Goal: Task Accomplishment & Management: Use online tool/utility

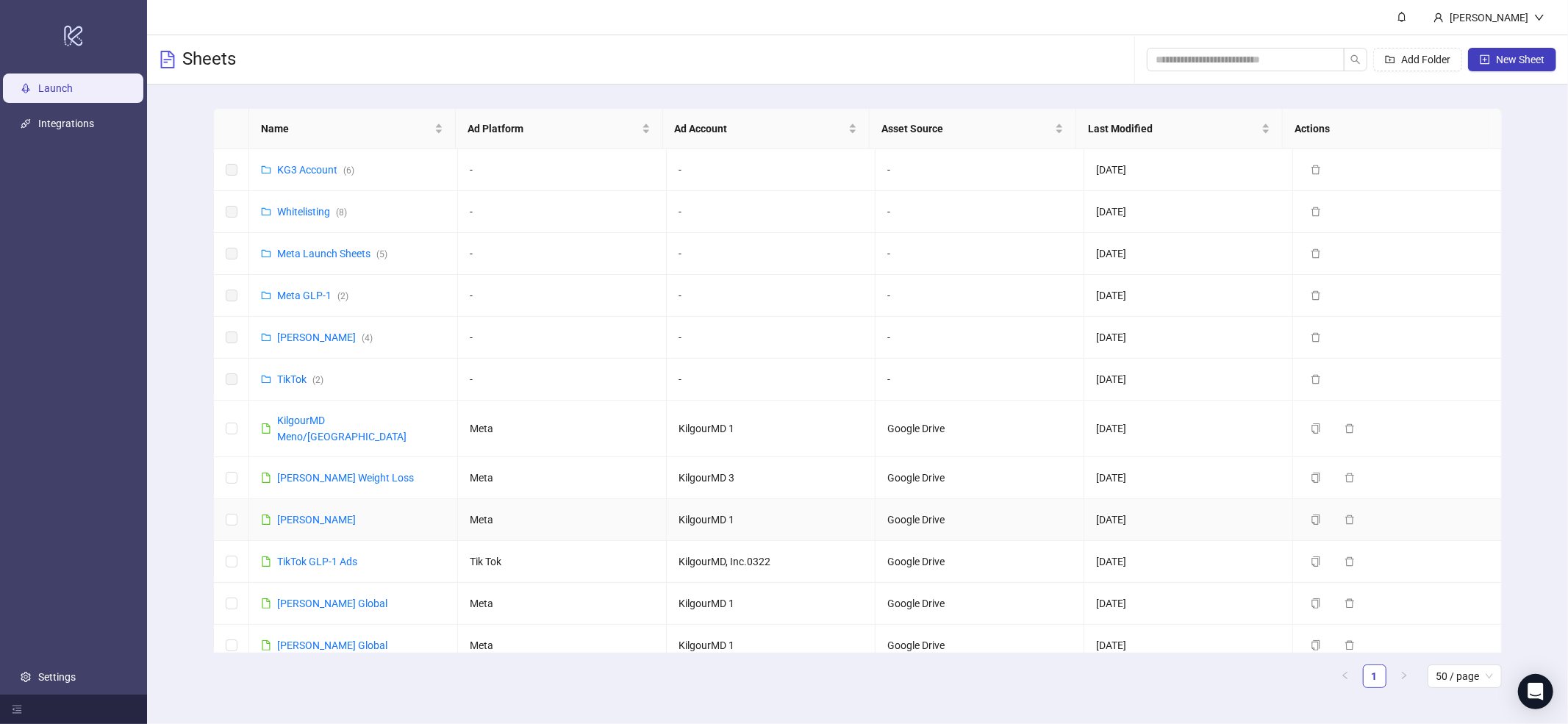
drag, startPoint x: 238, startPoint y: 501, endPoint x: 244, endPoint y: 496, distance: 7.8
click at [238, 501] on td at bounding box center [231, 520] width 35 height 42
click at [355, 514] on link "[PERSON_NAME]" at bounding box center [316, 519] width 78 height 12
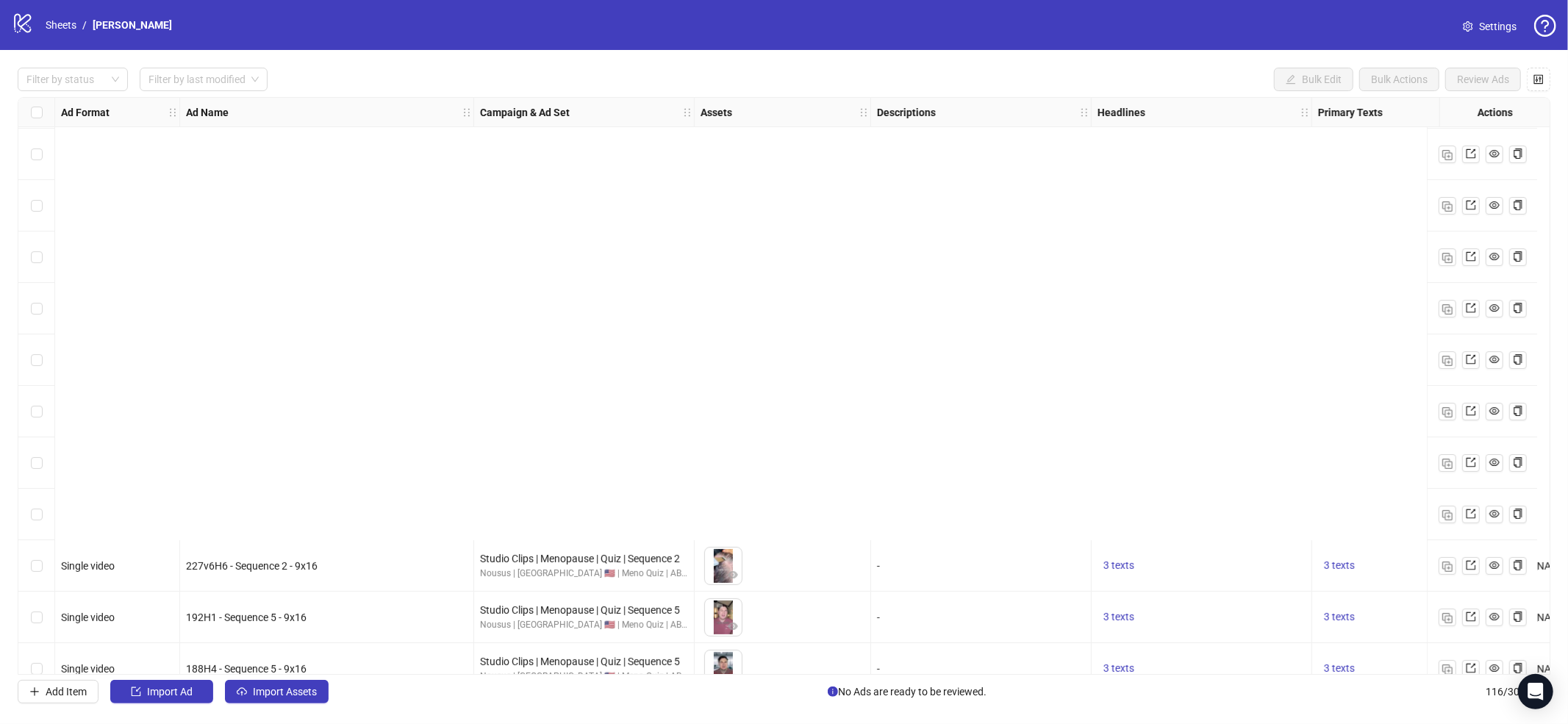
scroll to position [5431, 0]
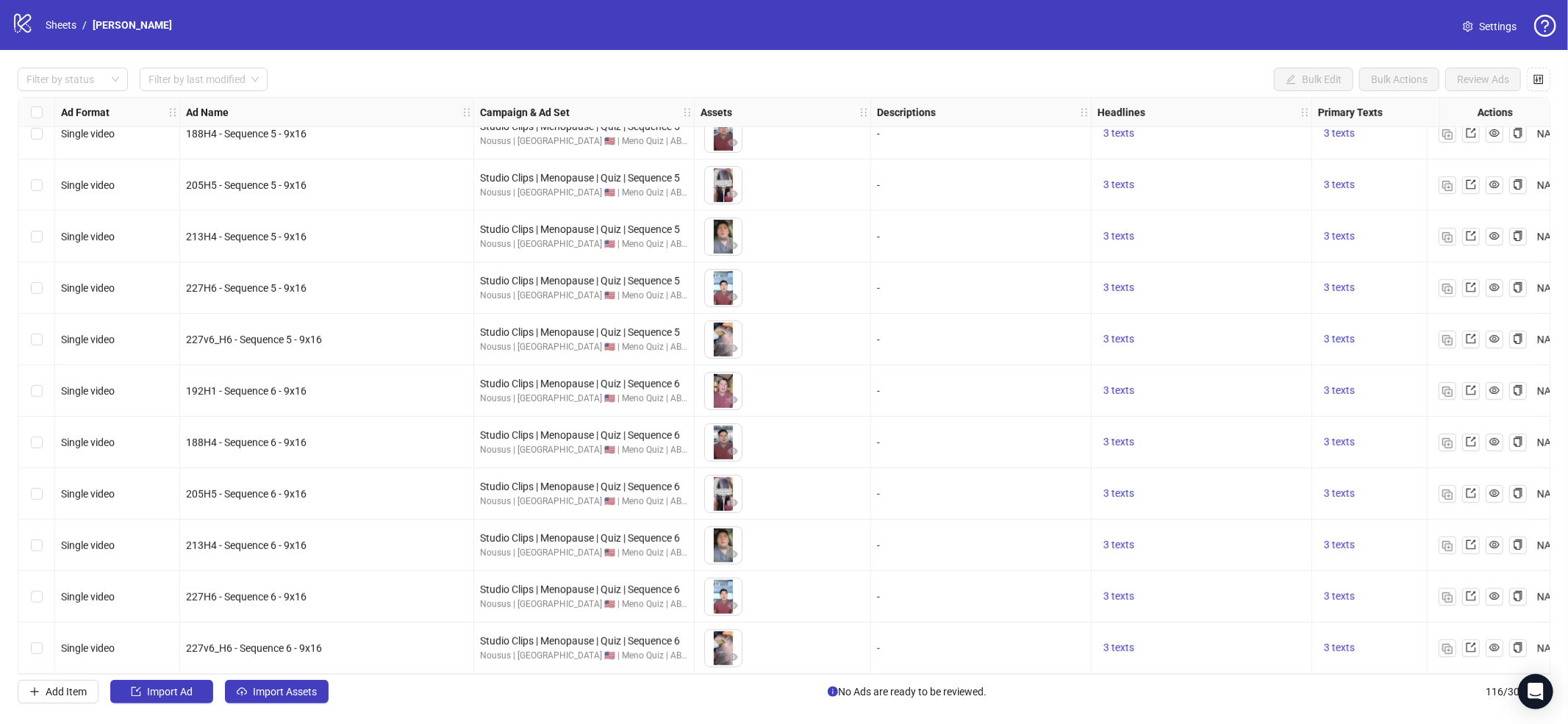
click at [1434, 646] on div at bounding box center [1481, 648] width 110 height 51
click at [1442, 645] on img "button" at bounding box center [1446, 649] width 10 height 10
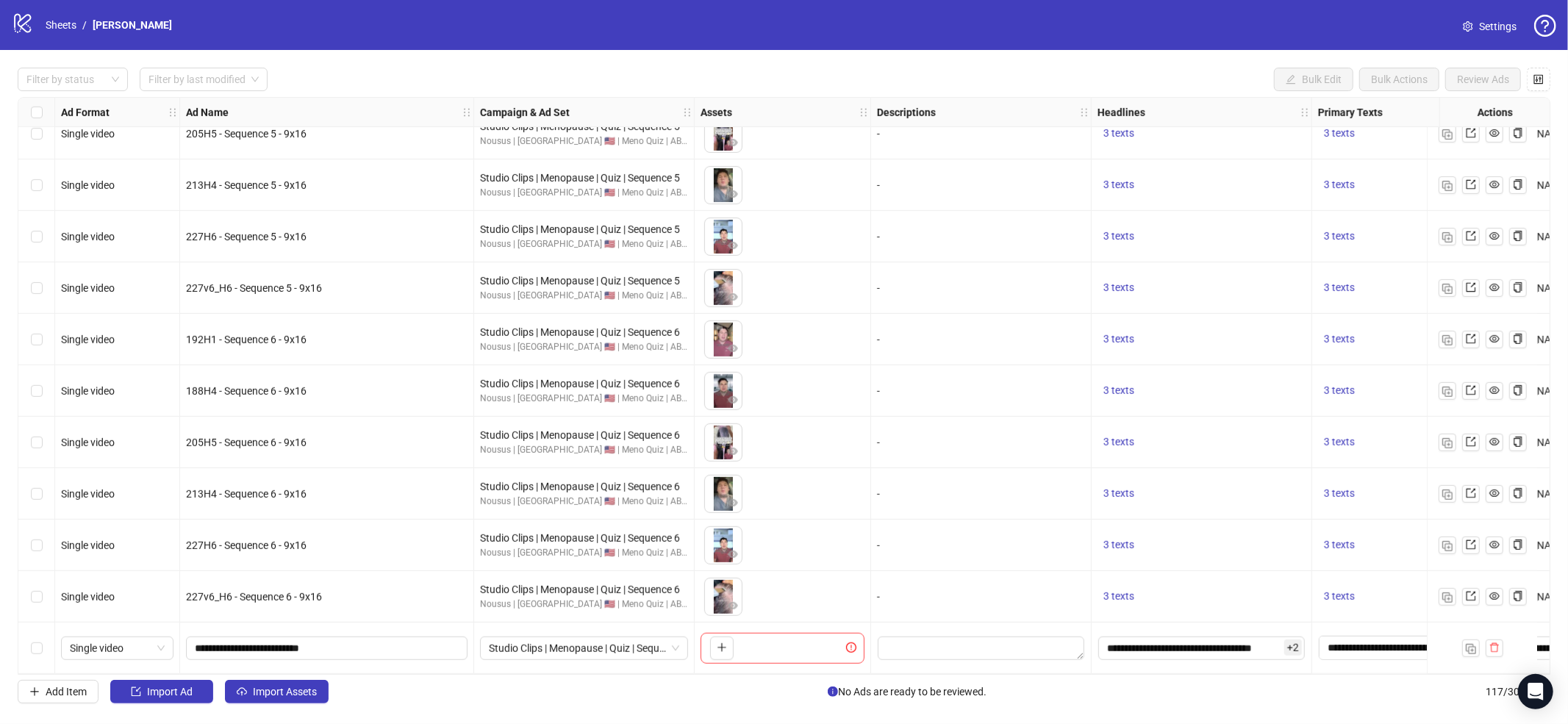
scroll to position [5482, 0]
click at [296, 686] on span "Import Assets" at bounding box center [284, 692] width 64 height 12
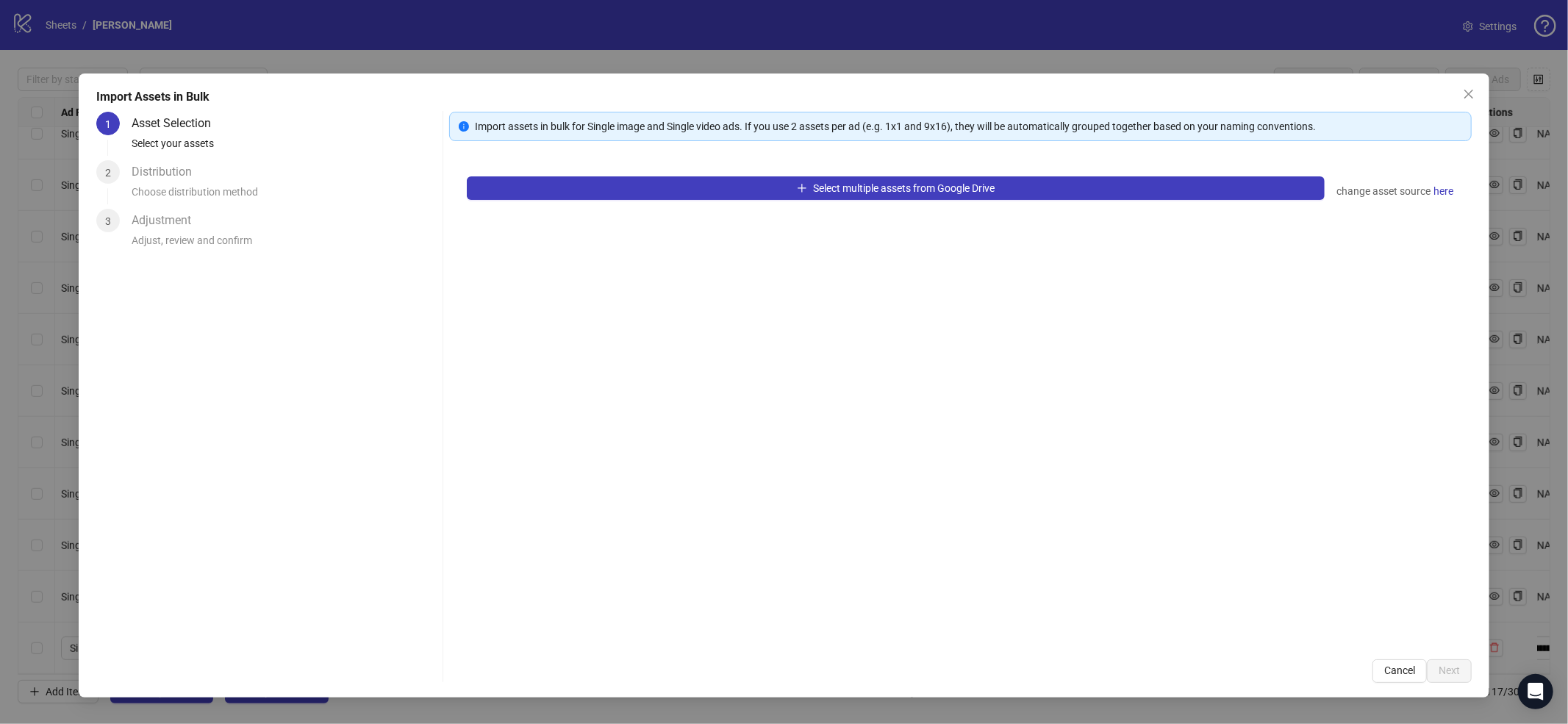
click at [1097, 204] on div "Select multiple assets from Google Drive change asset source here" at bounding box center [960, 400] width 1022 height 483
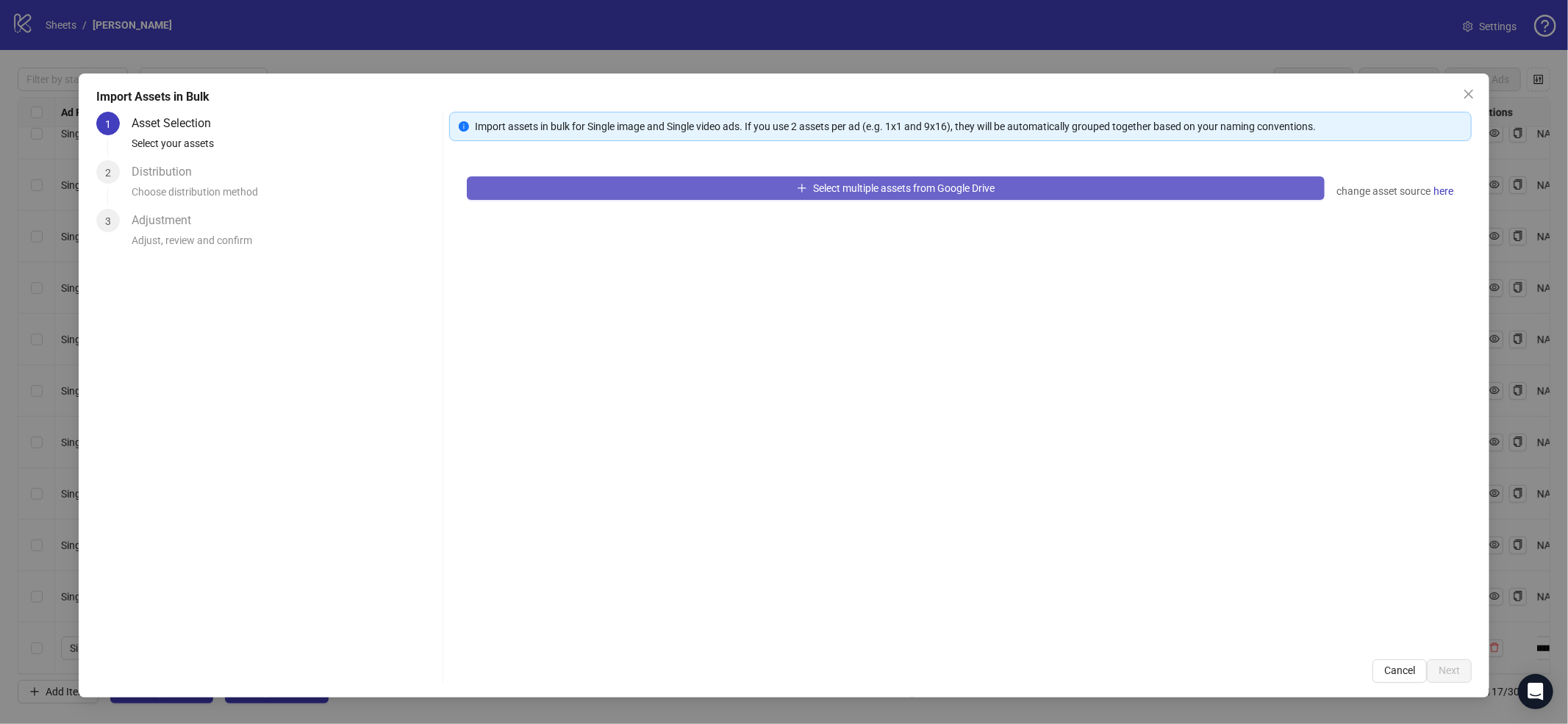
click at [1083, 198] on button "Select multiple assets from Google Drive" at bounding box center [895, 189] width 858 height 23
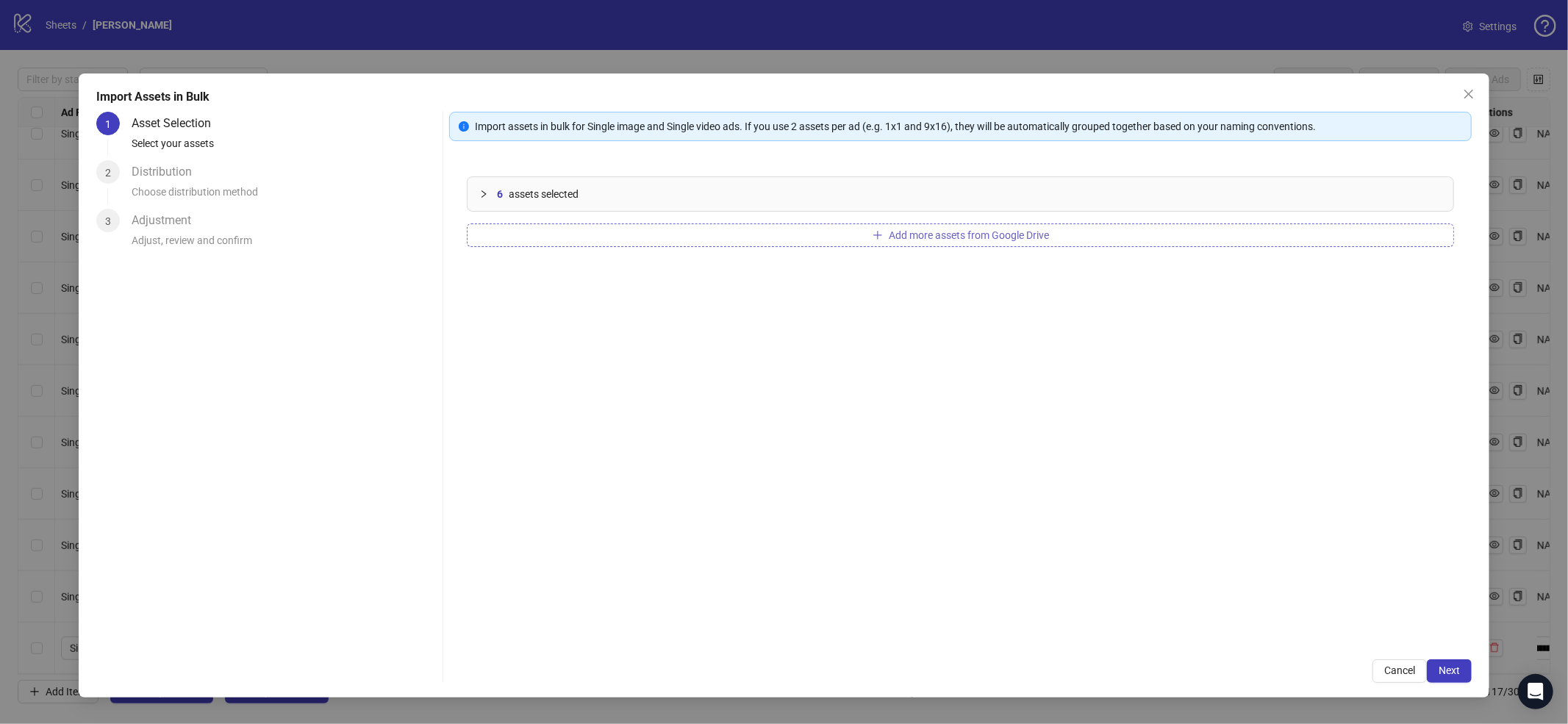
click at [551, 242] on button "Add more assets from Google Drive" at bounding box center [960, 236] width 987 height 23
click at [1430, 672] on button "Next" at bounding box center [1449, 672] width 45 height 23
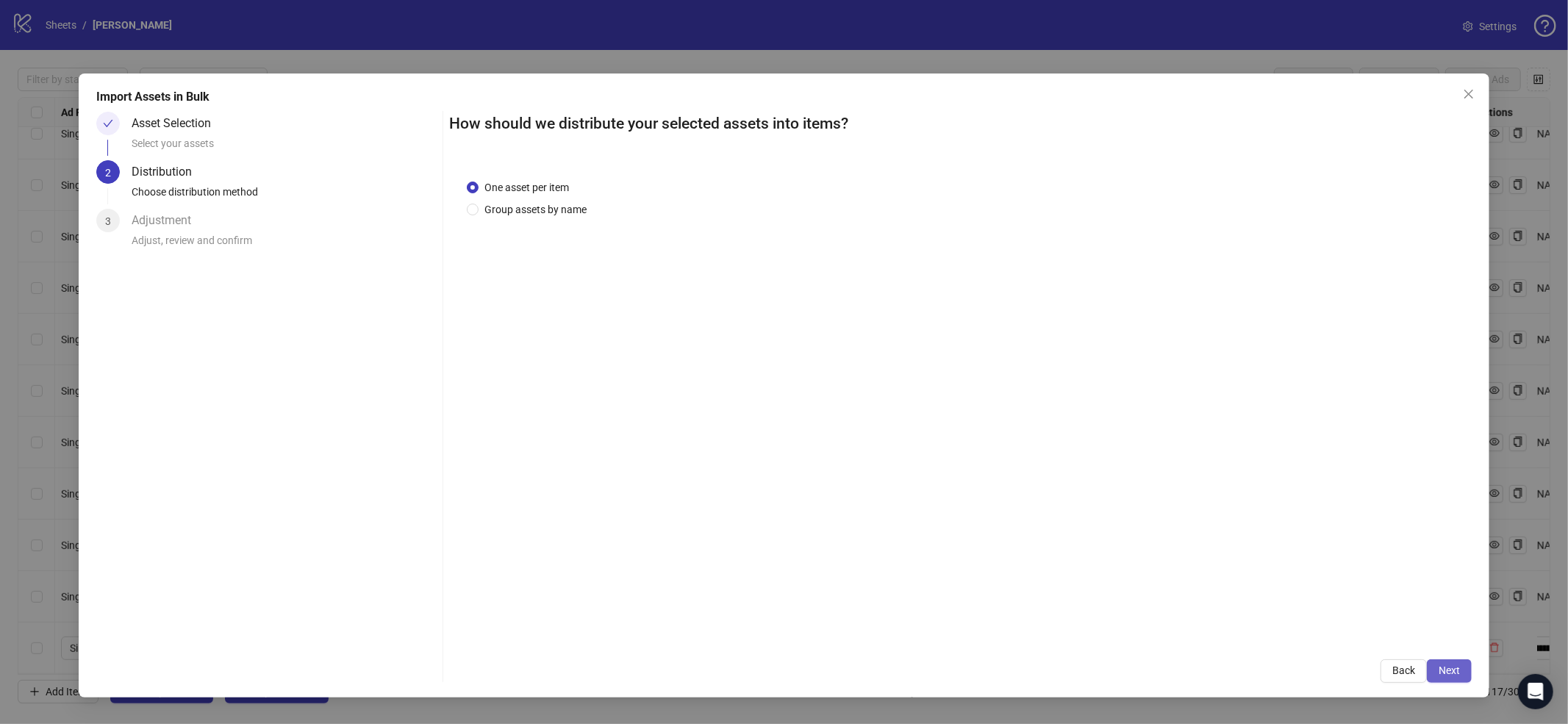
click at [1437, 673] on button "Next" at bounding box center [1449, 672] width 45 height 23
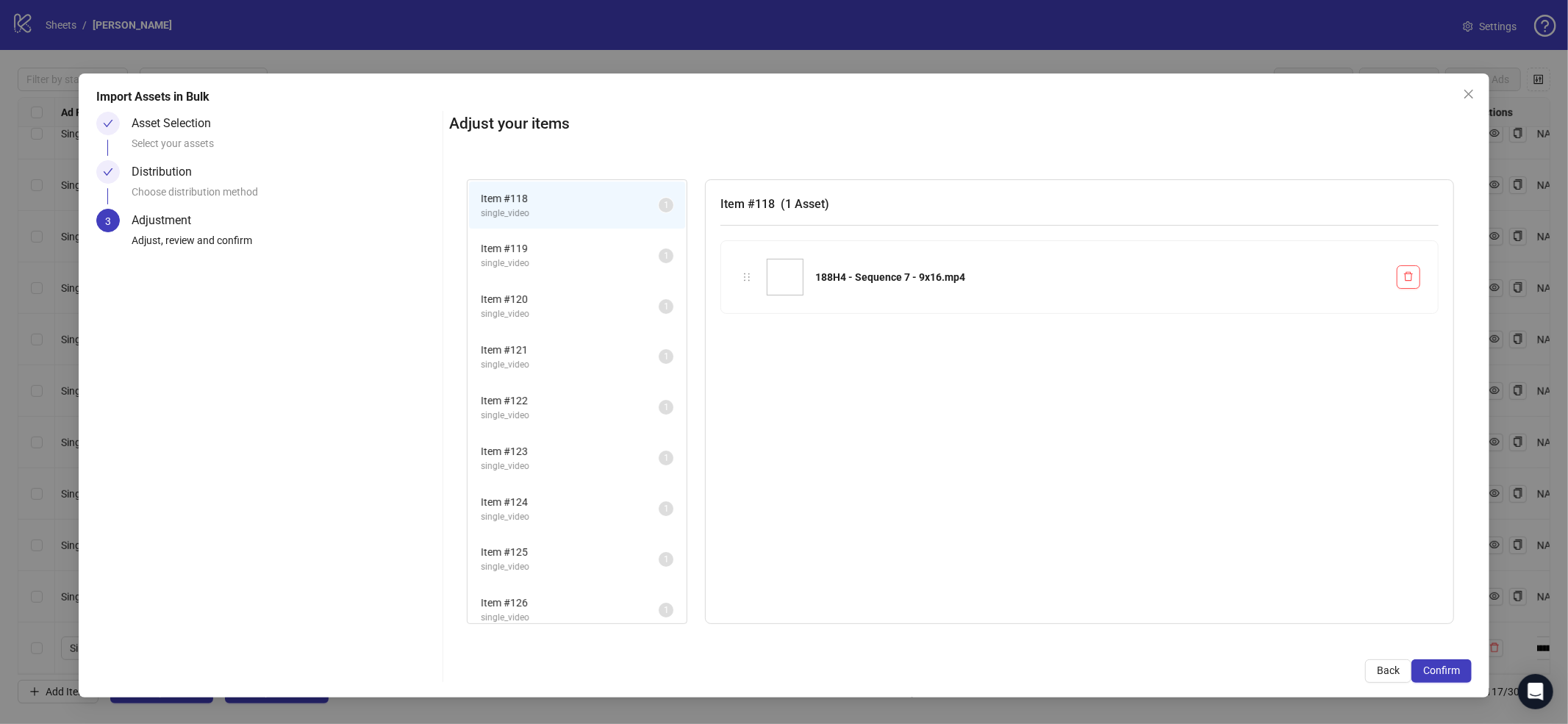
click at [1437, 673] on span "Confirm" at bounding box center [1441, 670] width 37 height 12
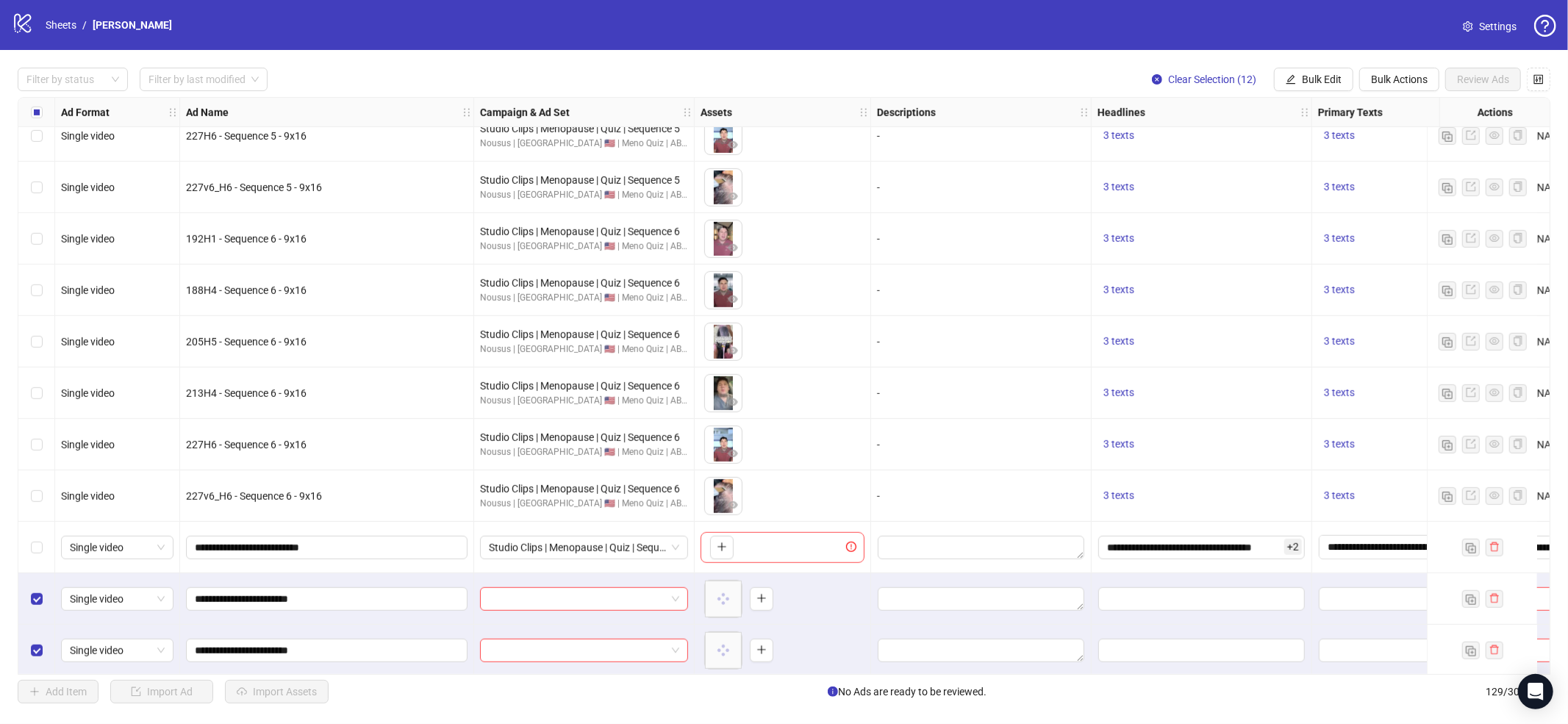
scroll to position [5691, 0]
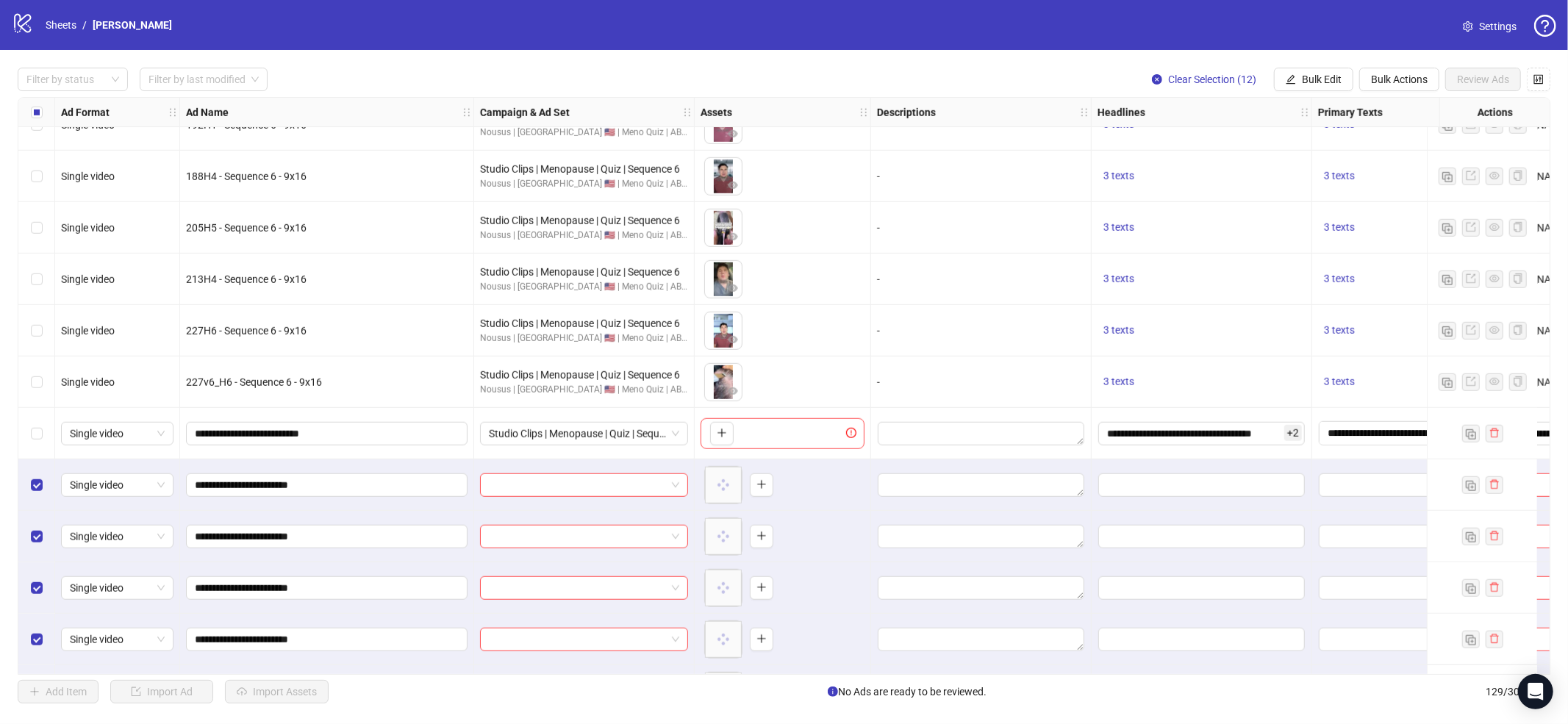
click at [42, 110] on div "Select all rows" at bounding box center [36, 112] width 37 height 30
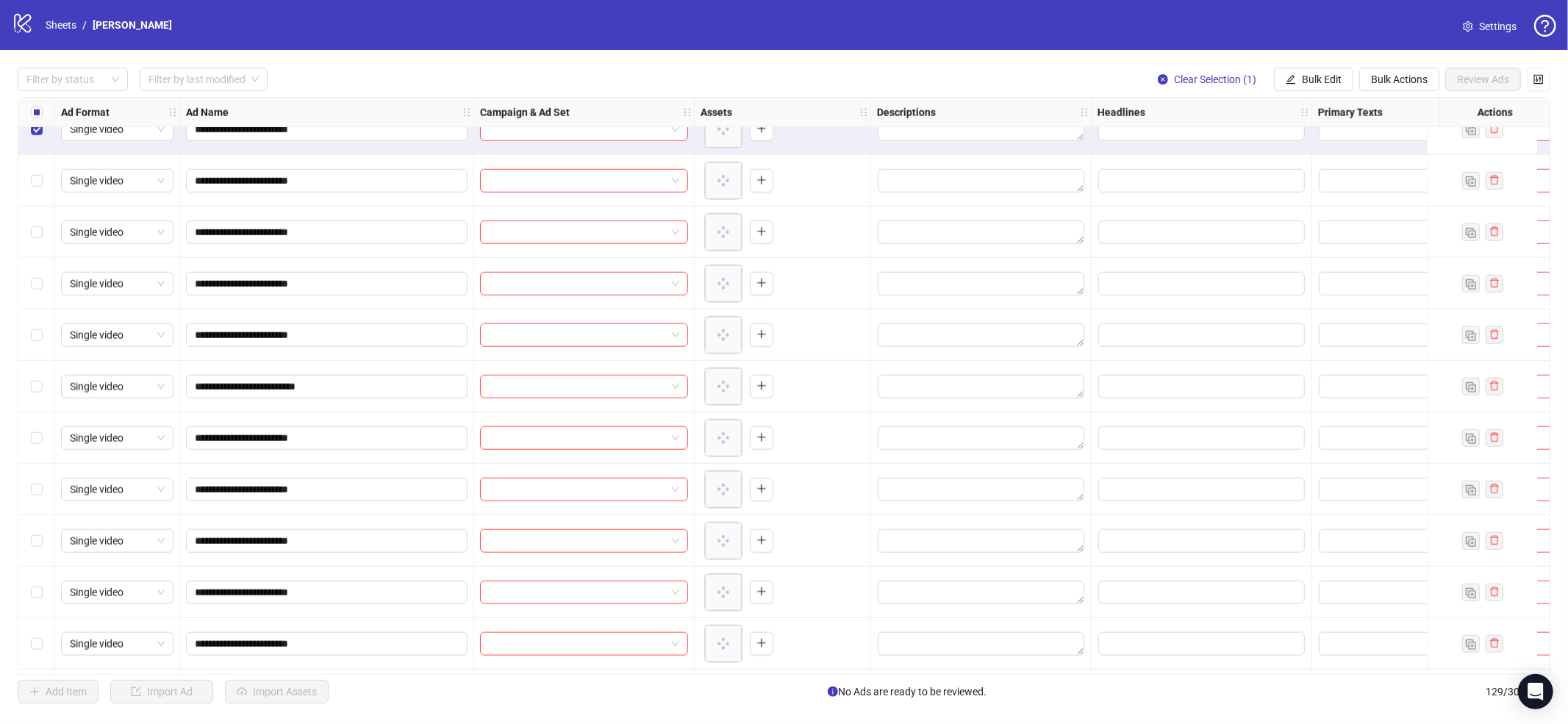
scroll to position [6066, 0]
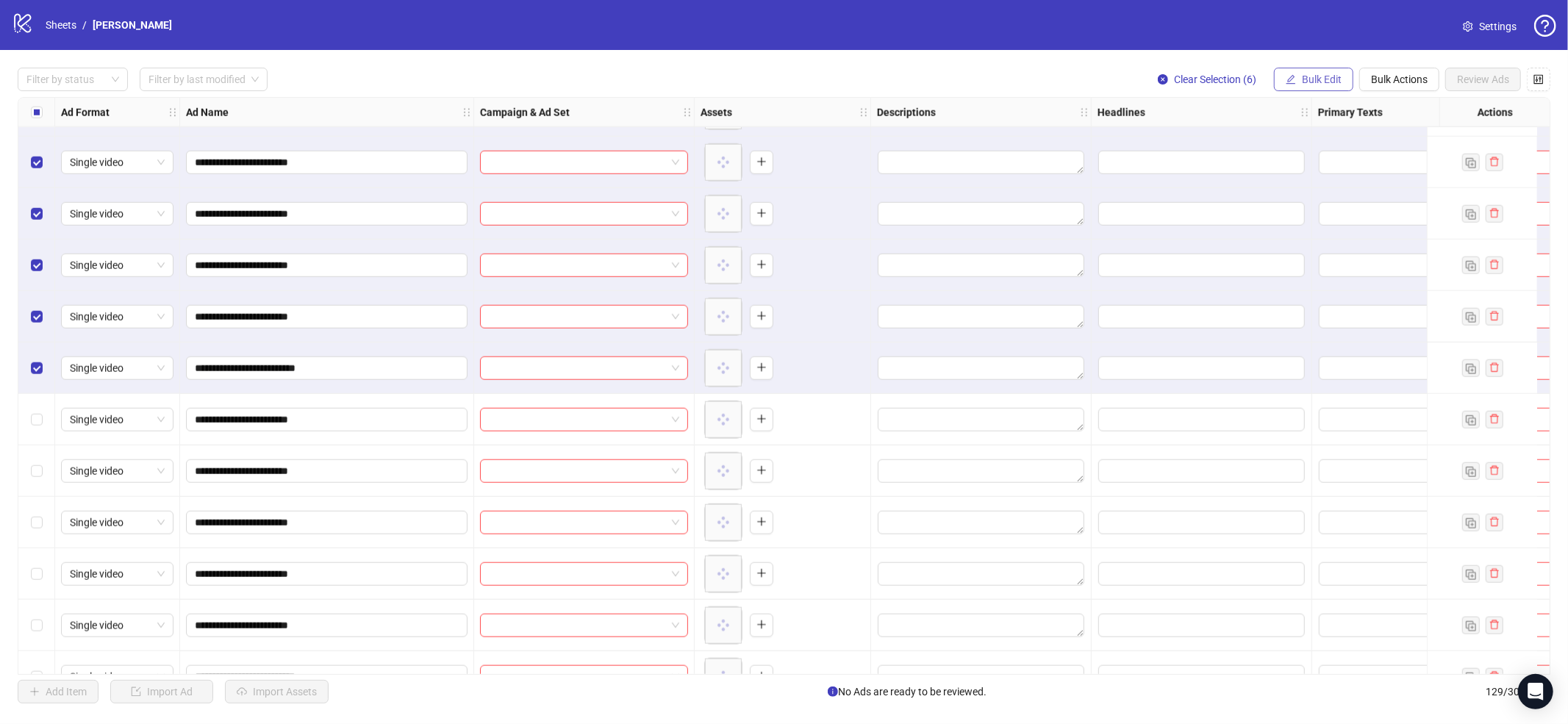
click at [1323, 89] on button "Bulk Edit" at bounding box center [1314, 79] width 79 height 23
click at [1312, 150] on span "Campaign & Ad Set" at bounding box center [1327, 156] width 88 height 16
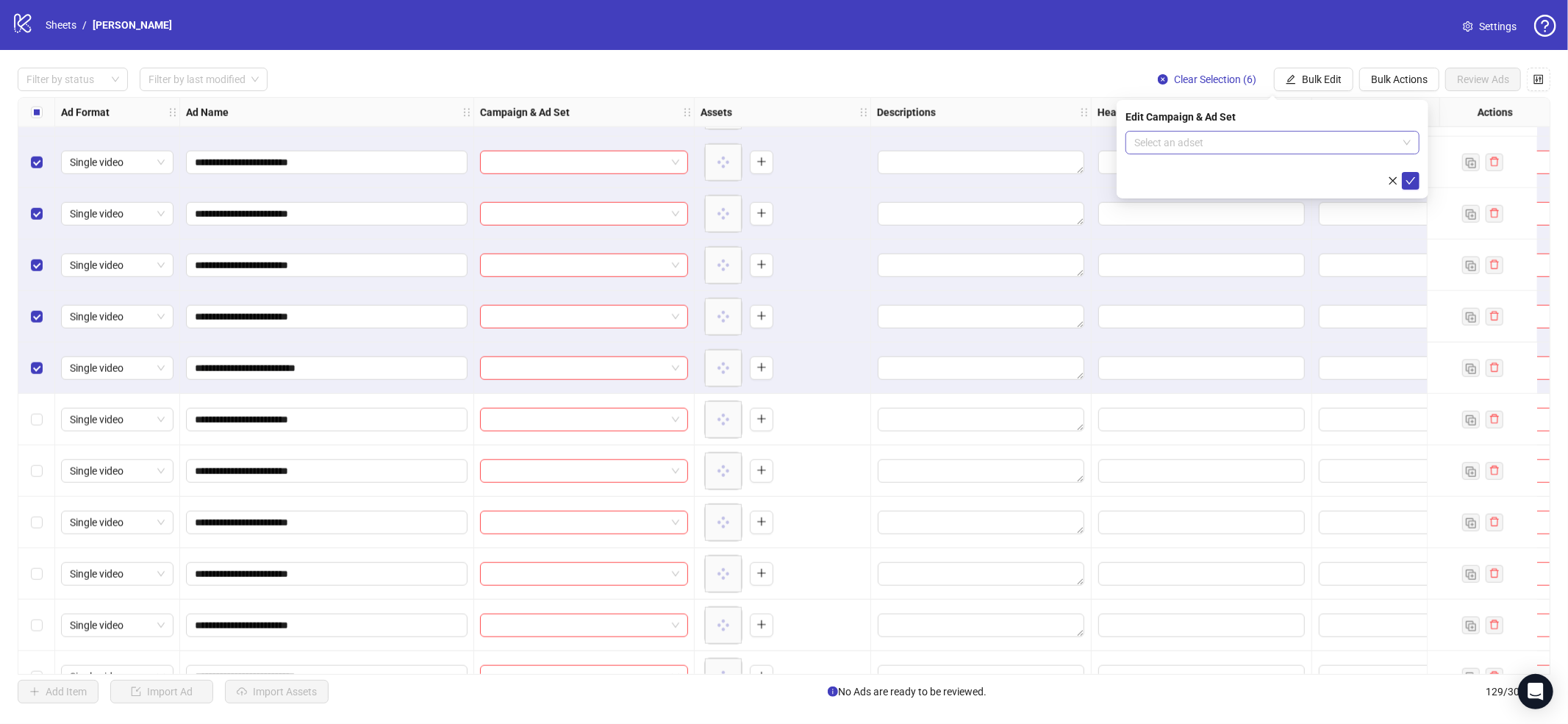
click at [1251, 150] on input "search" at bounding box center [1266, 143] width 263 height 22
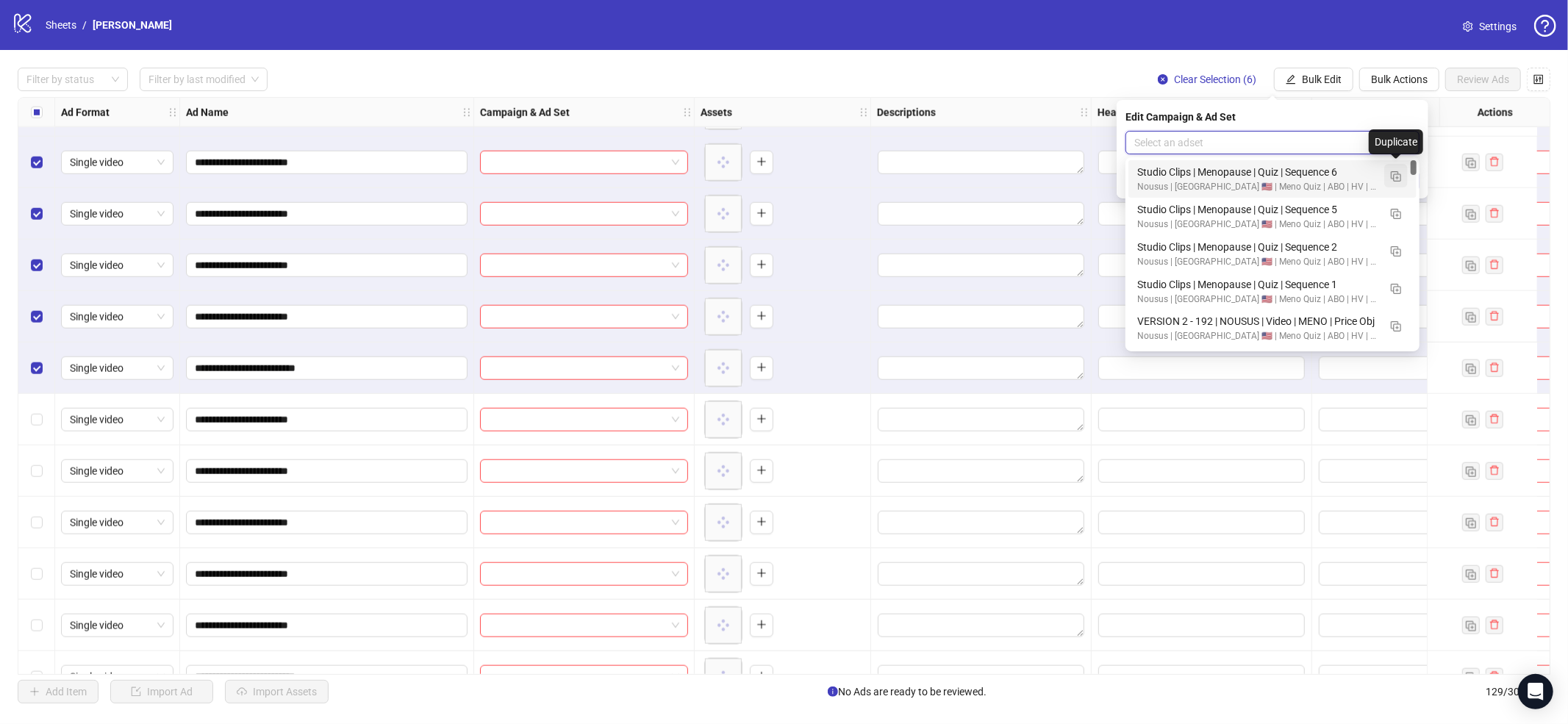
click at [1401, 173] on button "button" at bounding box center [1396, 176] width 23 height 23
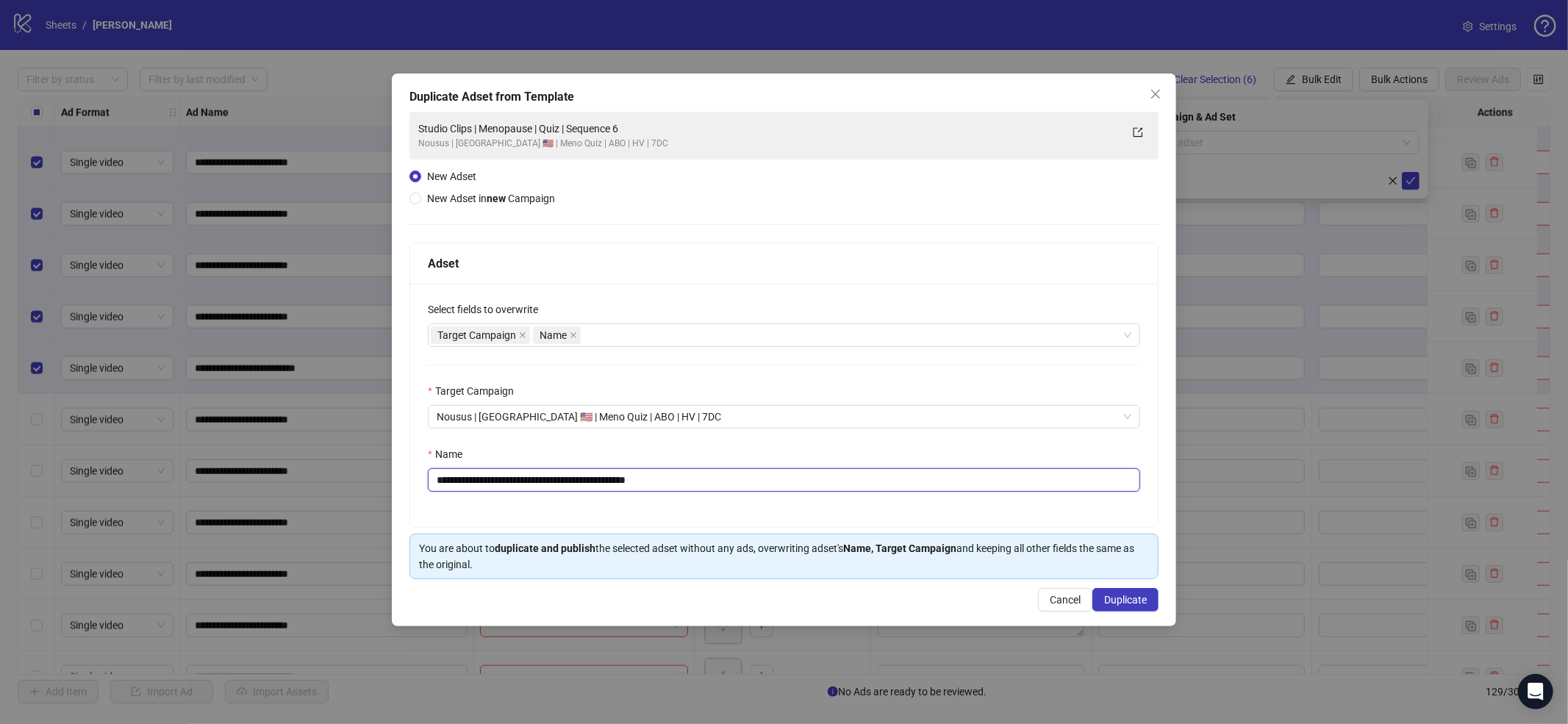
click at [914, 478] on input "**********" at bounding box center [783, 480] width 712 height 23
paste input "text"
type input "**********"
click at [1144, 605] on span "Duplicate" at bounding box center [1125, 599] width 42 height 12
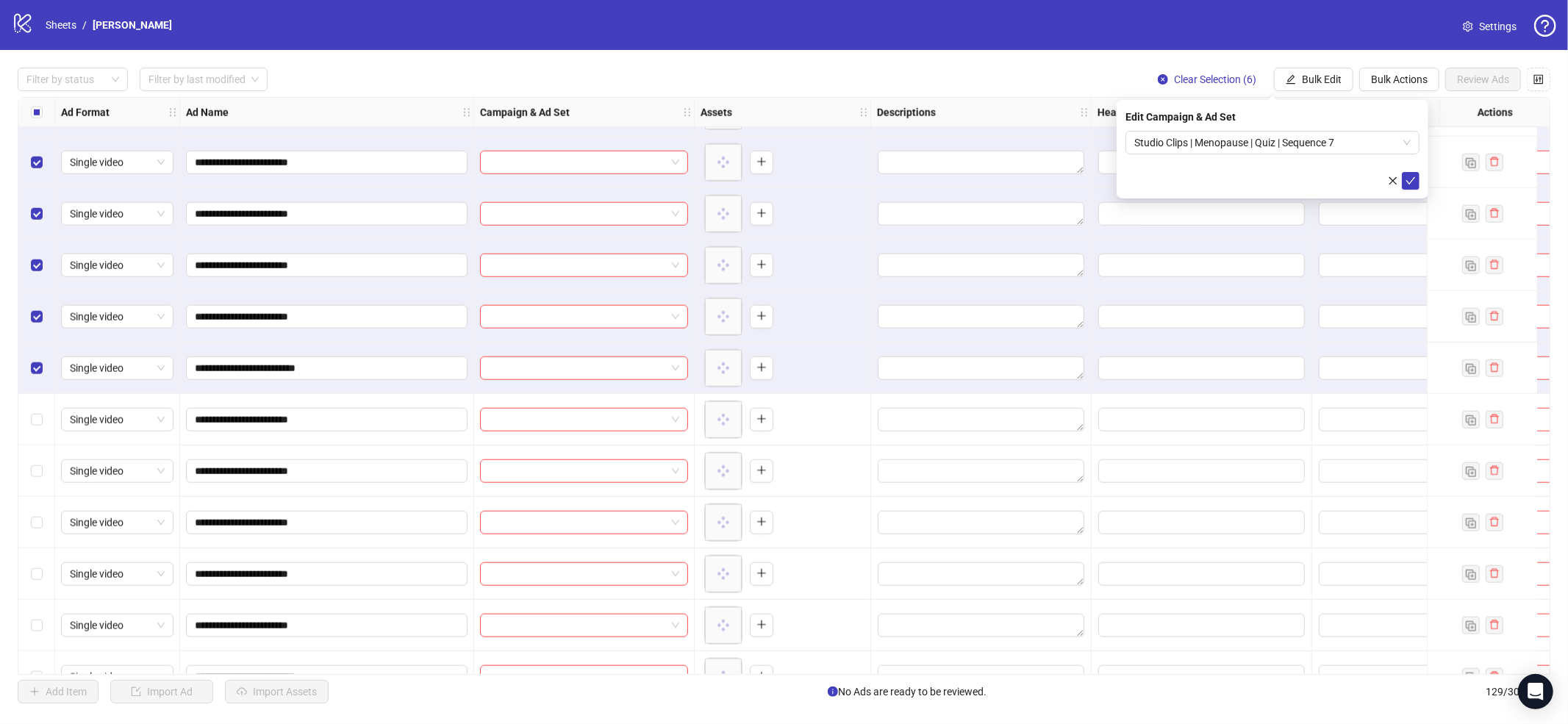
click at [1410, 184] on icon "check" at bounding box center [1410, 181] width 10 height 10
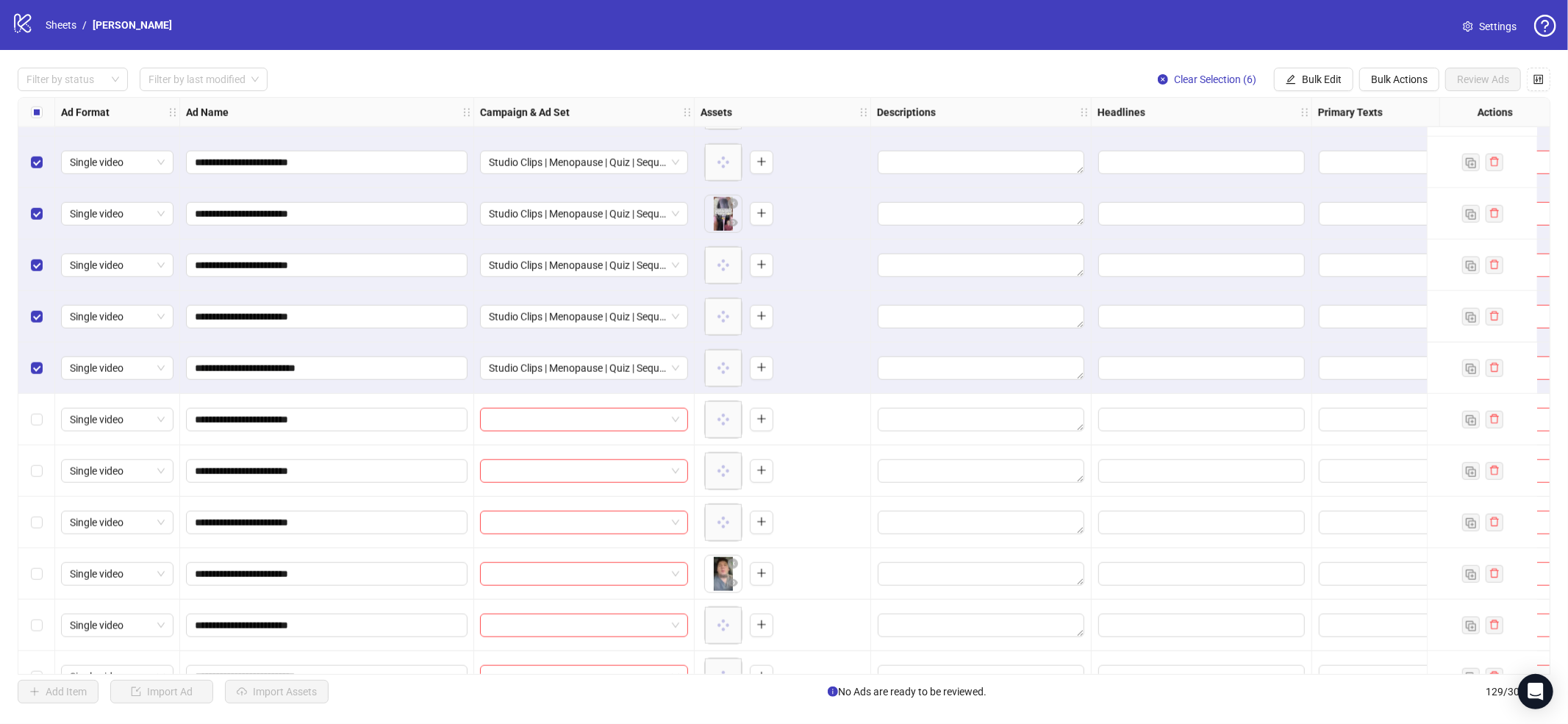
click at [42, 116] on div "Select all rows" at bounding box center [36, 112] width 37 height 30
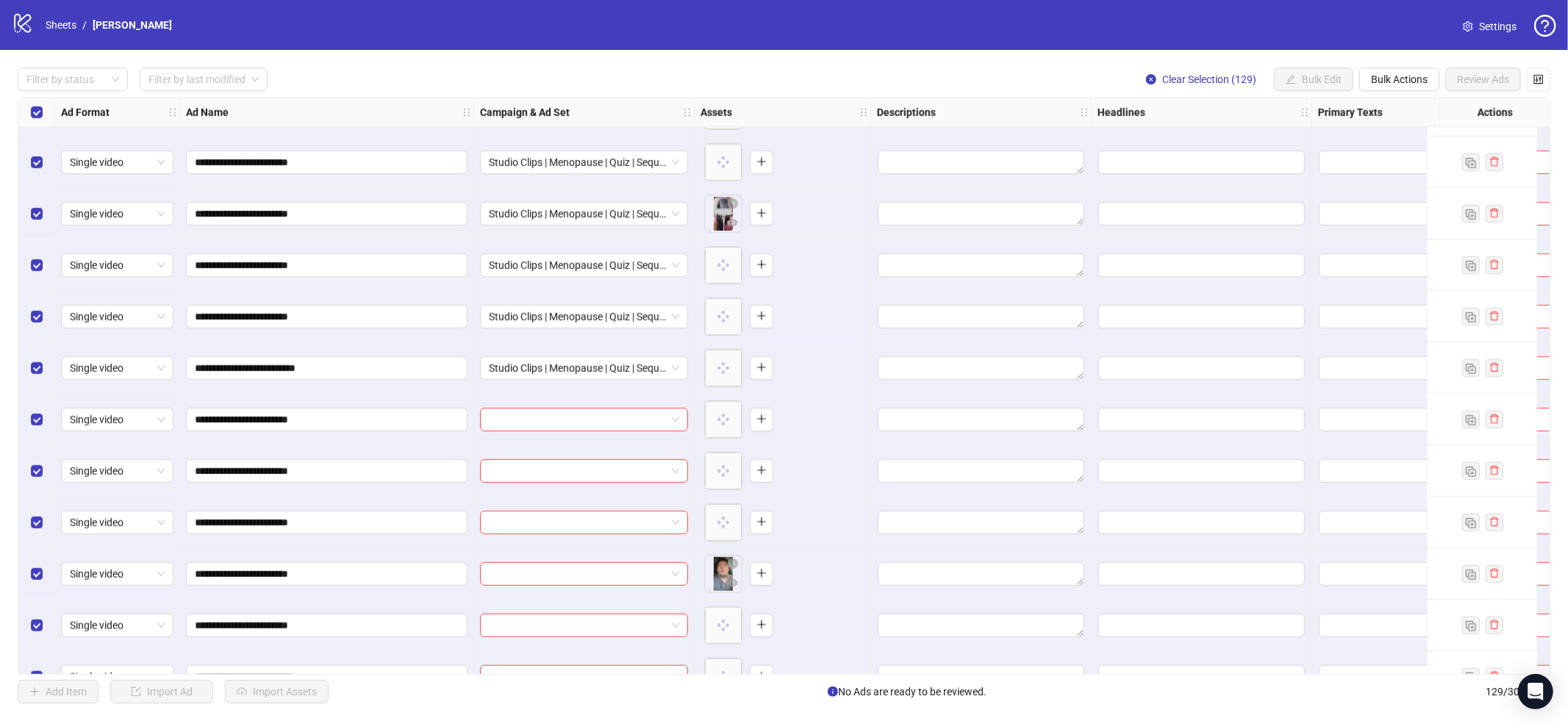
click at [42, 116] on div "Select all rows" at bounding box center [36, 112] width 37 height 30
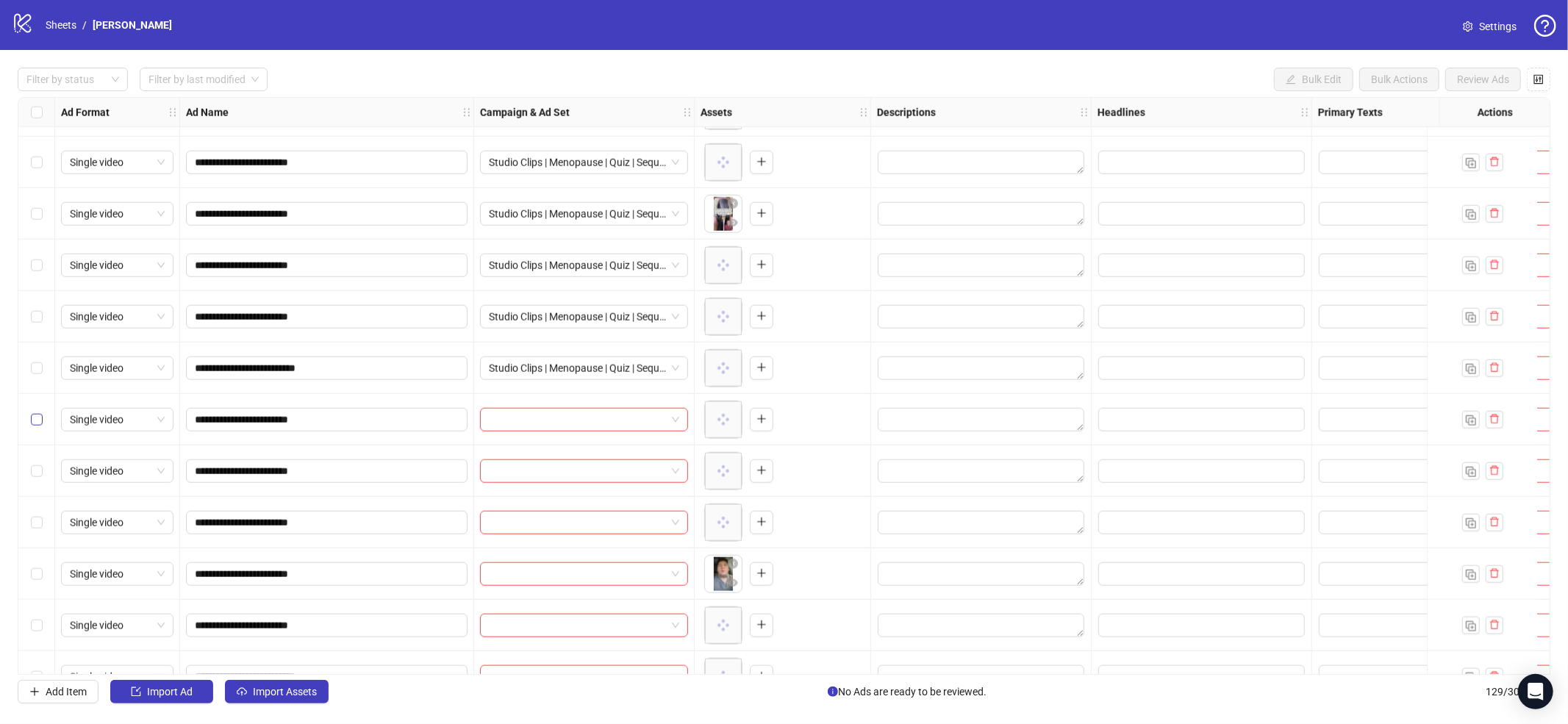
click at [31, 412] on label "Select row 124" at bounding box center [36, 420] width 12 height 16
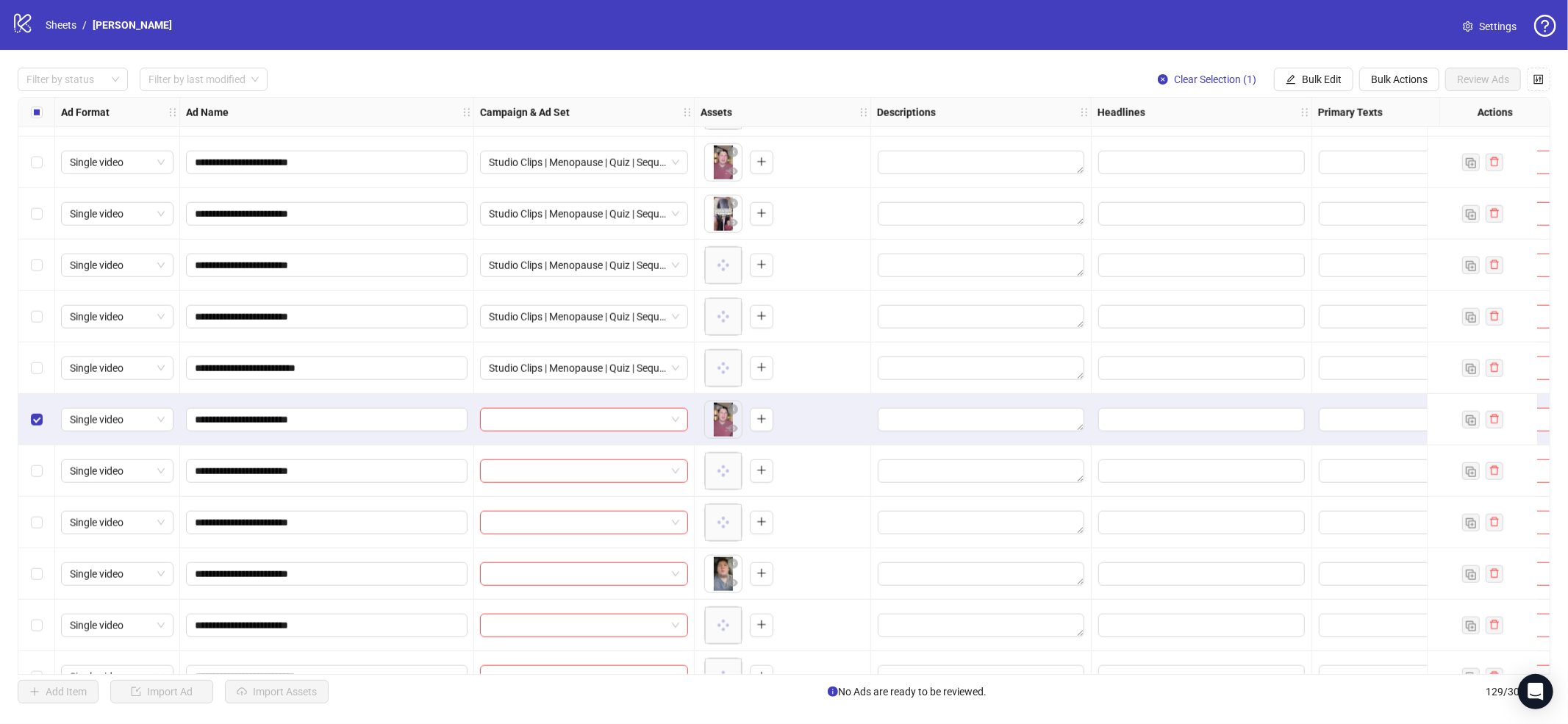
scroll to position [6100, 0]
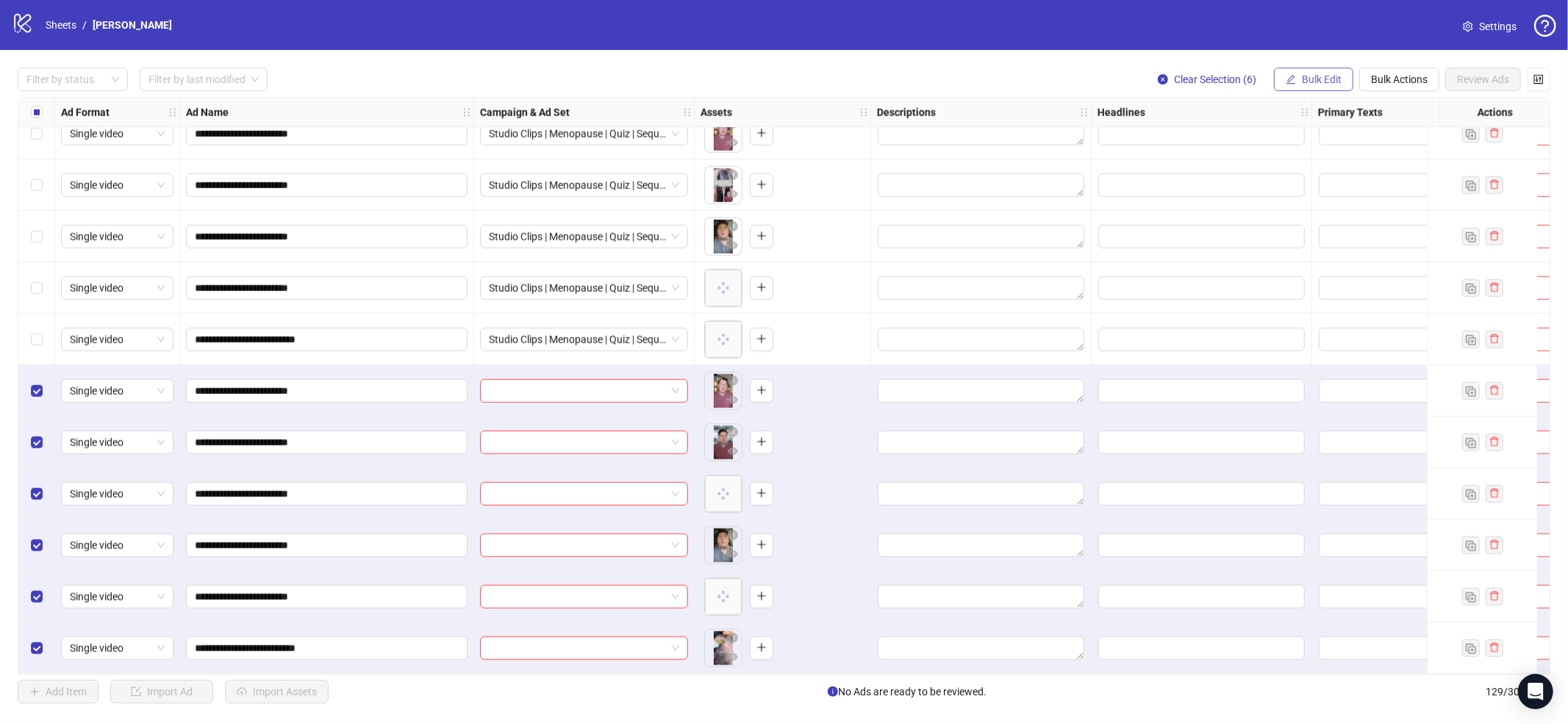
click at [1296, 79] on button "Bulk Edit" at bounding box center [1314, 79] width 79 height 23
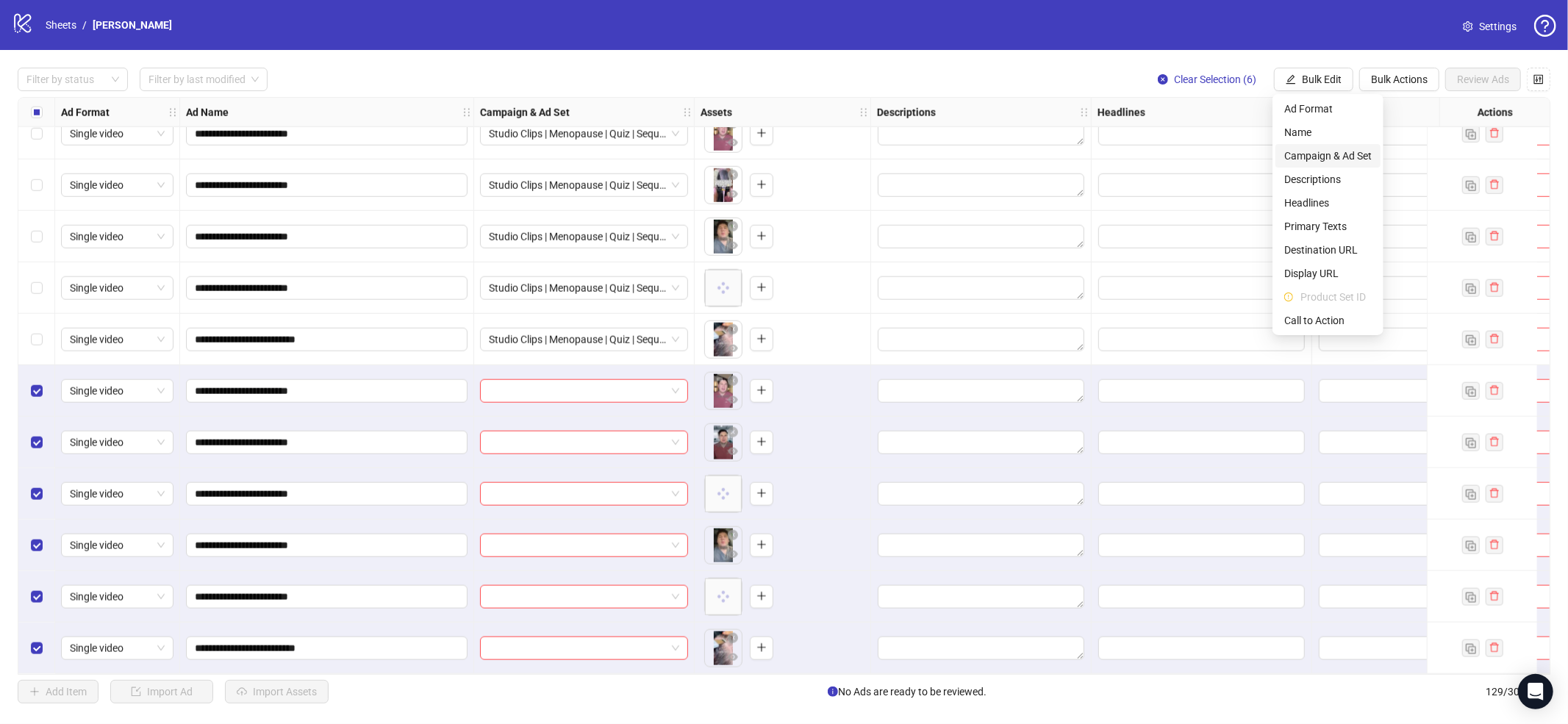
click at [1303, 150] on span "Campaign & Ad Set" at bounding box center [1327, 156] width 88 height 16
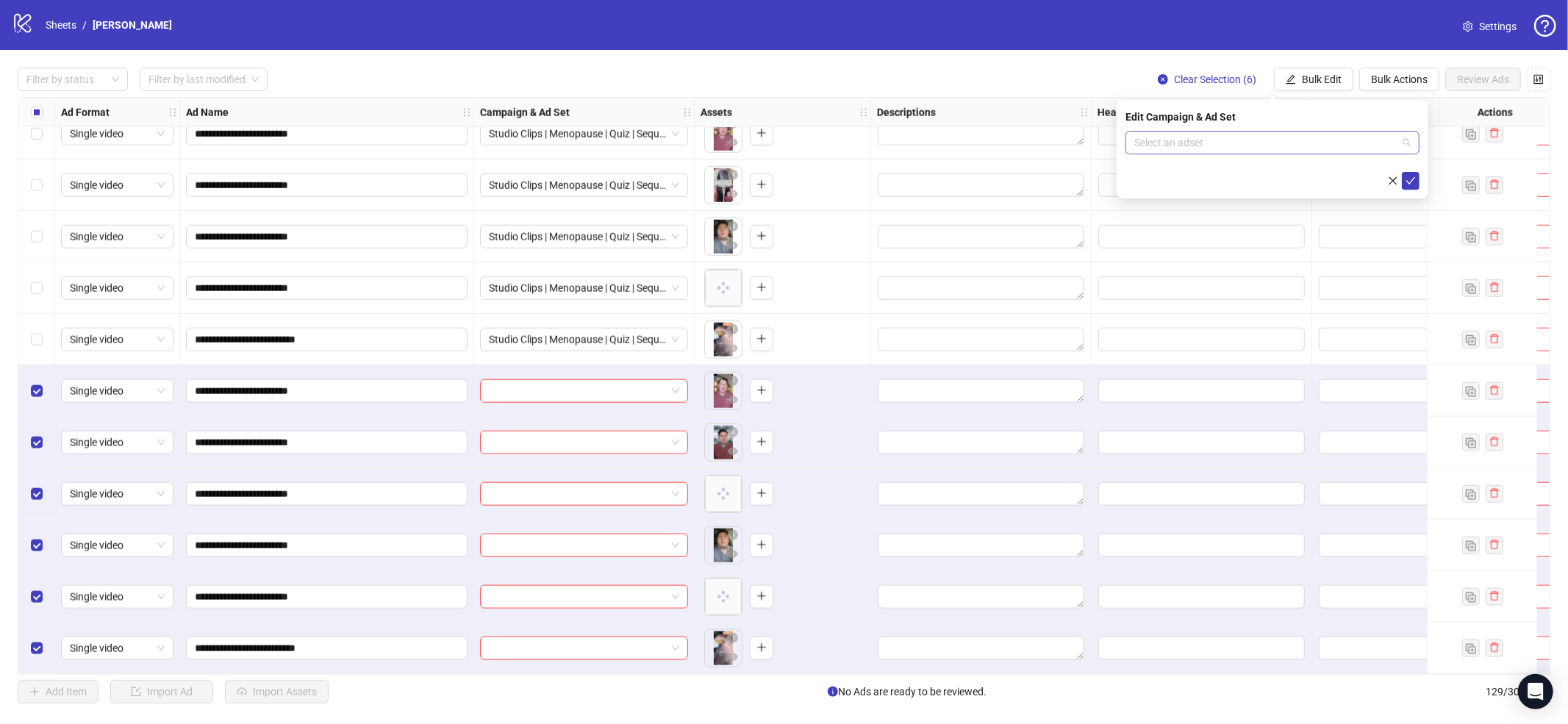
click at [1259, 136] on input "search" at bounding box center [1266, 143] width 263 height 22
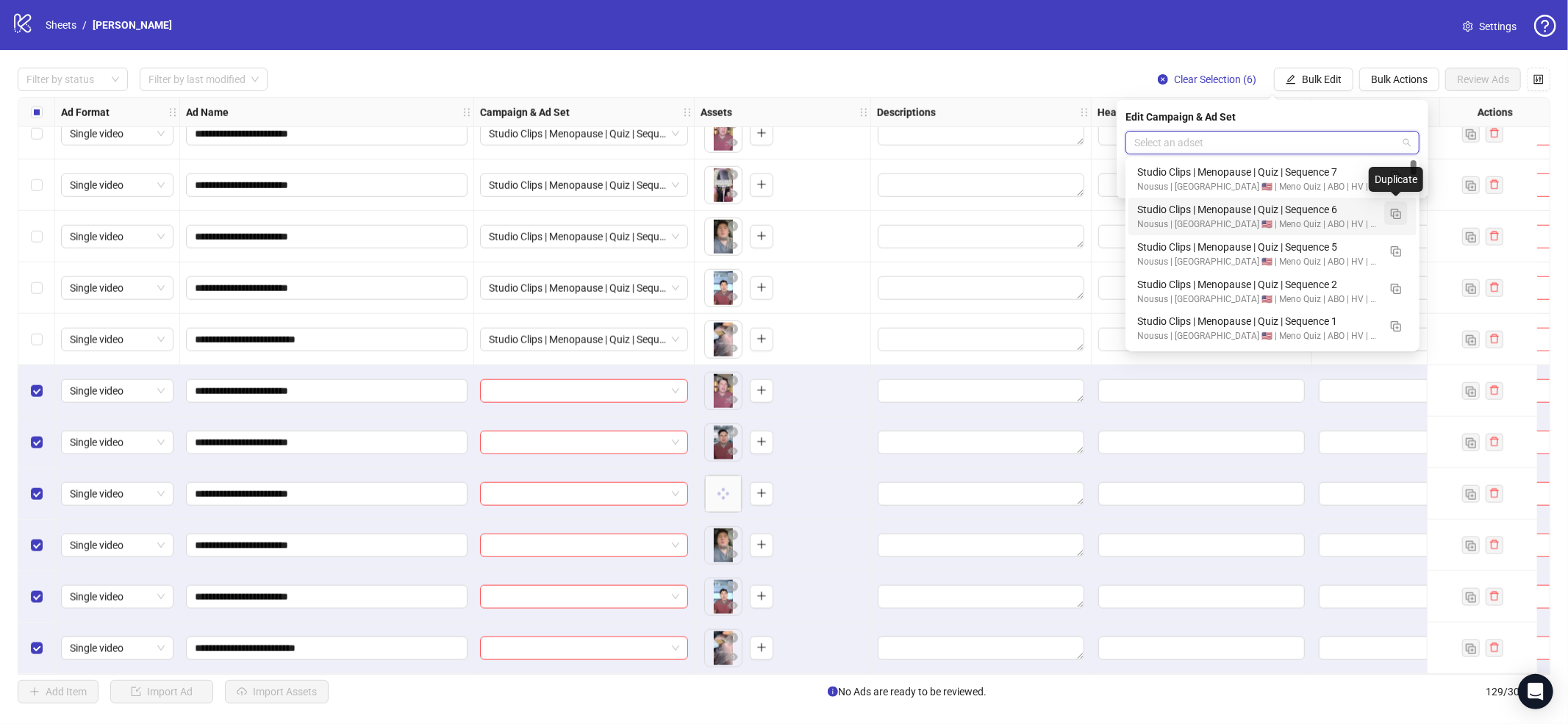
click at [1402, 218] on button "button" at bounding box center [1396, 213] width 23 height 23
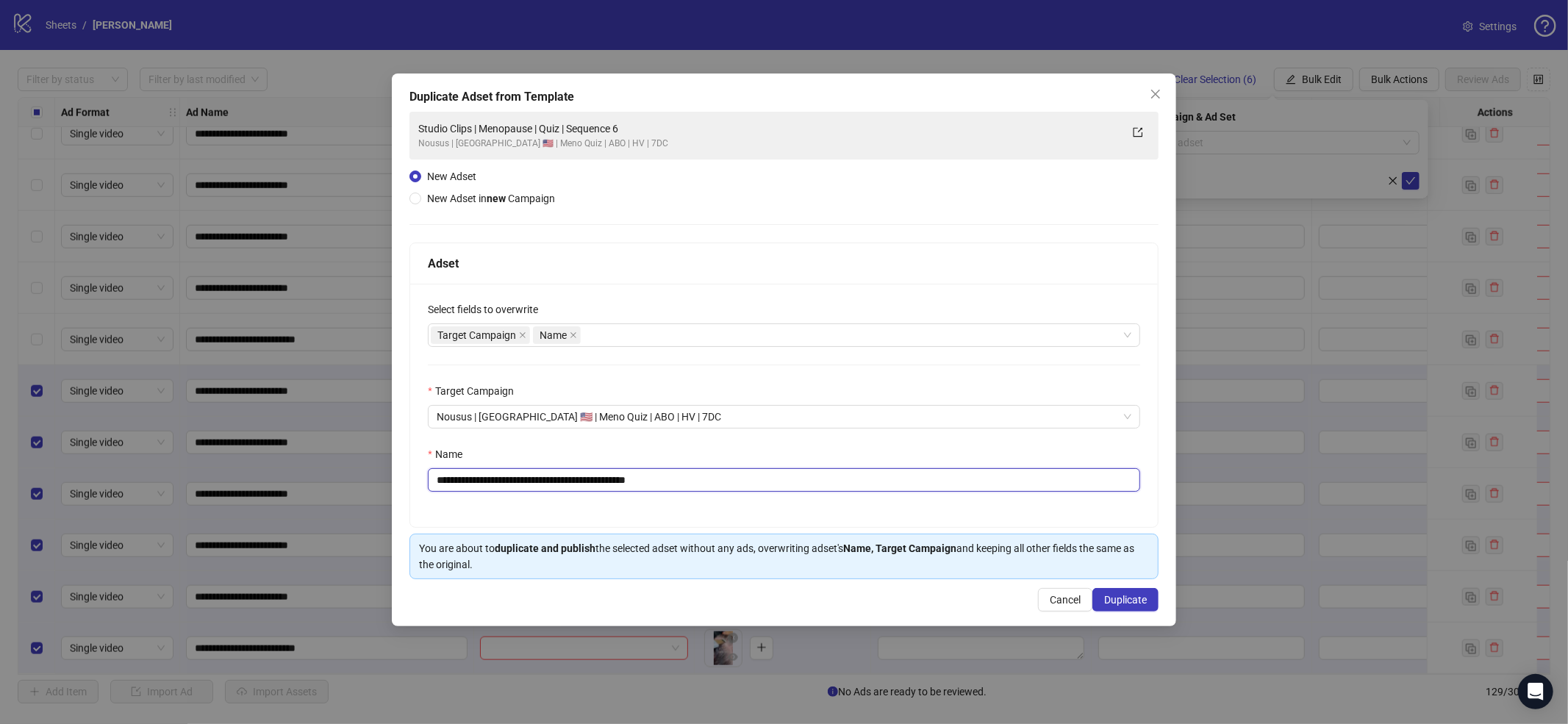
click at [756, 478] on input "**********" at bounding box center [783, 480] width 712 height 23
paste input "text"
type input "**********"
click at [1121, 591] on button "Duplicate" at bounding box center [1125, 600] width 66 height 23
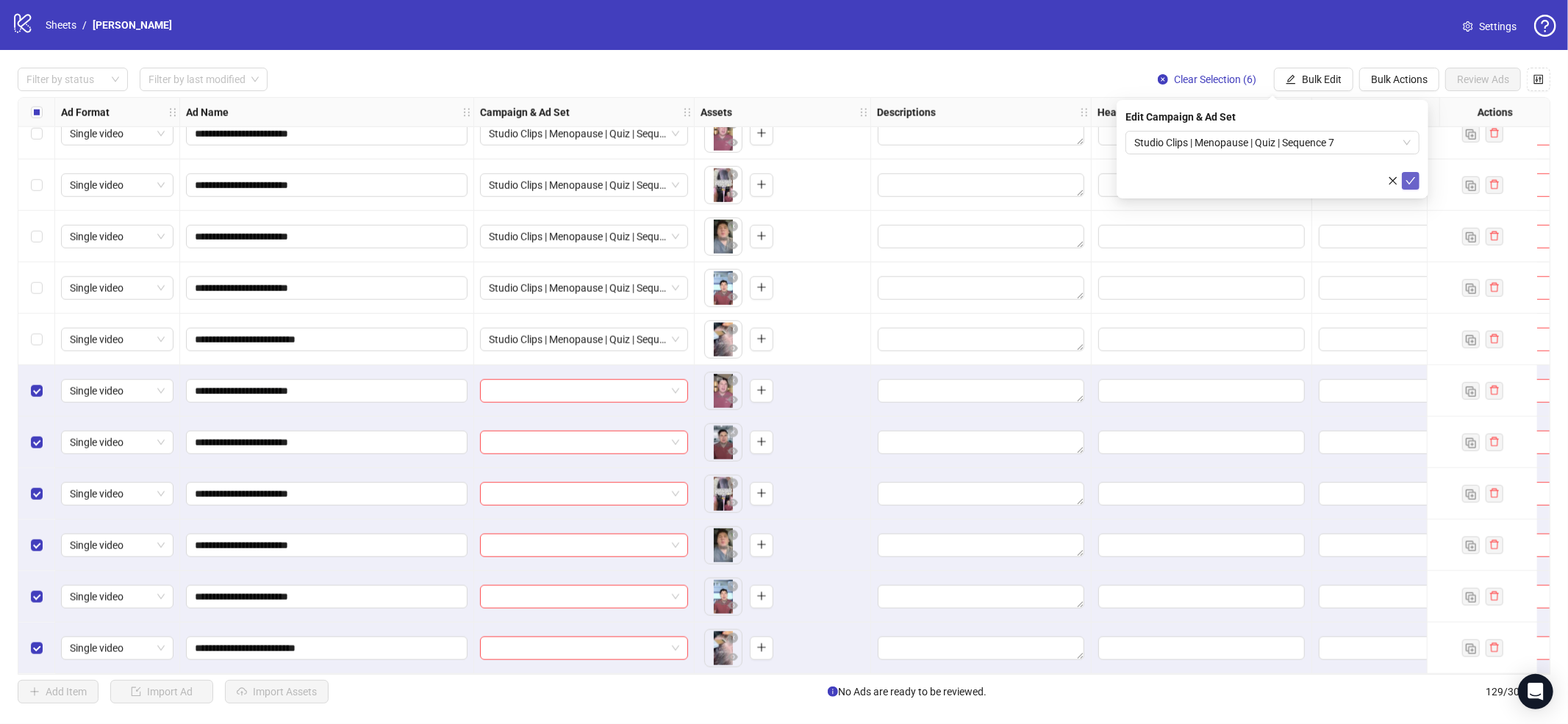
click at [1410, 179] on icon "check" at bounding box center [1410, 181] width 10 height 10
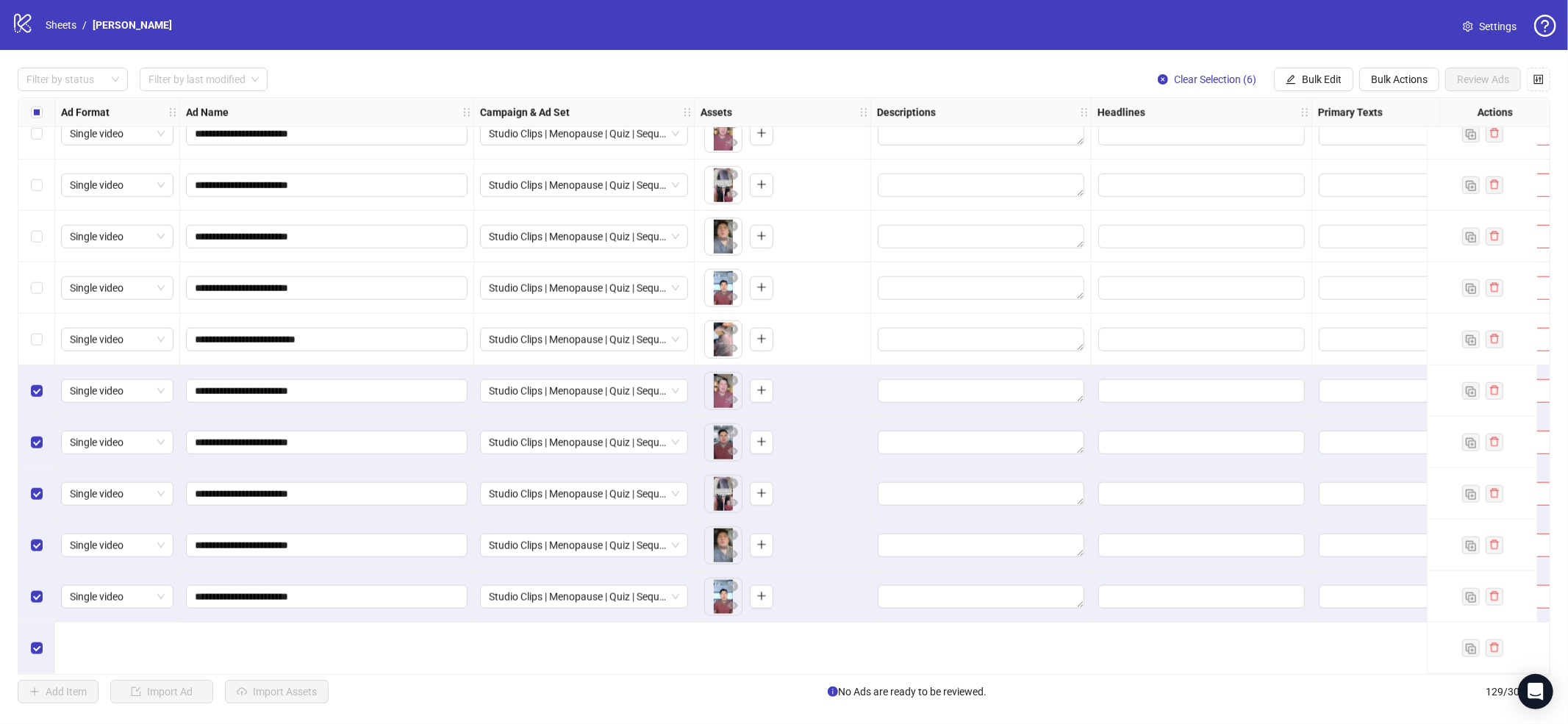
scroll to position [5811, 0]
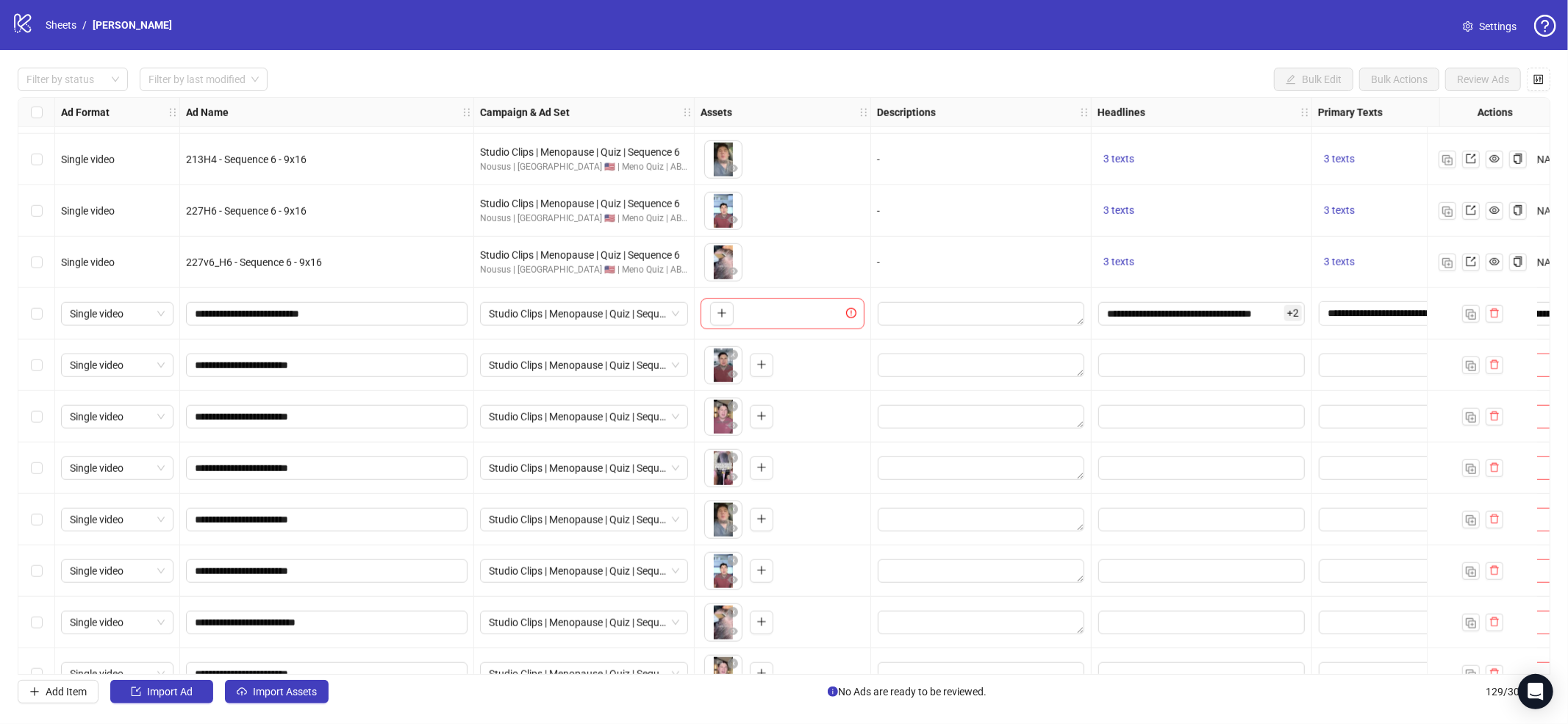
click at [44, 314] on div "Select row 117" at bounding box center [36, 313] width 37 height 51
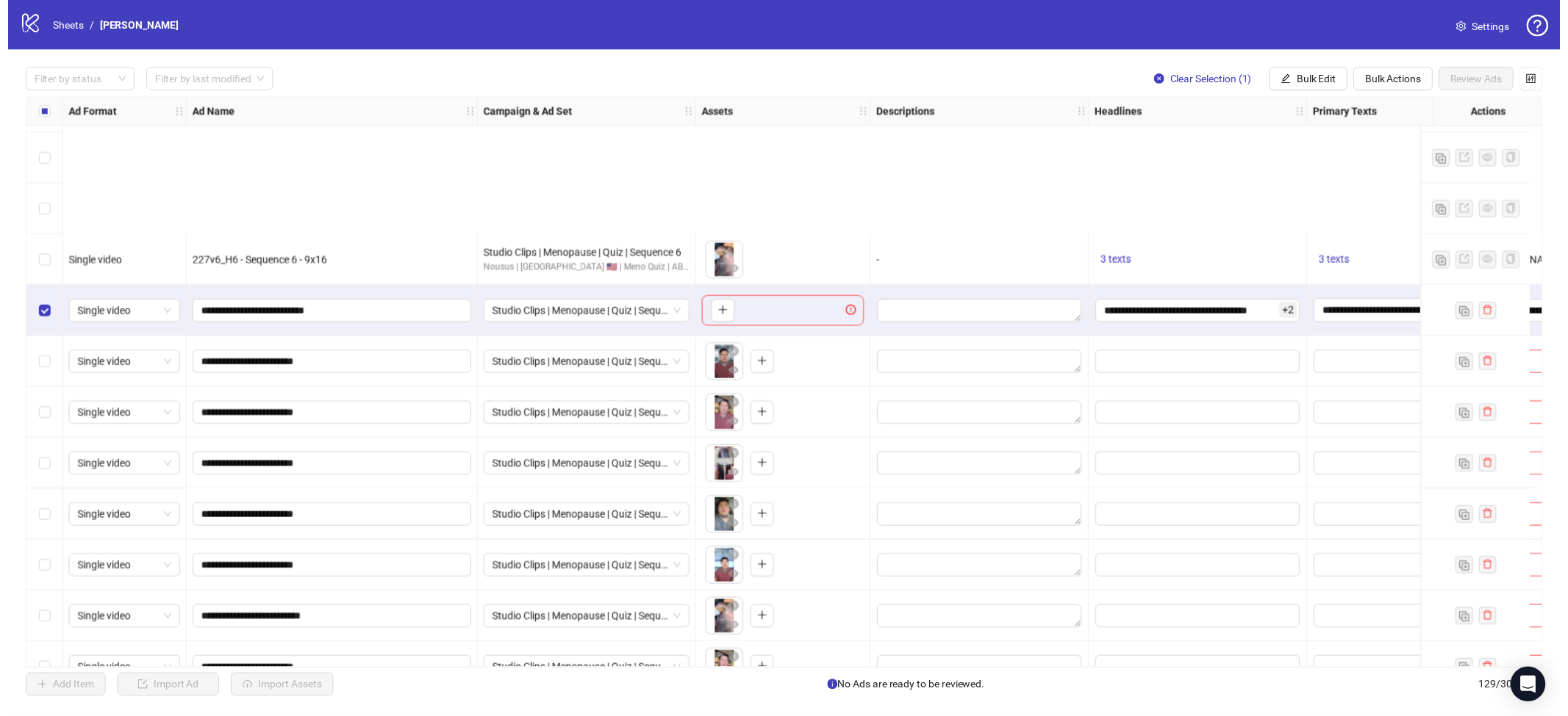
scroll to position [6093, 0]
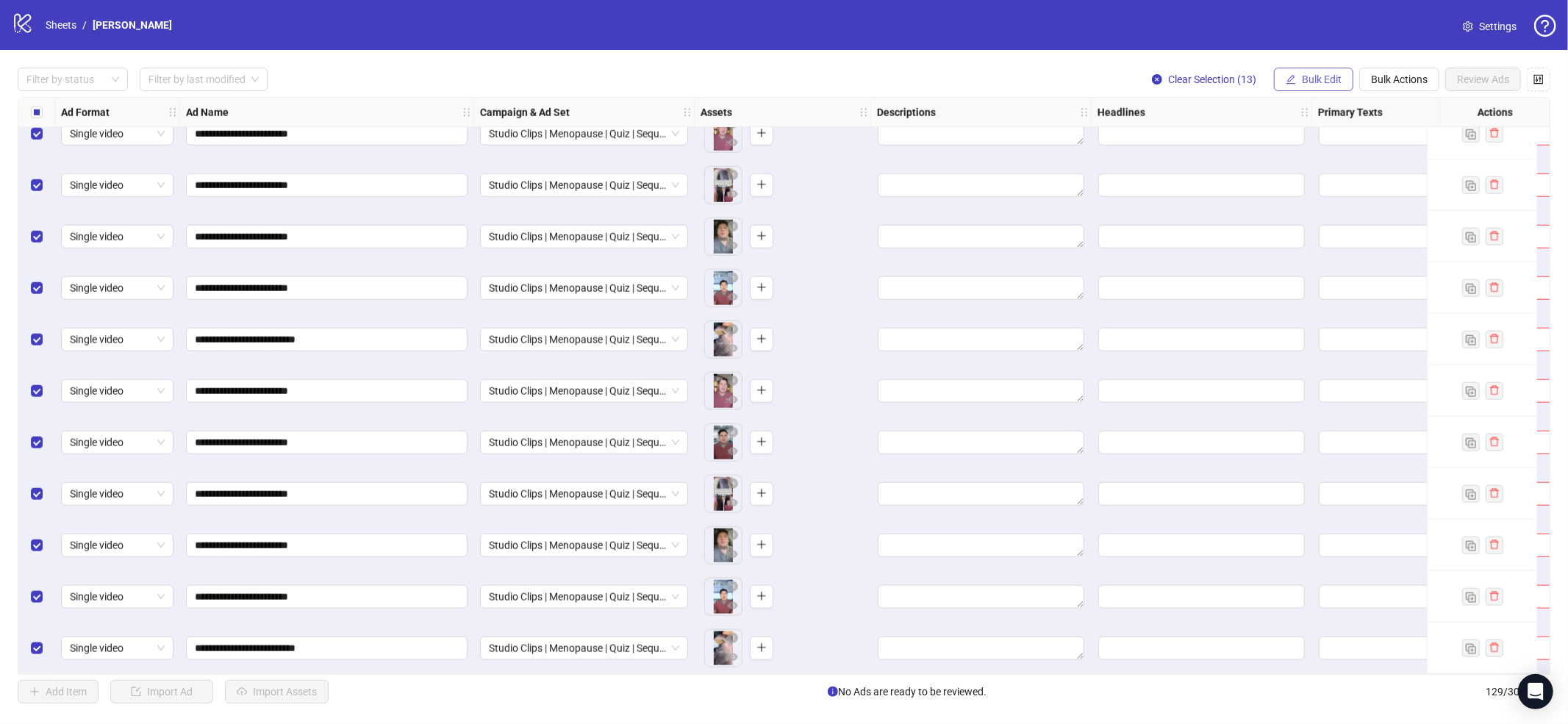
click at [1334, 76] on span "Bulk Edit" at bounding box center [1322, 79] width 40 height 12
click at [1332, 155] on span "Campaign & Ad Set" at bounding box center [1327, 156] width 88 height 16
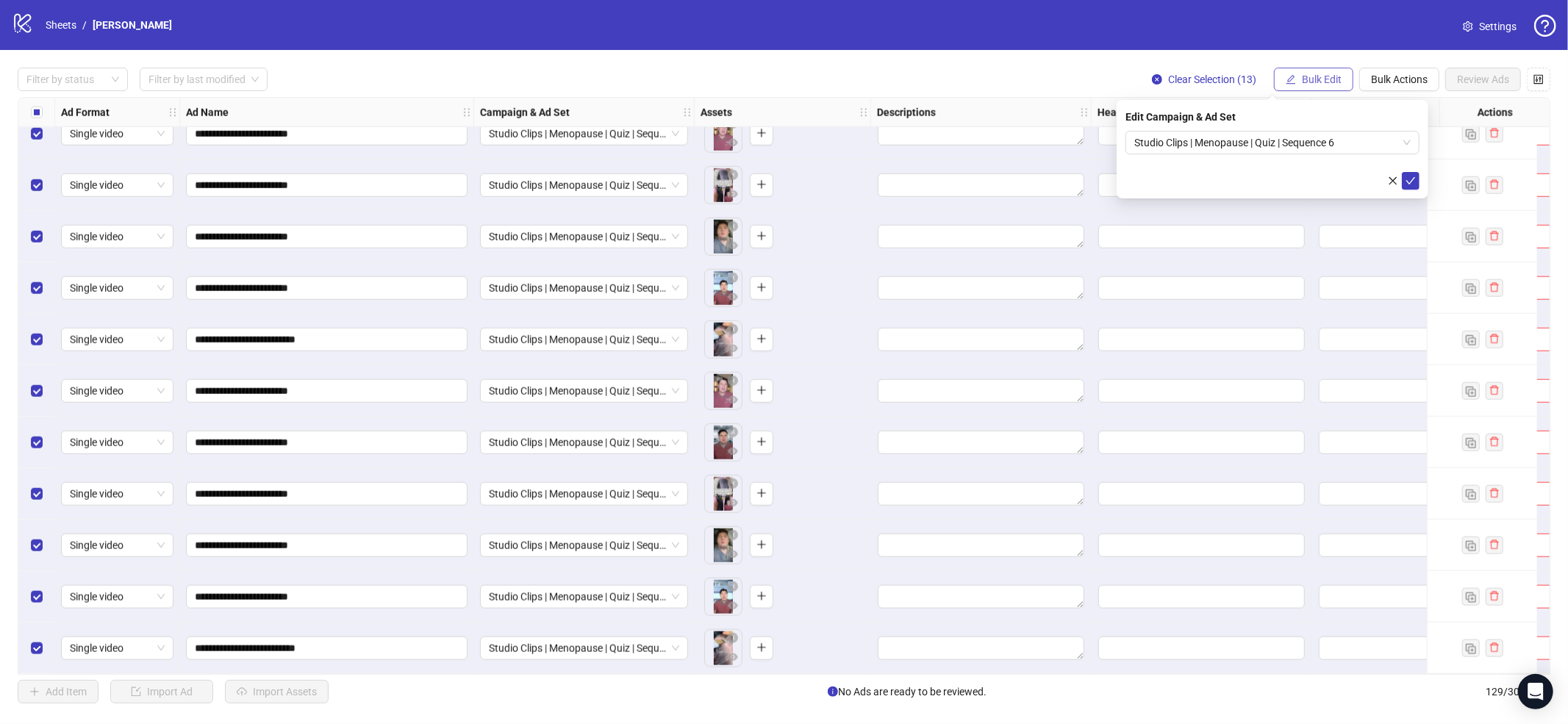
click at [1324, 74] on span "Bulk Edit" at bounding box center [1322, 79] width 40 height 12
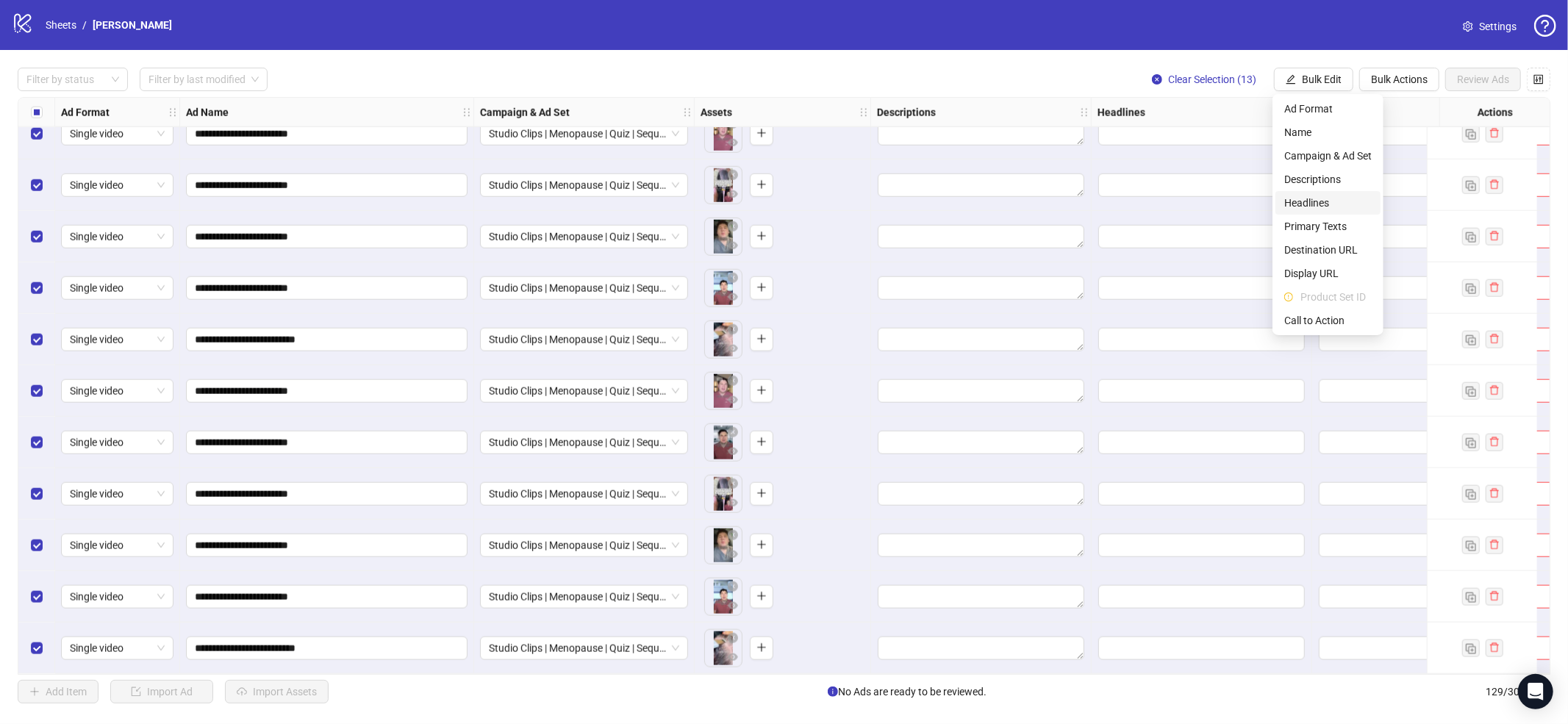
click at [1323, 202] on span "Headlines" at bounding box center [1327, 203] width 88 height 16
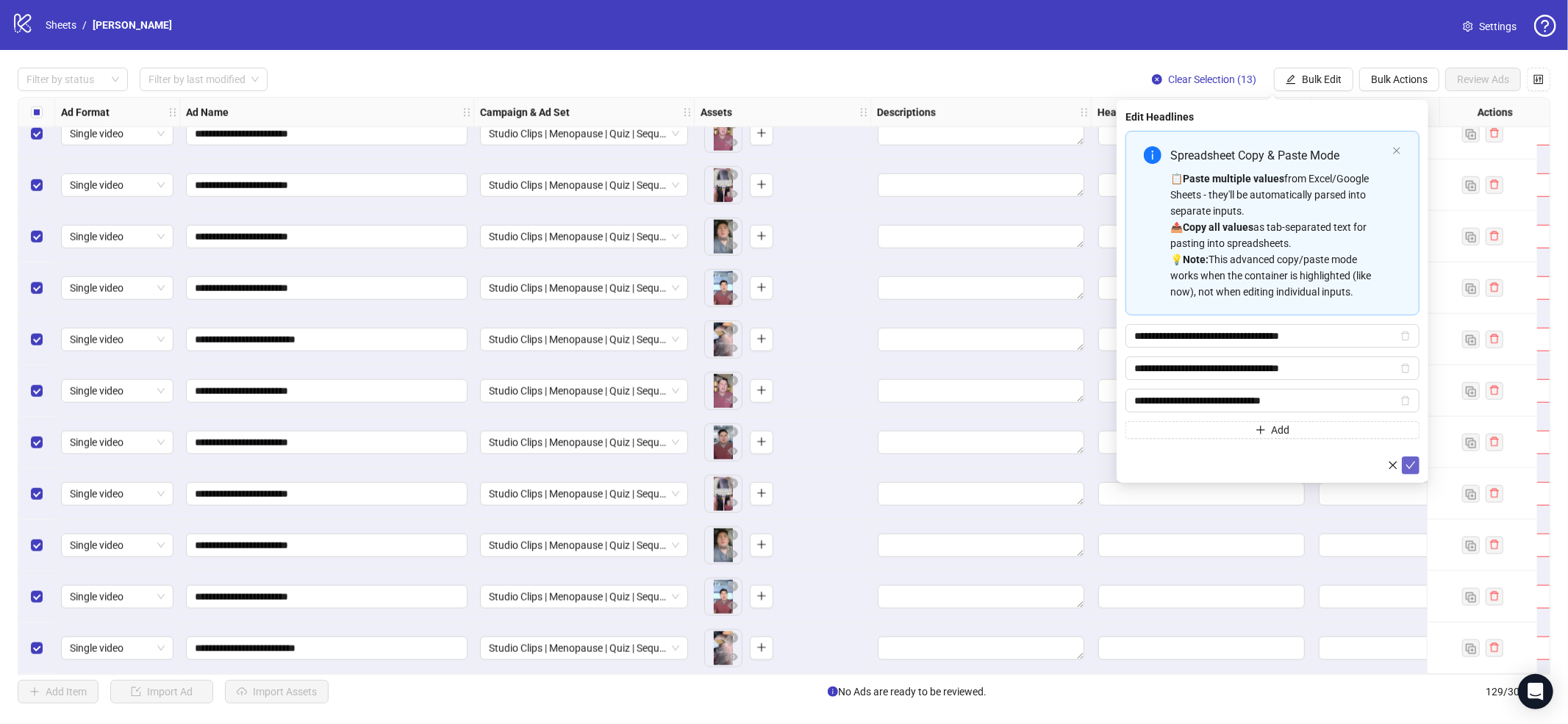
click at [1414, 469] on span "submit" at bounding box center [1410, 465] width 10 height 12
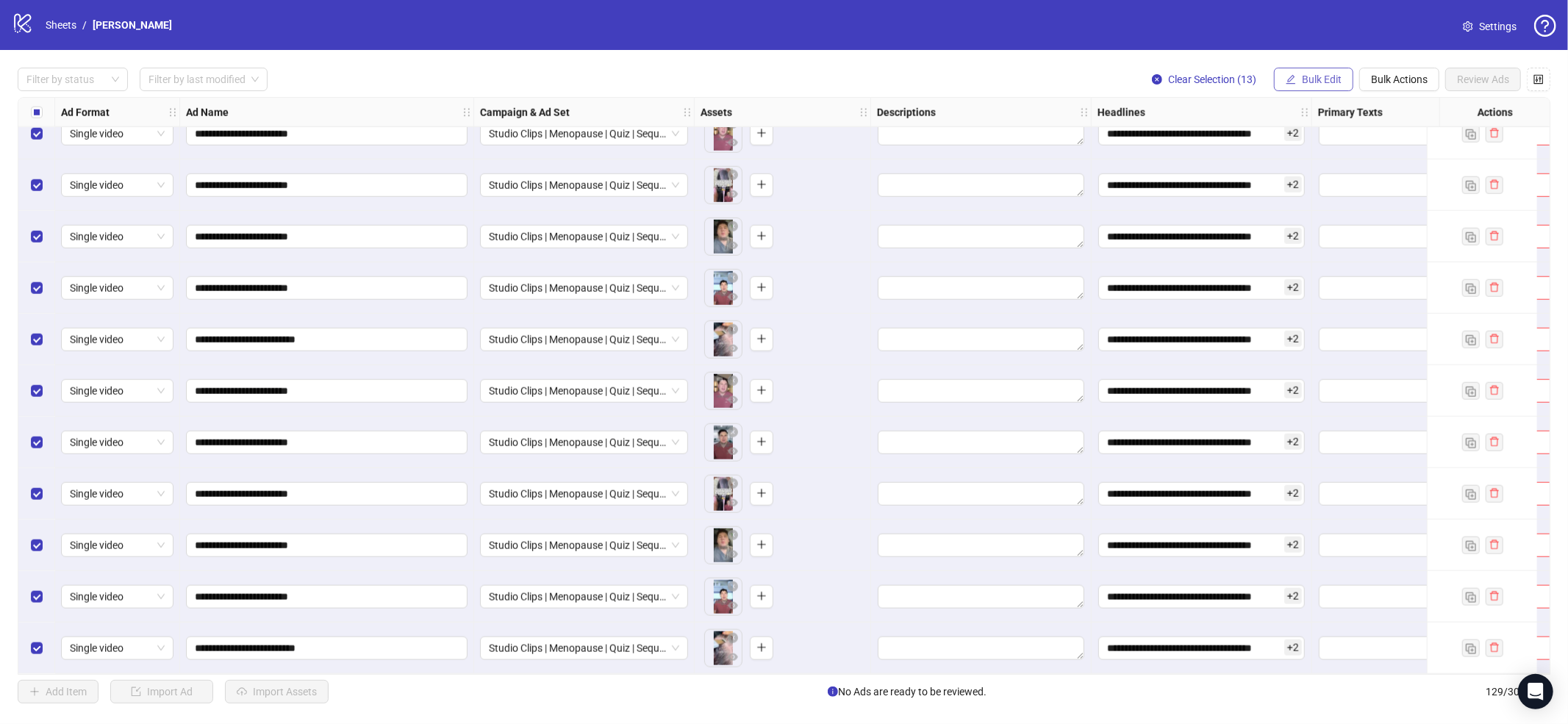
click at [1314, 69] on button "Bulk Edit" at bounding box center [1314, 79] width 79 height 23
click at [1309, 227] on span "Primary Texts" at bounding box center [1327, 227] width 88 height 16
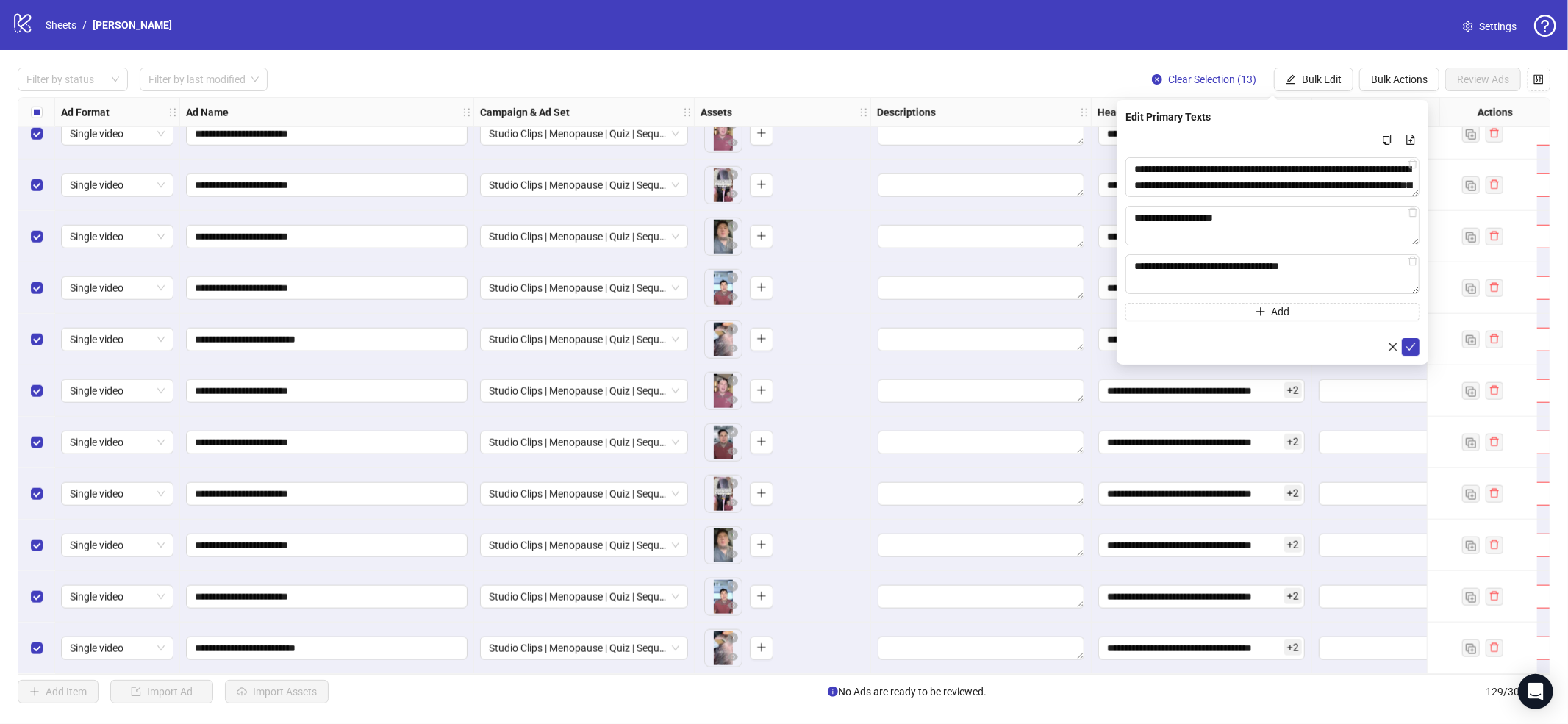
drag, startPoint x: 1406, startPoint y: 349, endPoint x: 1395, endPoint y: 248, distance: 101.6
click at [1406, 349] on icon "check" at bounding box center [1410, 347] width 10 height 10
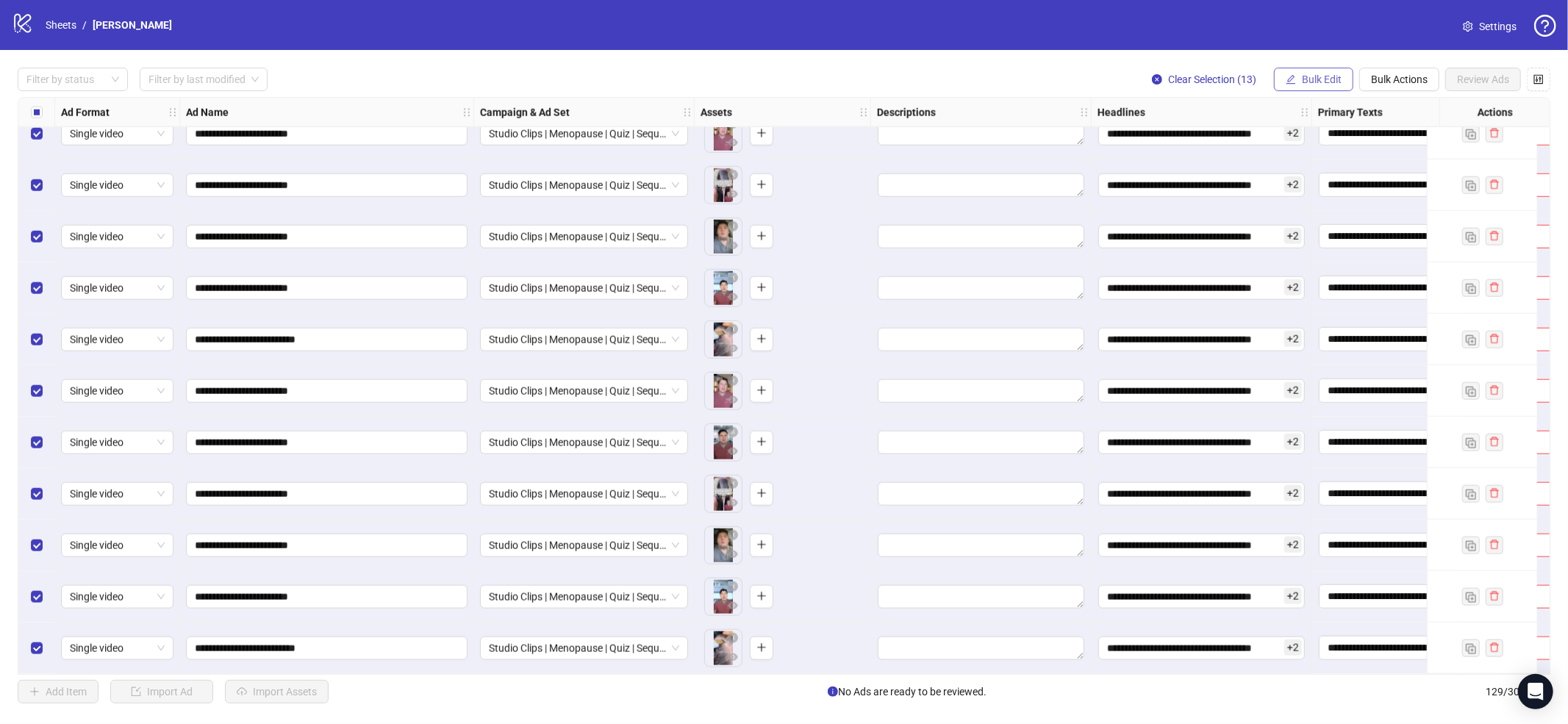
click at [1330, 88] on button "Bulk Edit" at bounding box center [1314, 79] width 79 height 23
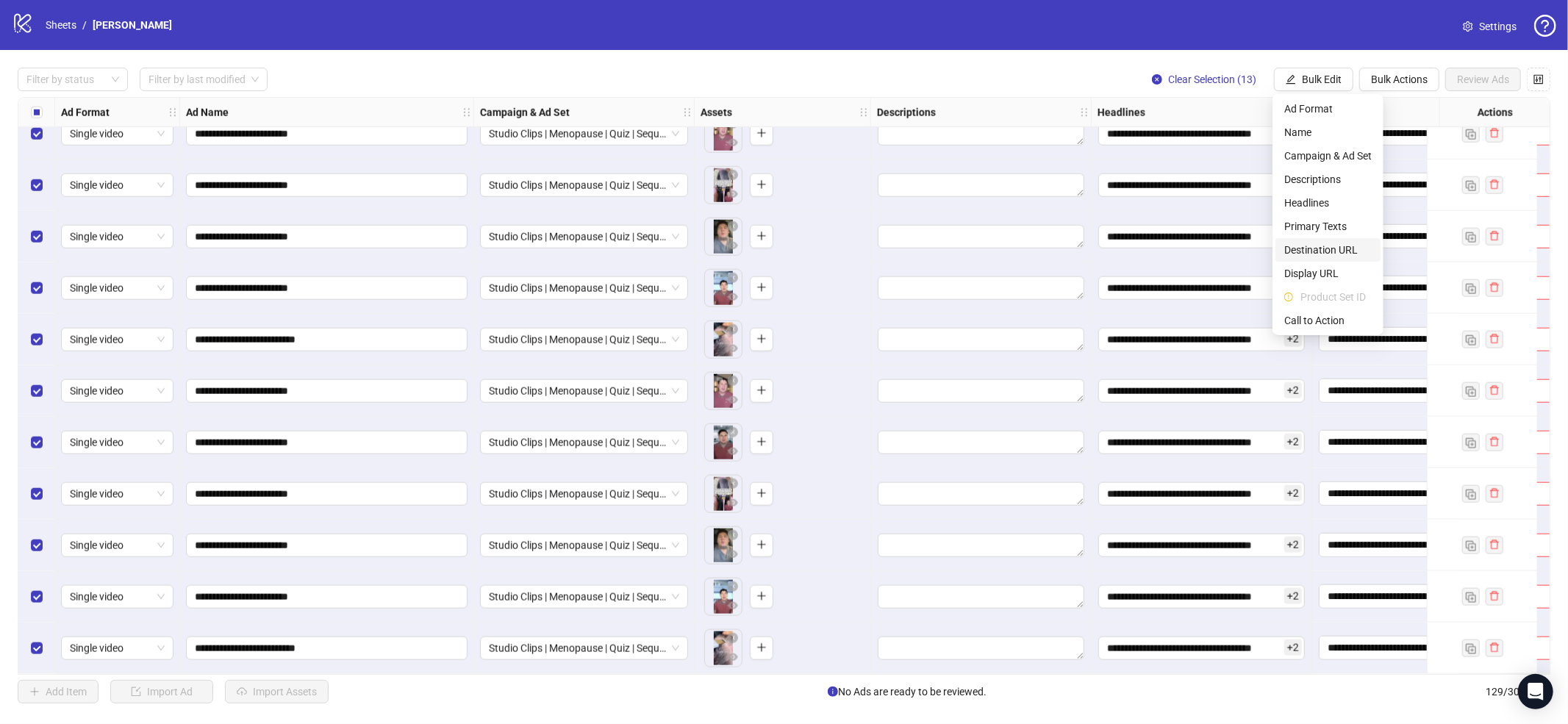
click at [1314, 253] on span "Destination URL" at bounding box center [1327, 250] width 88 height 16
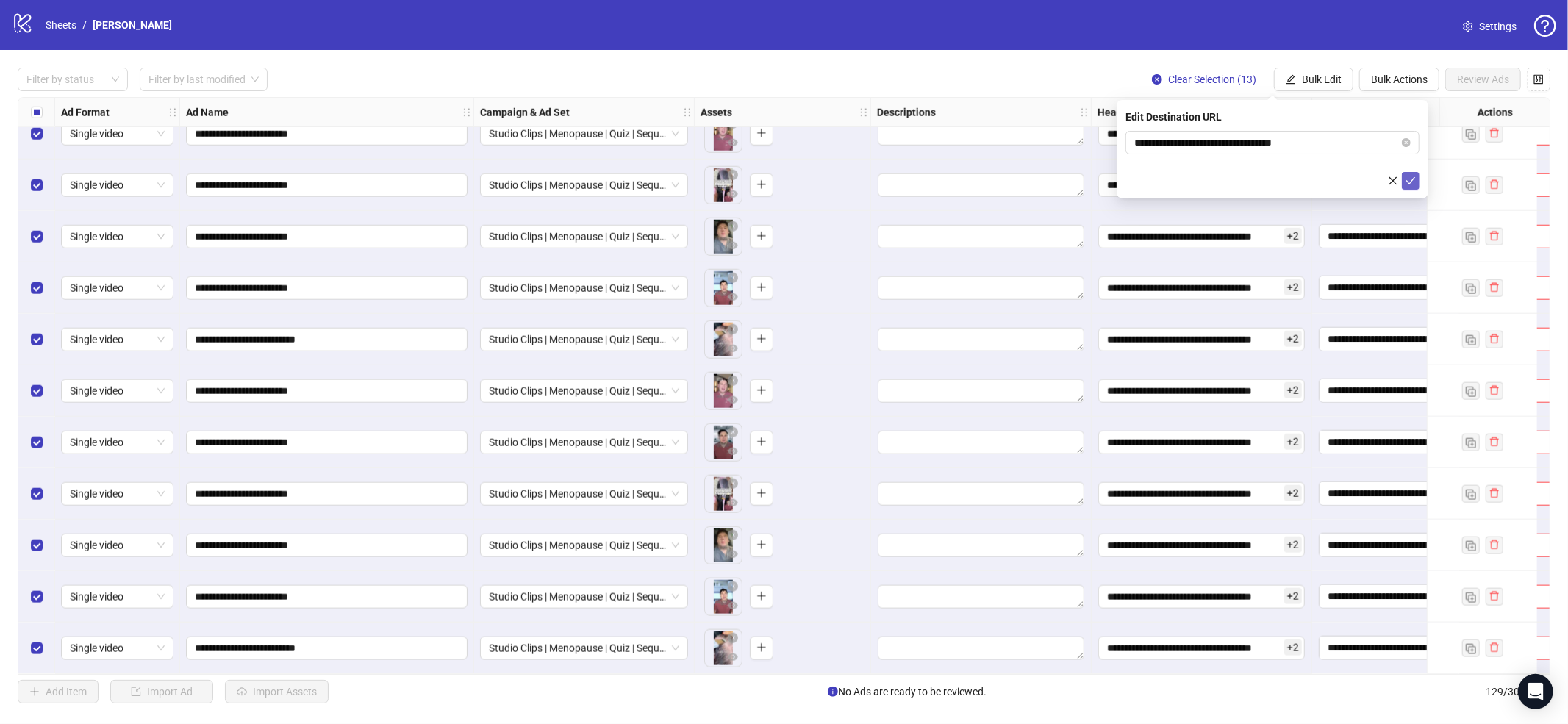
click at [1416, 180] on button "submit" at bounding box center [1411, 181] width 18 height 18
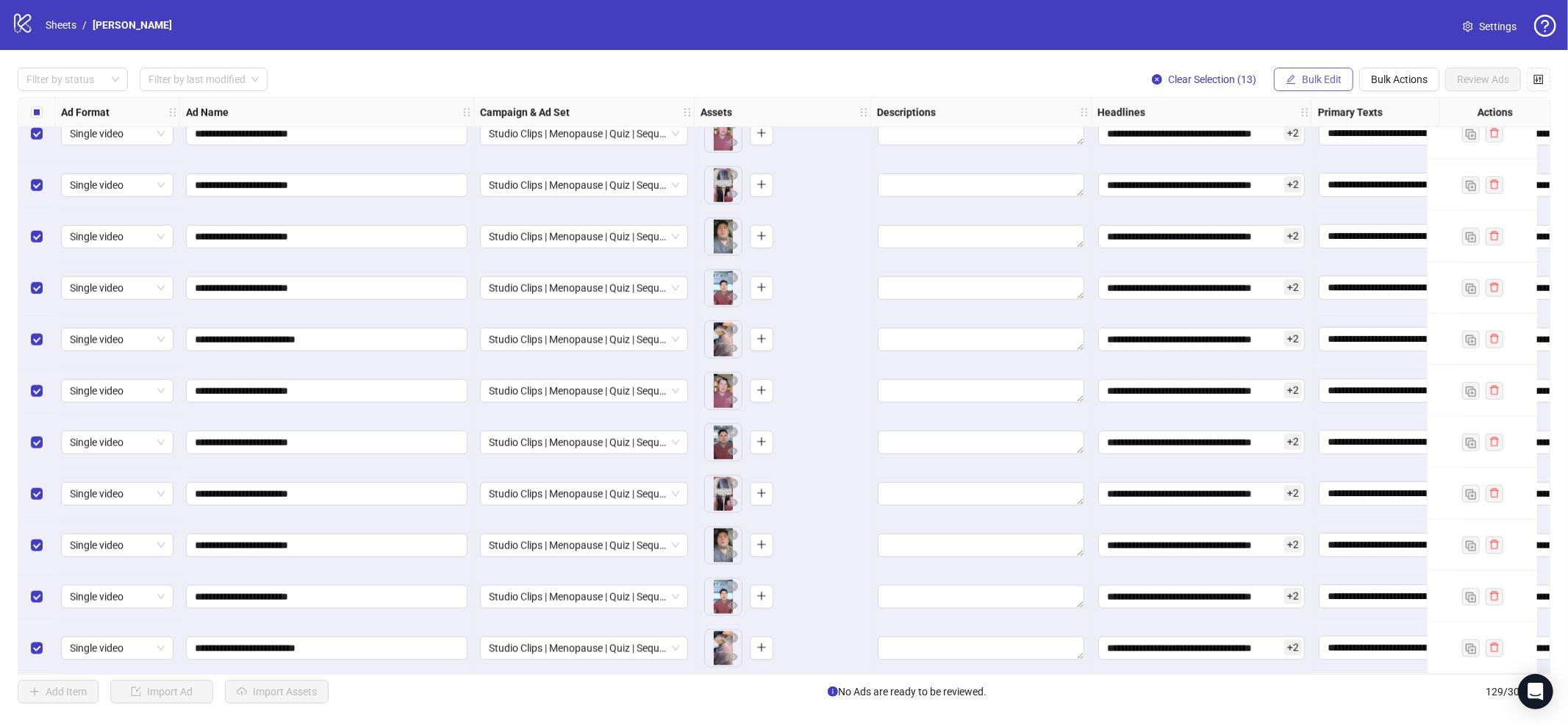
click at [1321, 80] on span "Bulk Edit" at bounding box center [1322, 79] width 40 height 12
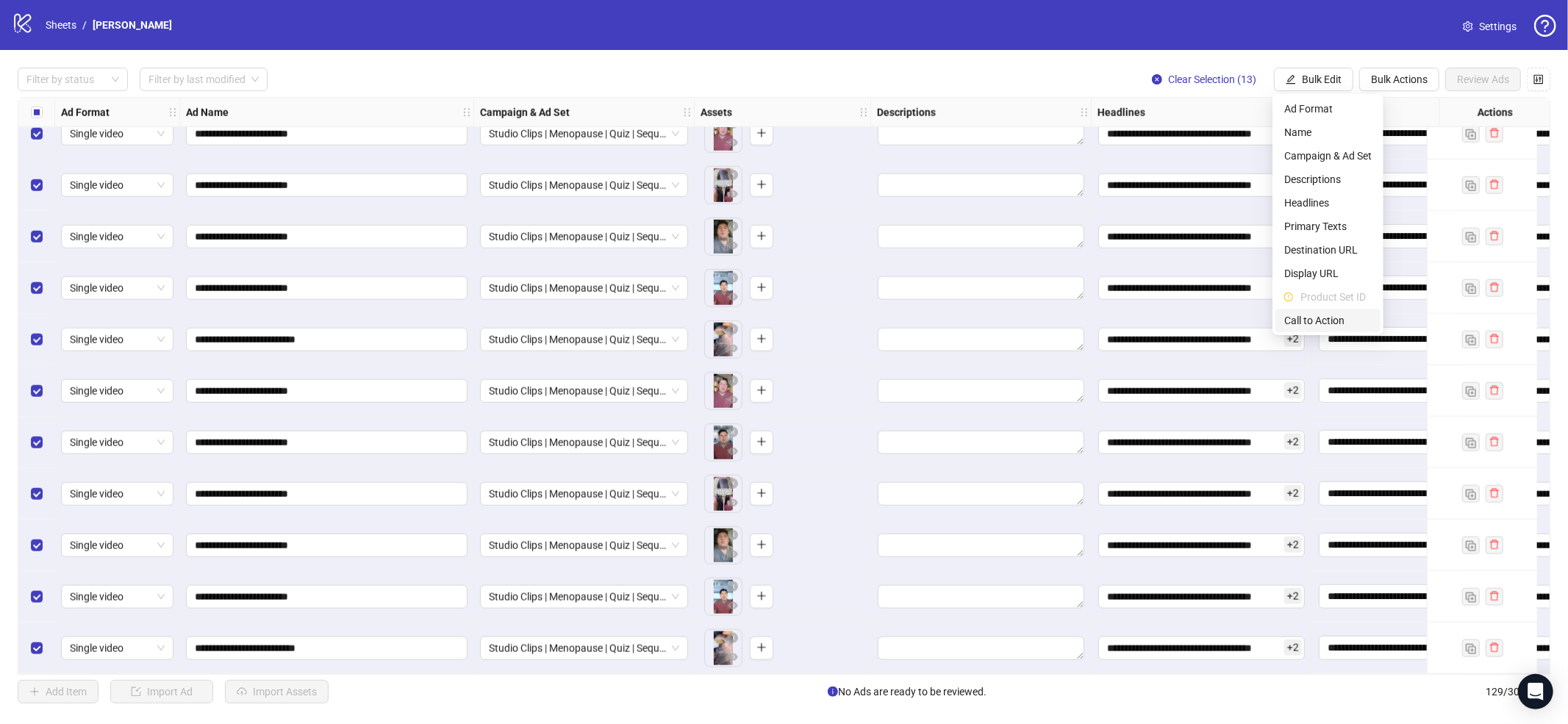
click at [1319, 320] on span "Call to Action" at bounding box center [1327, 320] width 88 height 16
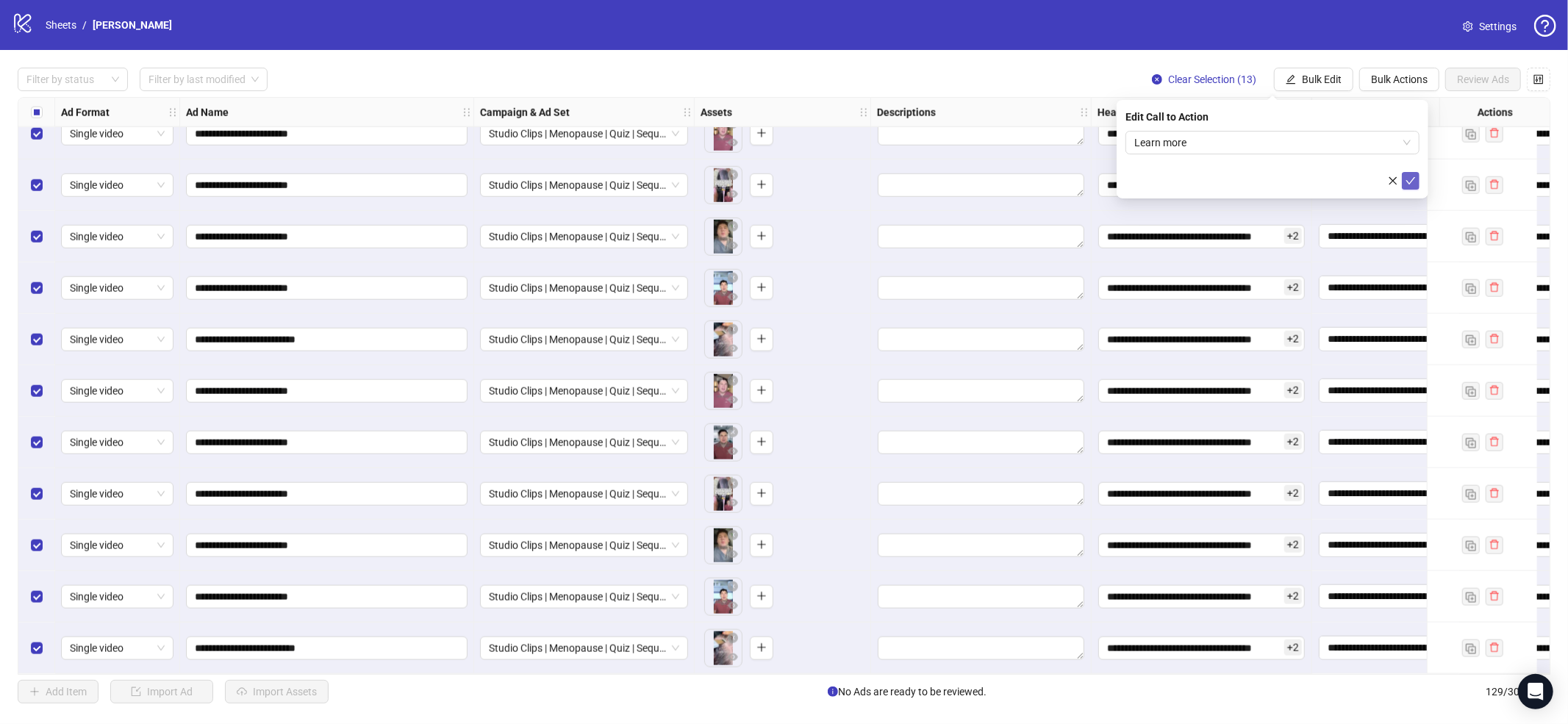
click at [1417, 177] on button "submit" at bounding box center [1411, 181] width 18 height 18
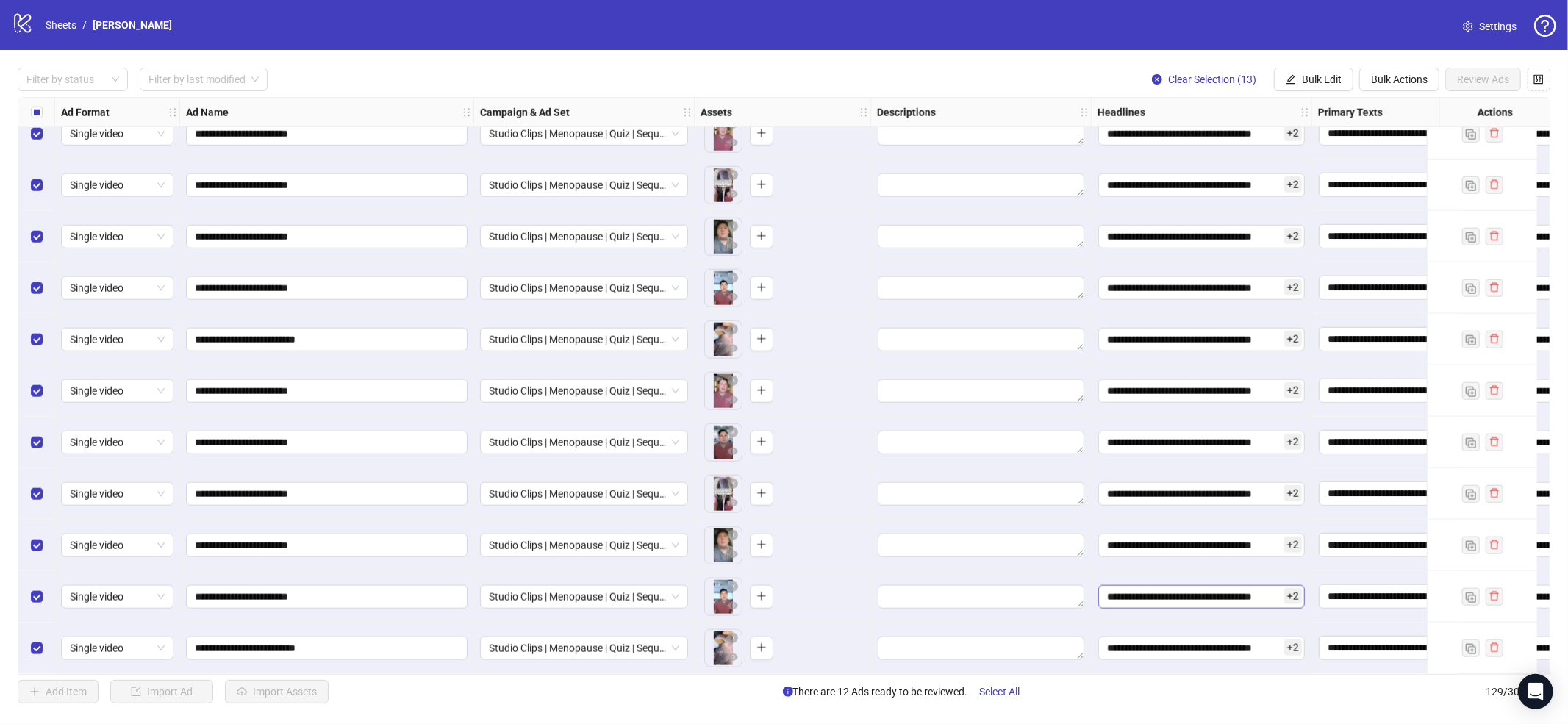
drag, startPoint x: 1005, startPoint y: 692, endPoint x: 1130, endPoint y: 589, distance: 162.0
click at [1005, 692] on span "Select All" at bounding box center [1000, 692] width 41 height 12
click at [1492, 78] on span "Review Ads" at bounding box center [1483, 79] width 52 height 12
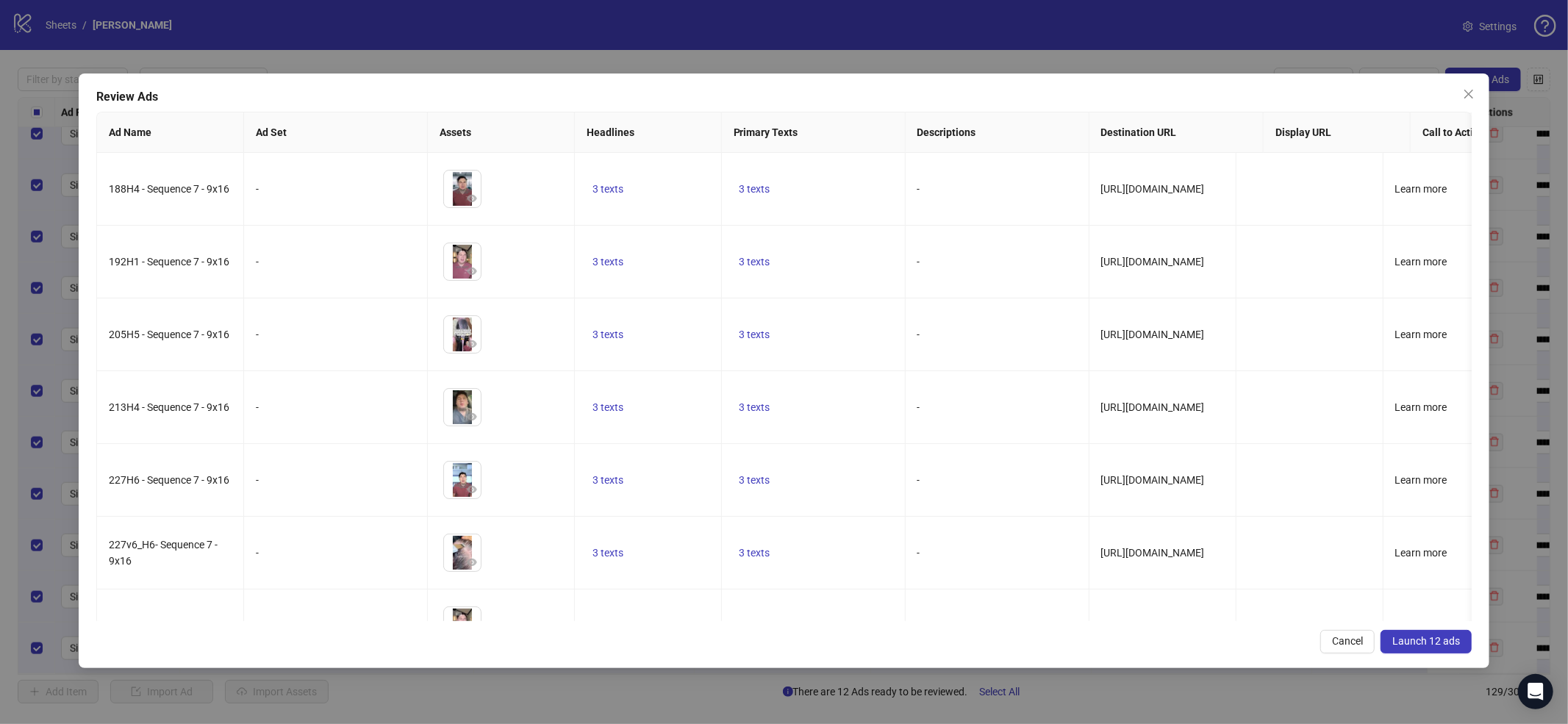
click at [1432, 642] on span "Launch 12 ads" at bounding box center [1425, 641] width 68 height 12
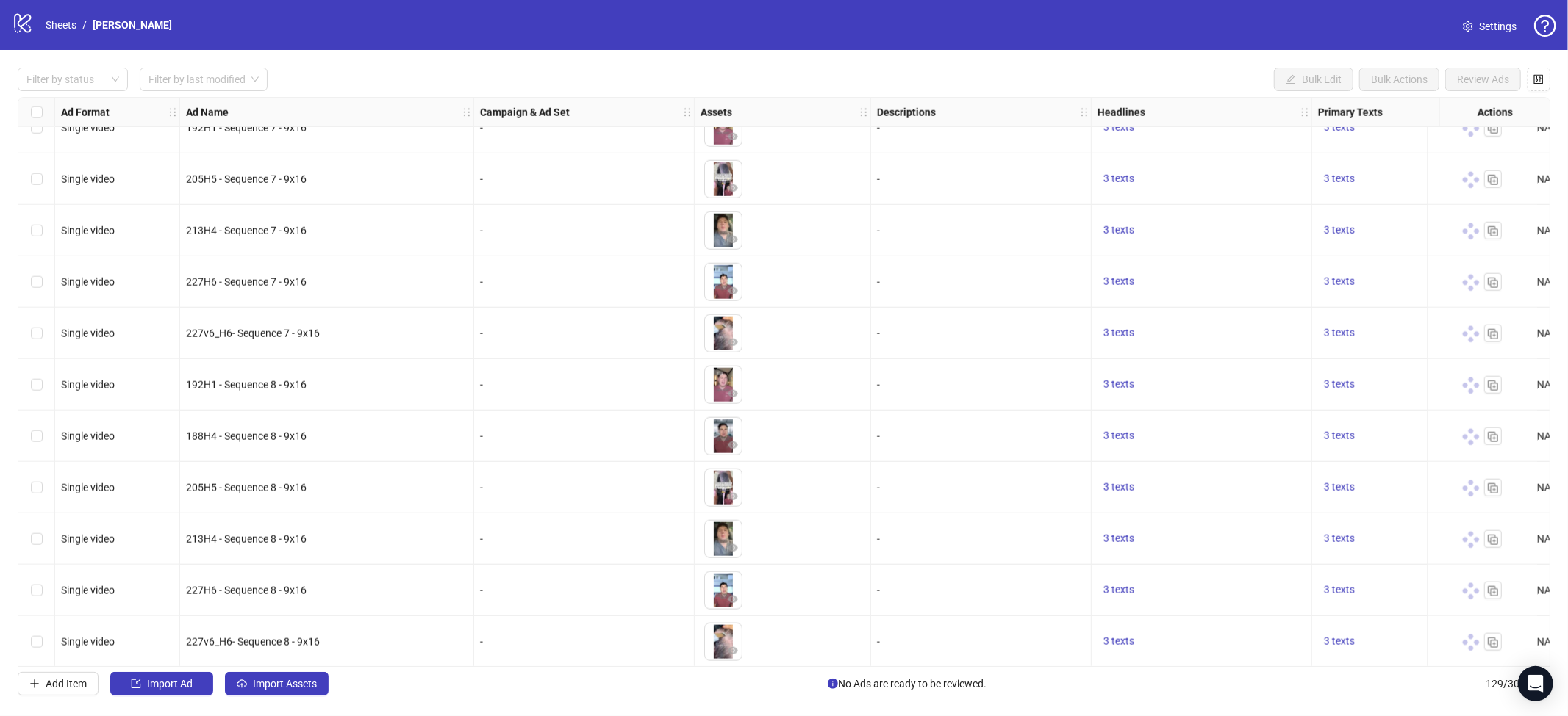
click at [61, 14] on div "logo/logo-mobile Sheets / [PERSON_NAME]" at bounding box center [95, 24] width 166 height 26
click at [70, 28] on link "Sheets" at bounding box center [60, 25] width 37 height 16
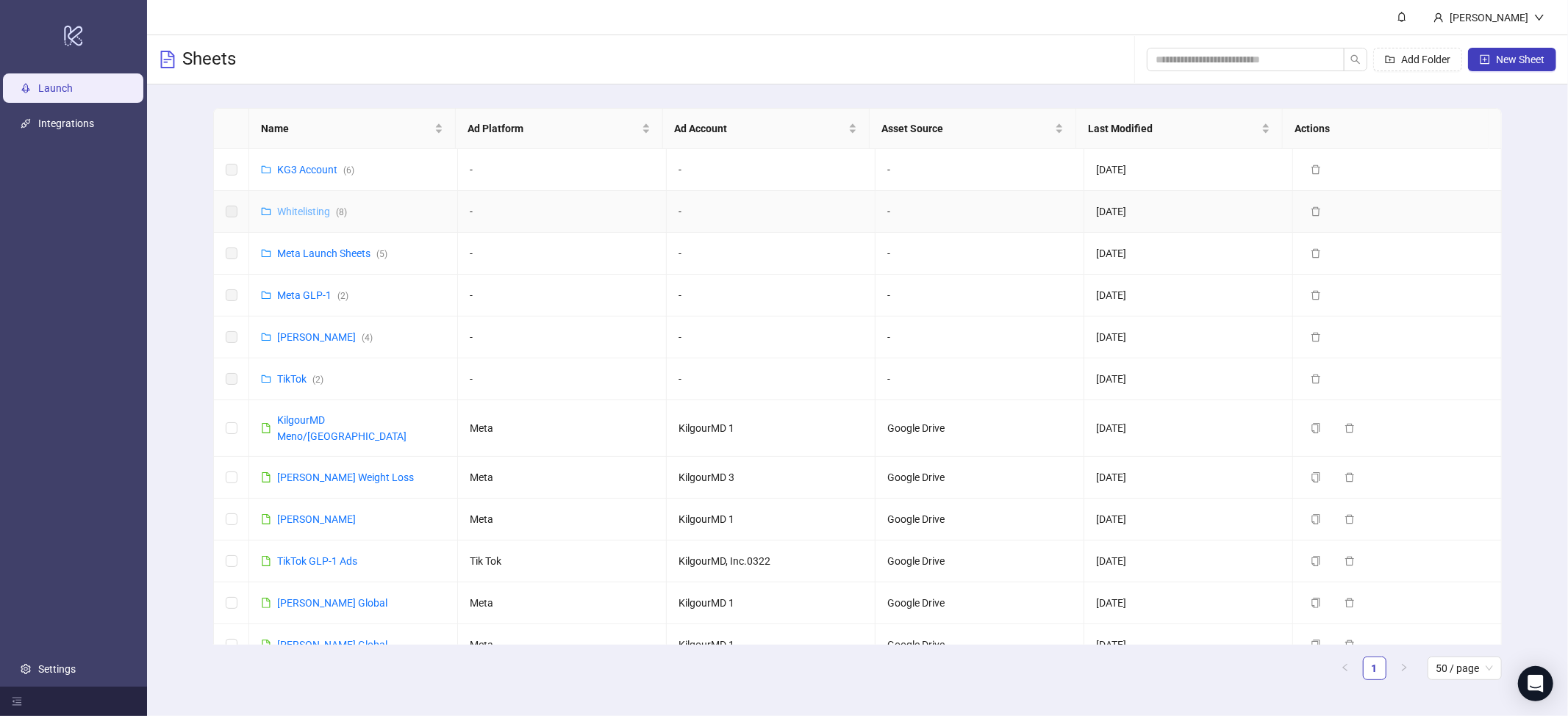
click at [308, 212] on link "Whitelisting ( 8 )" at bounding box center [311, 211] width 69 height 12
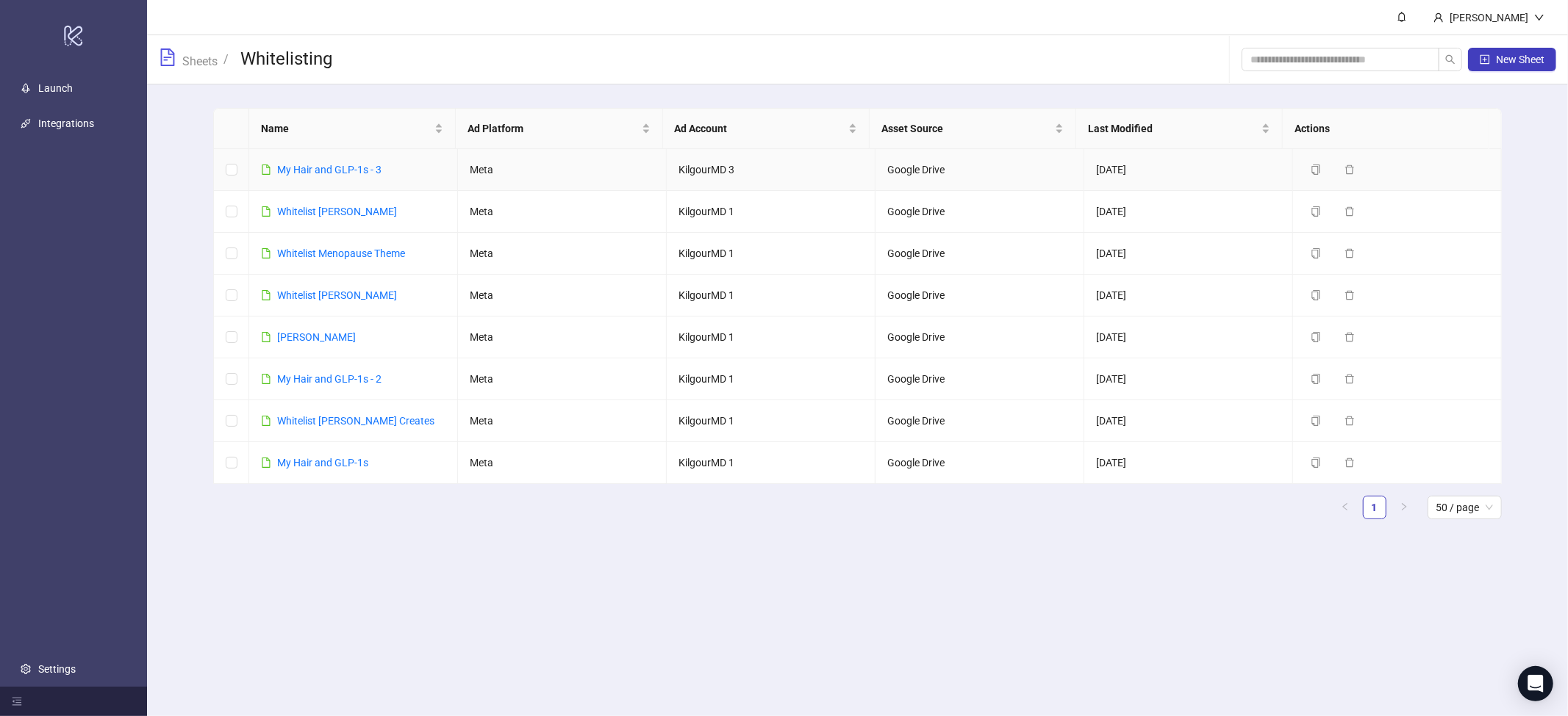
click at [304, 151] on td "​My Hair and GLP-1s - 3" at bounding box center [353, 170] width 208 height 41
click at [302, 161] on div "​My Hair and GLP-1s - 3" at bounding box center [329, 170] width 105 height 16
click at [304, 172] on link "​My Hair and GLP-1s - 3" at bounding box center [329, 170] width 105 height 12
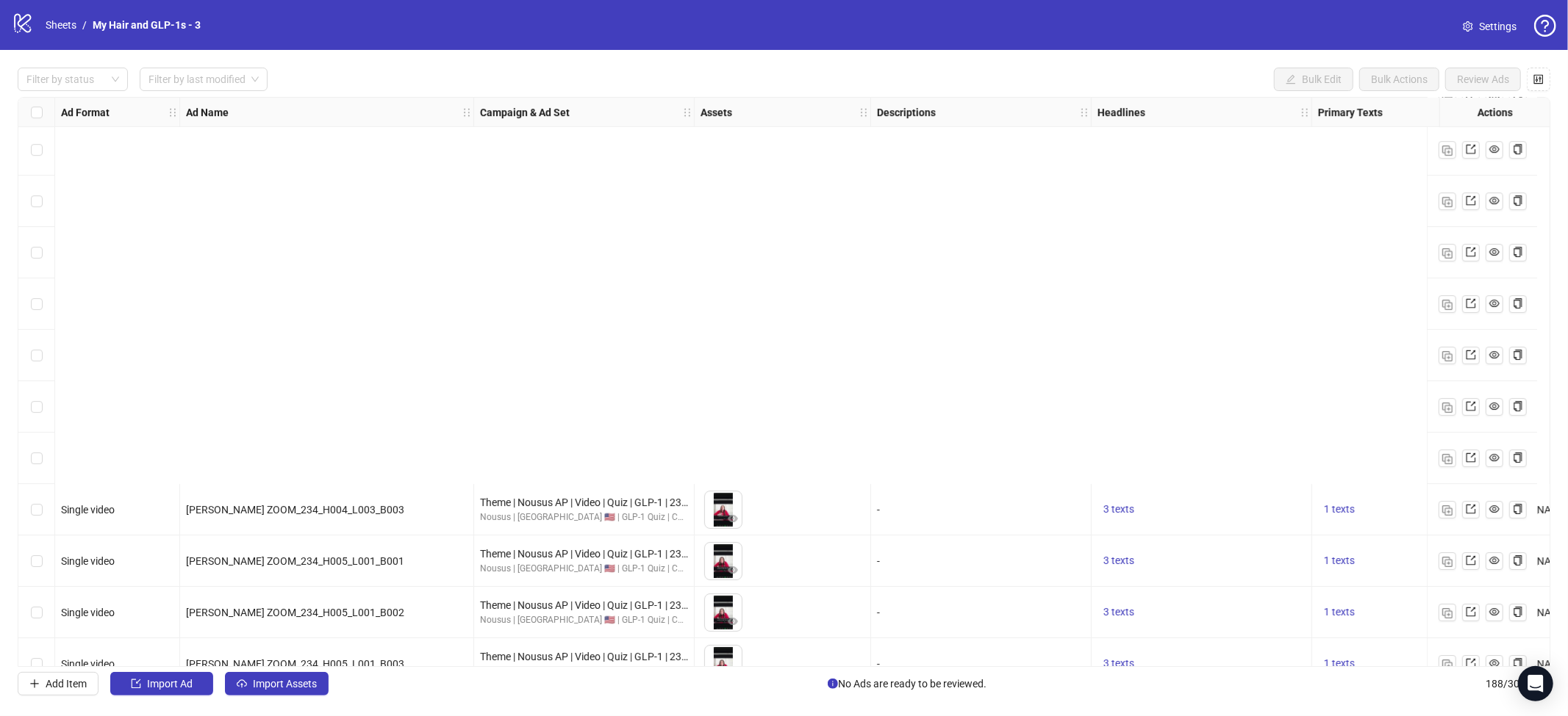
scroll to position [9135, 0]
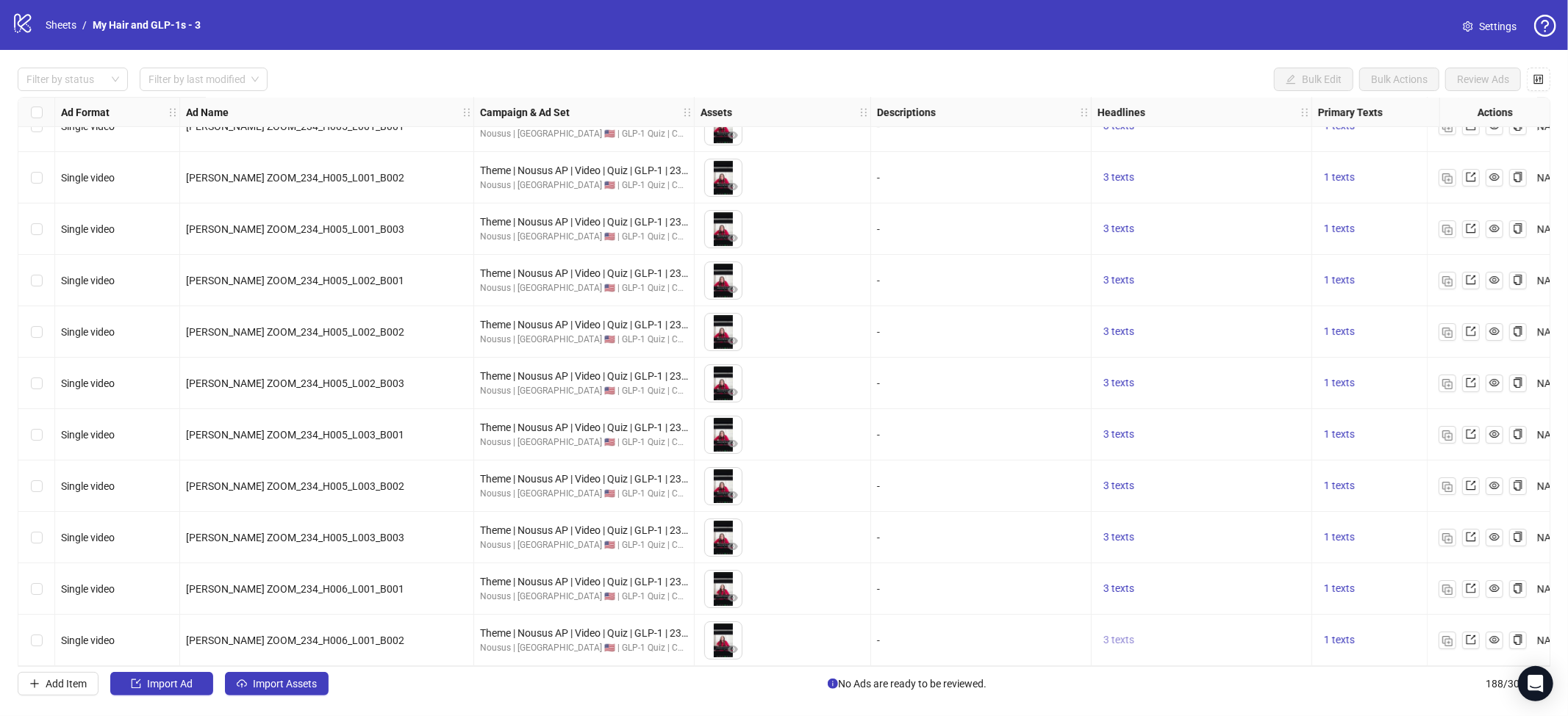
click at [1127, 634] on span "3 texts" at bounding box center [1119, 639] width 31 height 12
click at [1444, 637] on img "button" at bounding box center [1446, 641] width 10 height 10
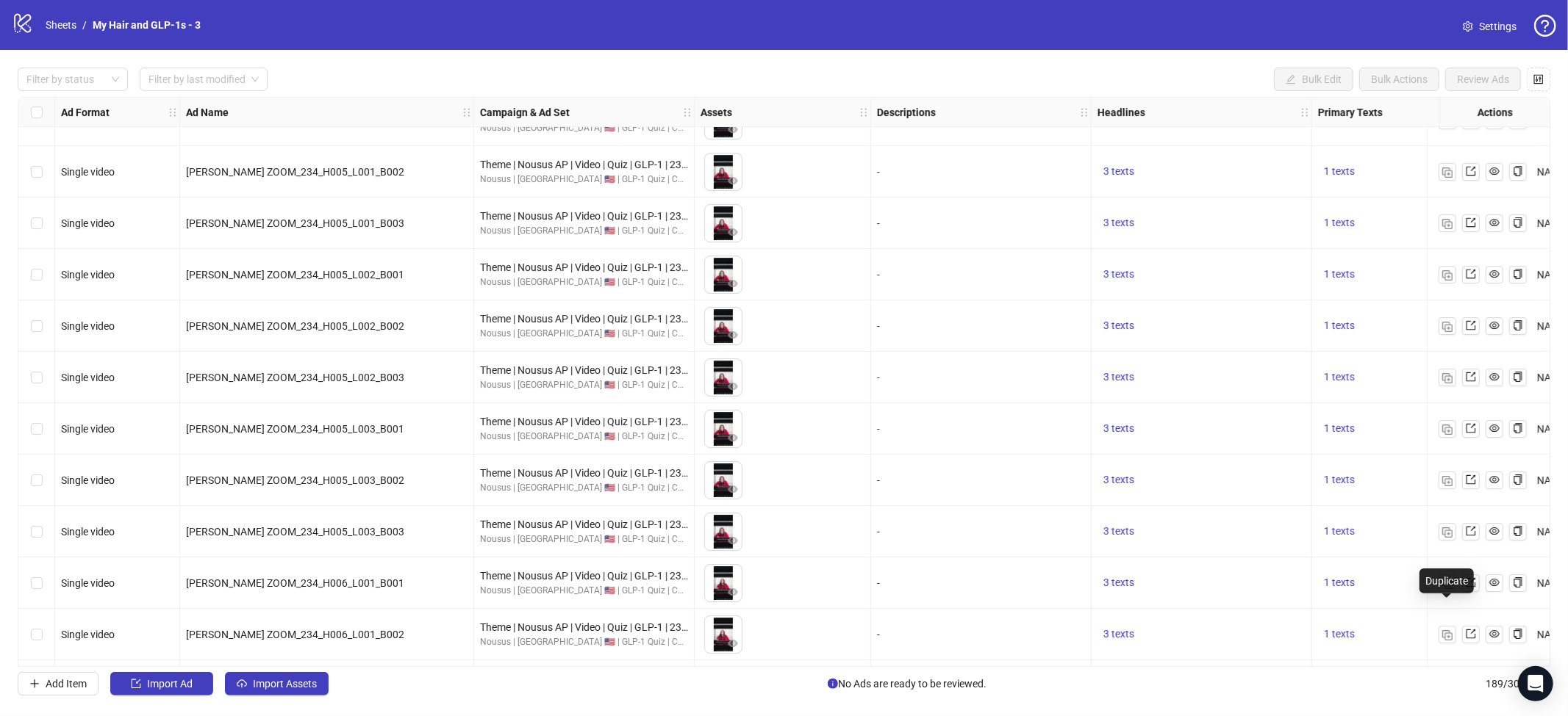
scroll to position [9186, 0]
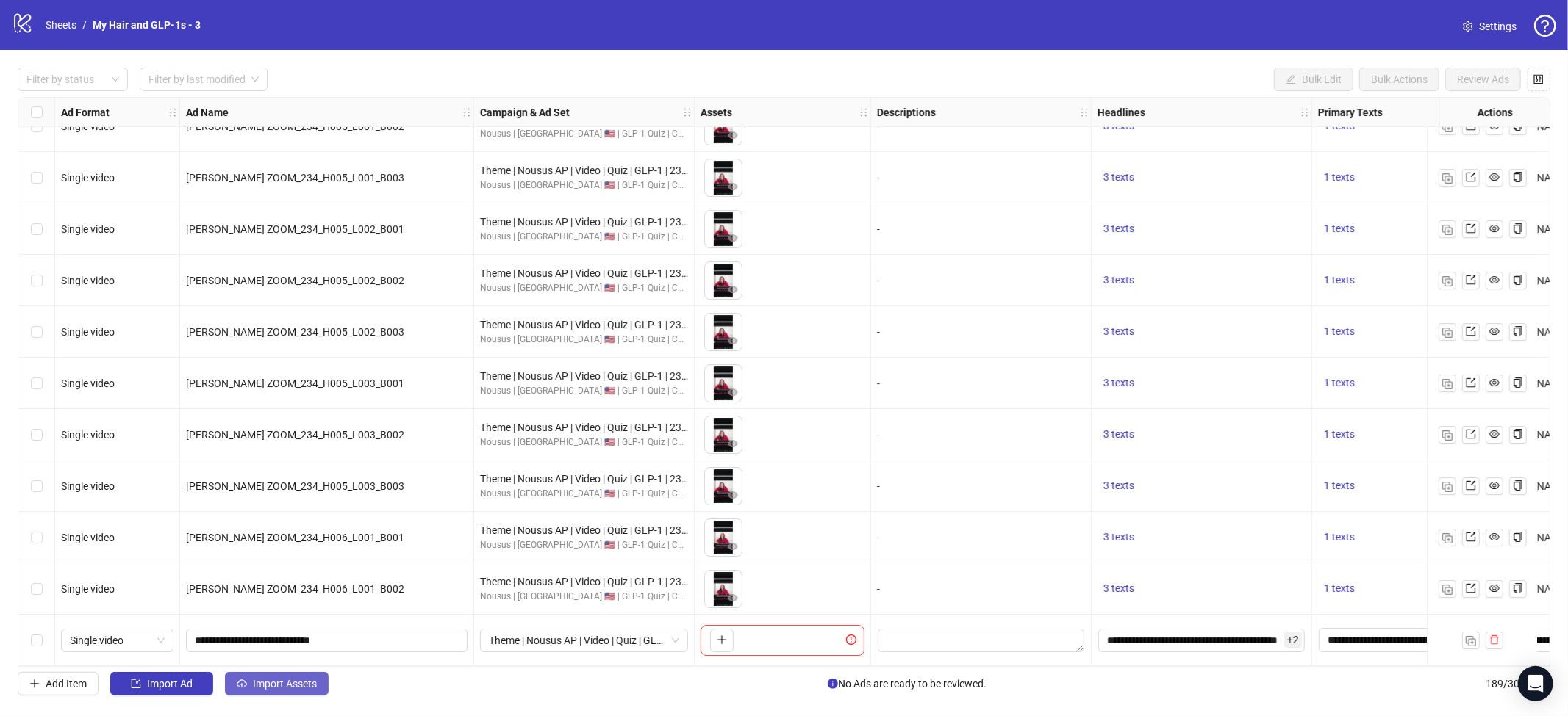
click at [297, 694] on button "Import Assets" at bounding box center [276, 684] width 104 height 23
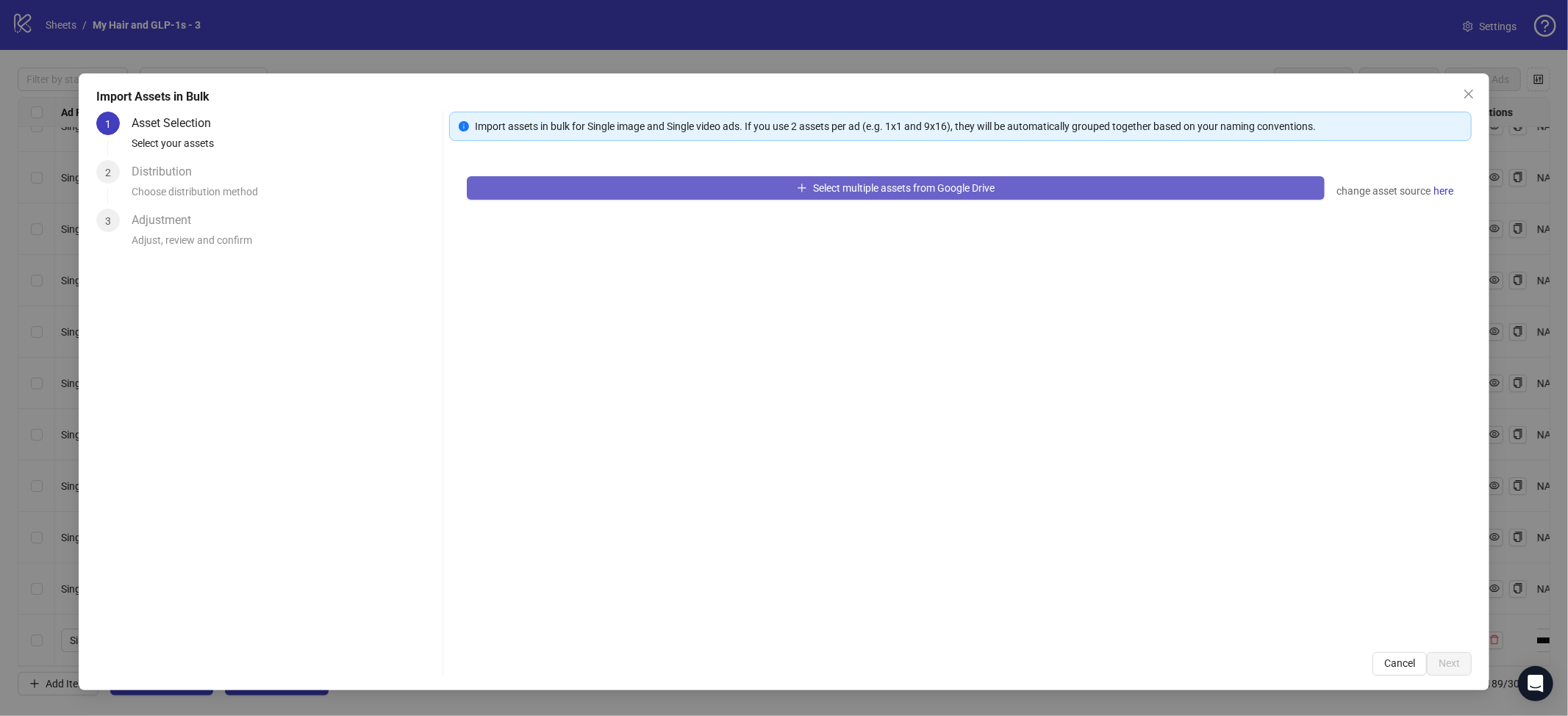
click at [801, 197] on button "Select multiple assets from Google Drive" at bounding box center [895, 188] width 858 height 23
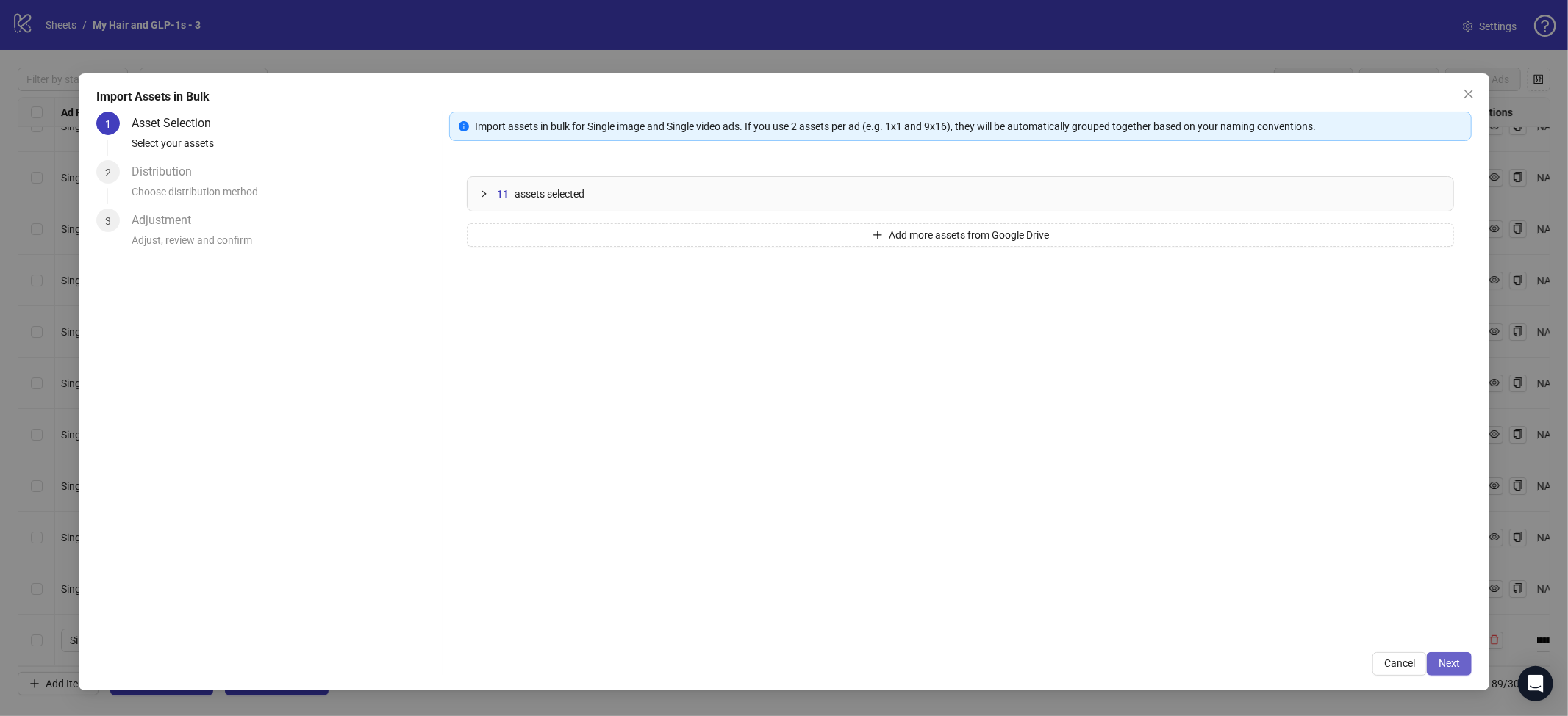
click at [1442, 666] on span "Next" at bounding box center [1449, 663] width 22 height 12
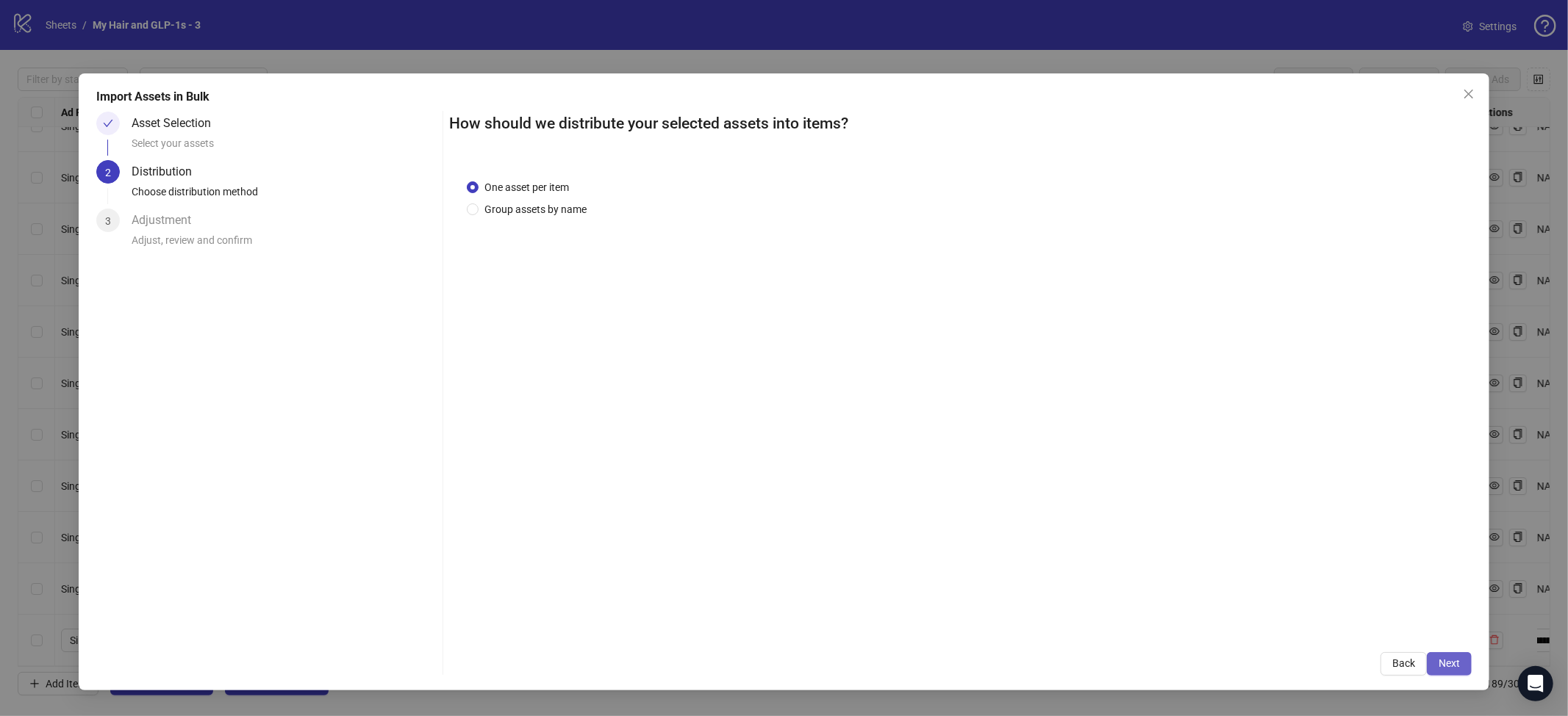
click at [1434, 663] on button "Next" at bounding box center [1449, 664] width 45 height 23
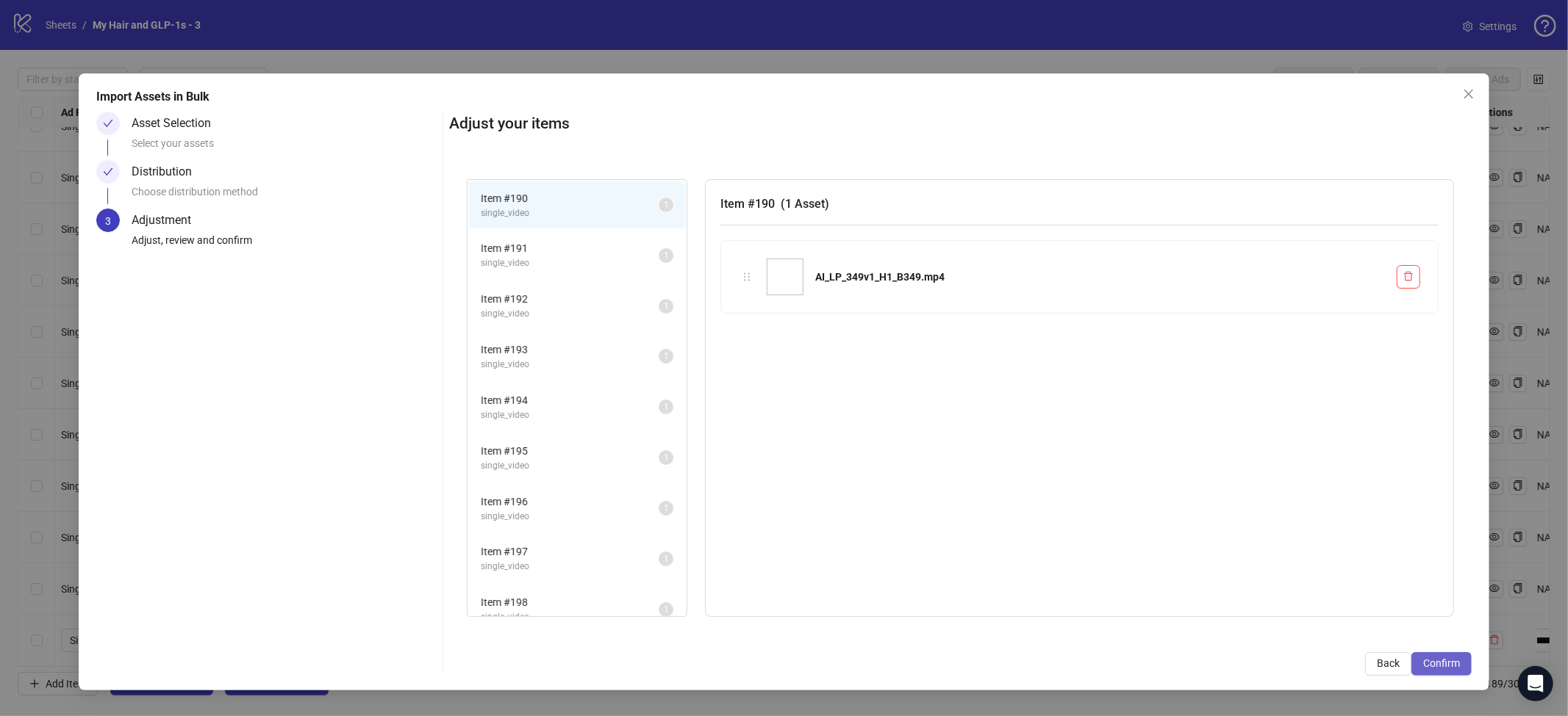
click at [1434, 663] on span "Confirm" at bounding box center [1441, 663] width 37 height 12
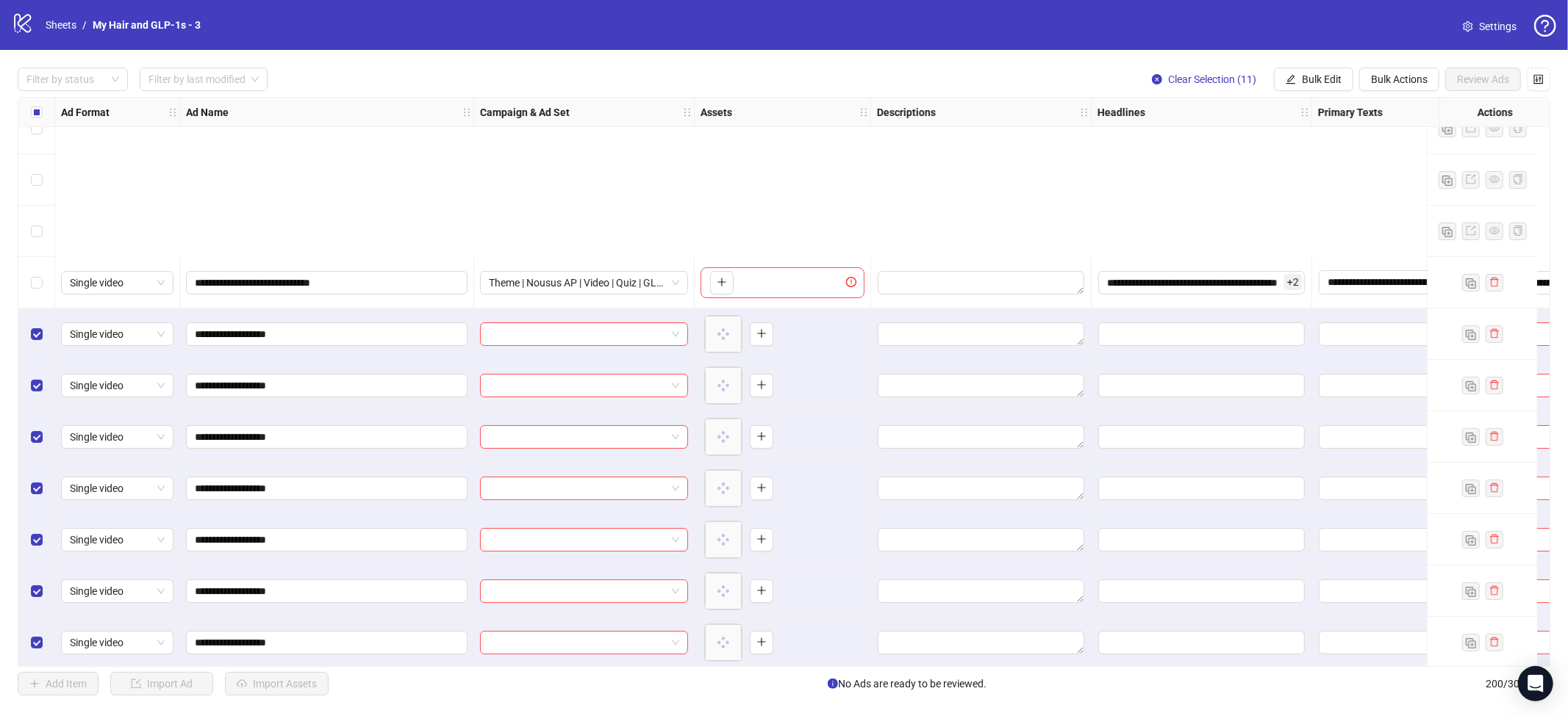
scroll to position [9752, 0]
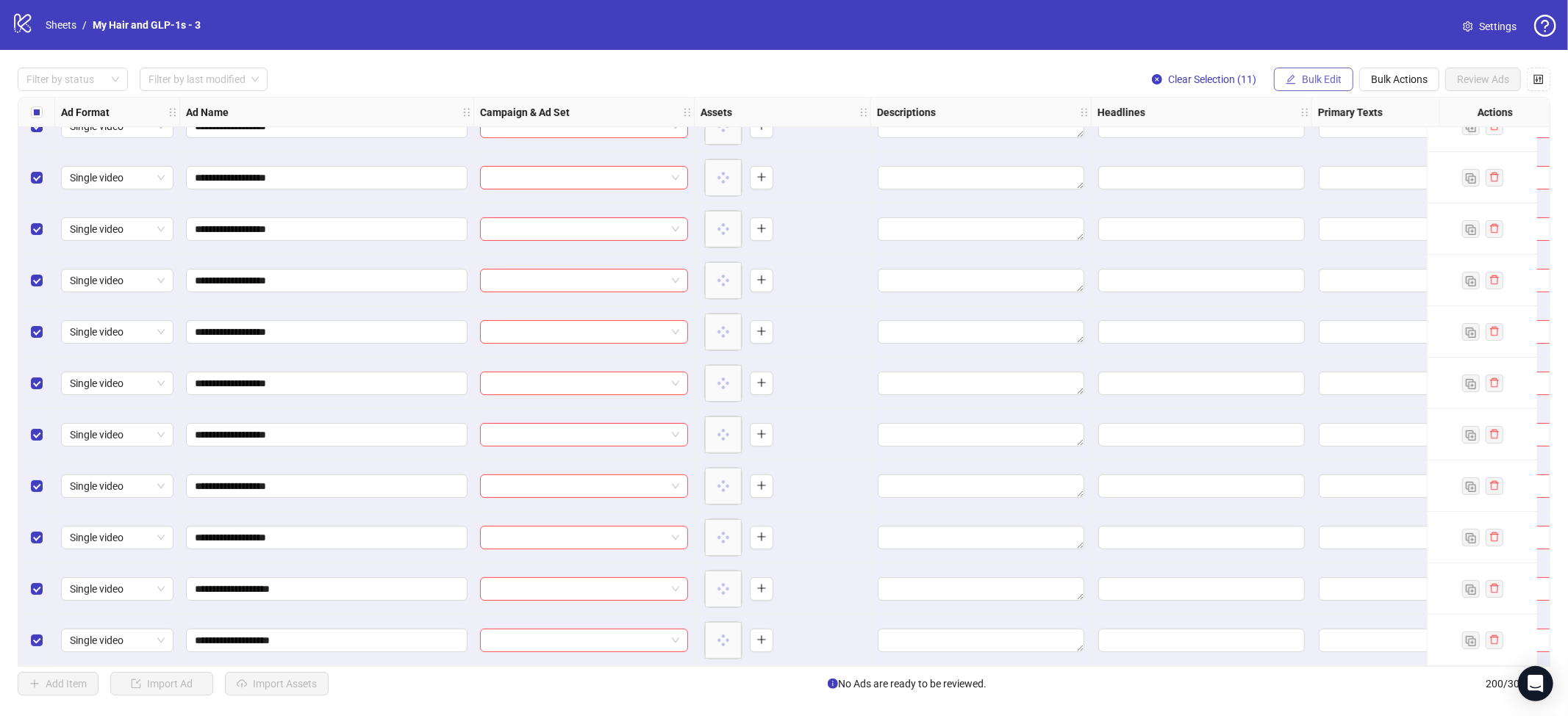
click at [1295, 82] on button "Bulk Edit" at bounding box center [1314, 79] width 79 height 23
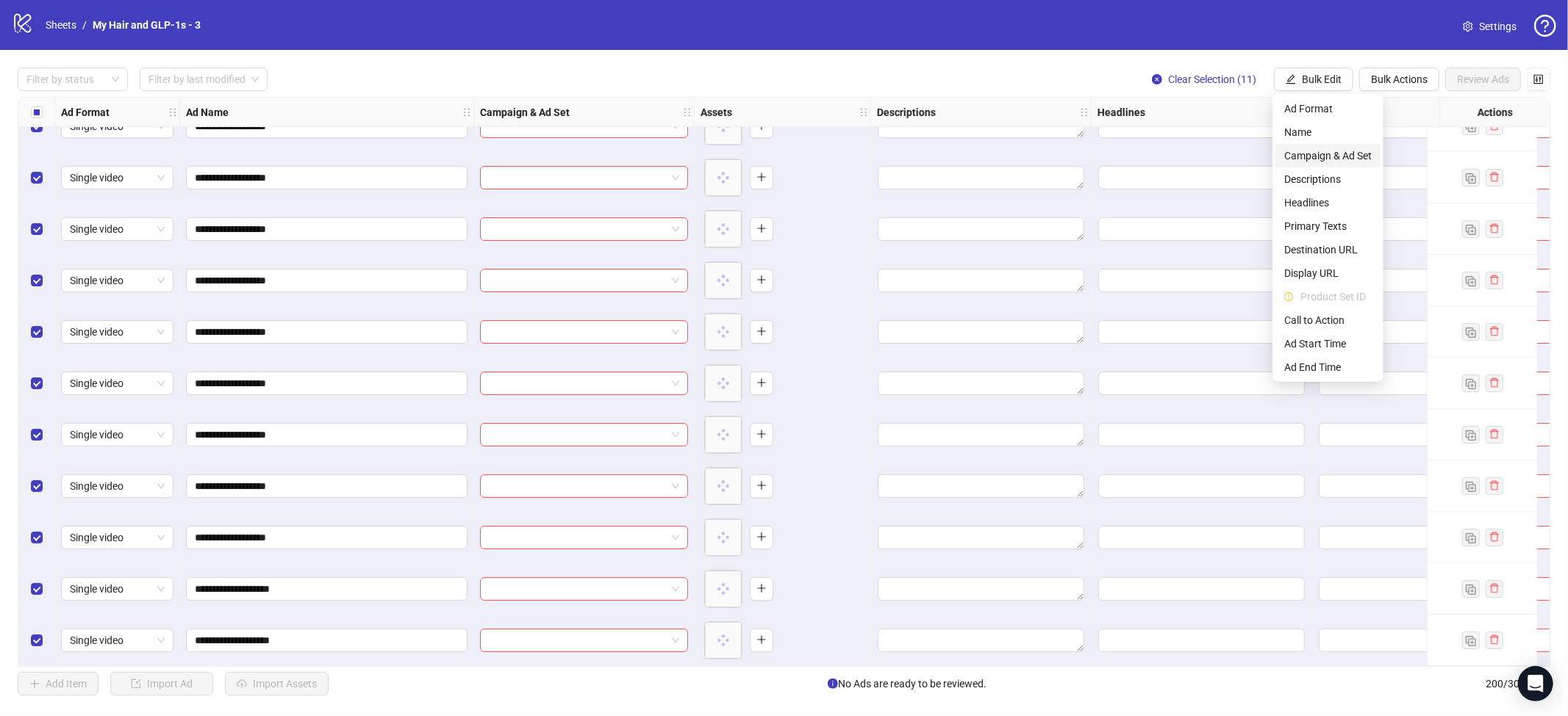
click at [1304, 156] on span "Campaign & Ad Set" at bounding box center [1327, 156] width 88 height 16
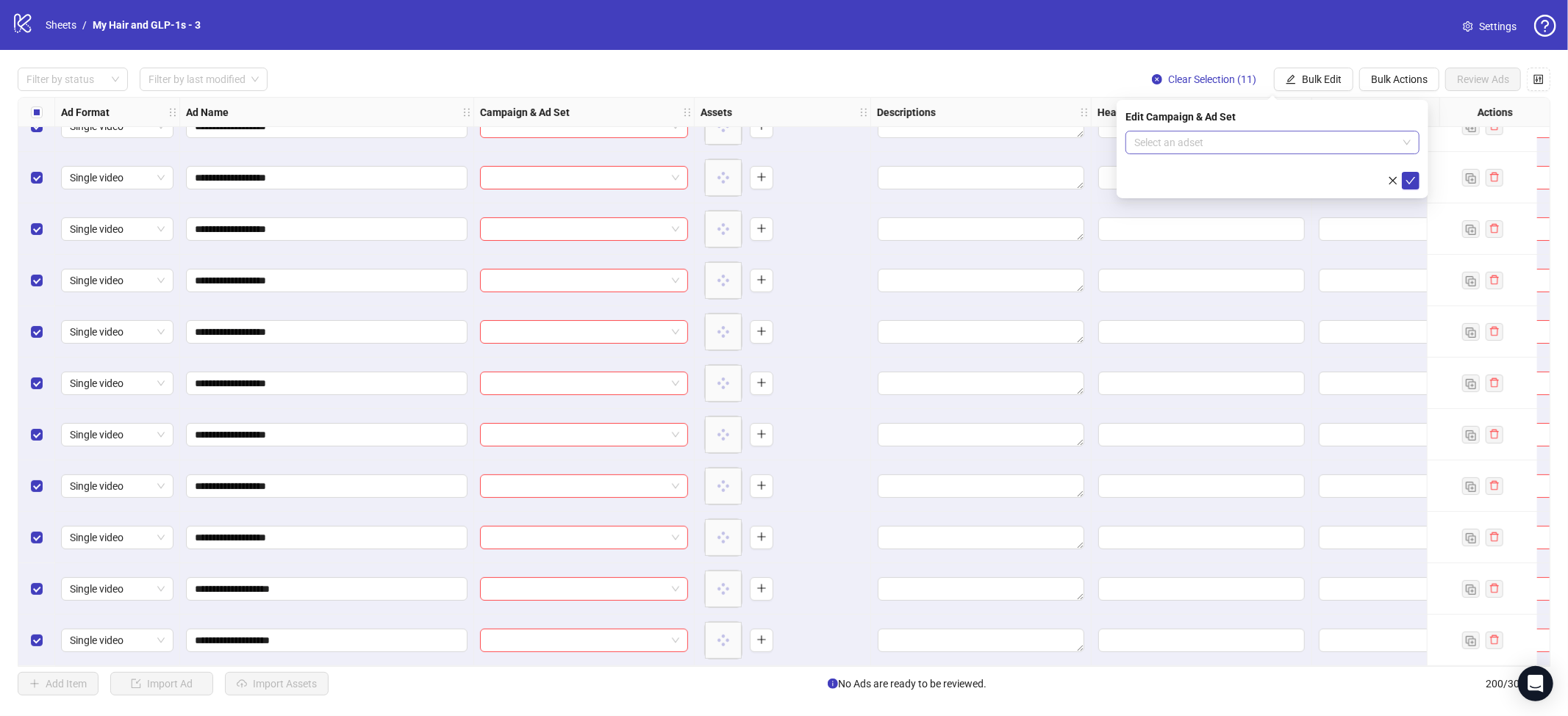
click at [1283, 140] on input "search" at bounding box center [1266, 142] width 263 height 22
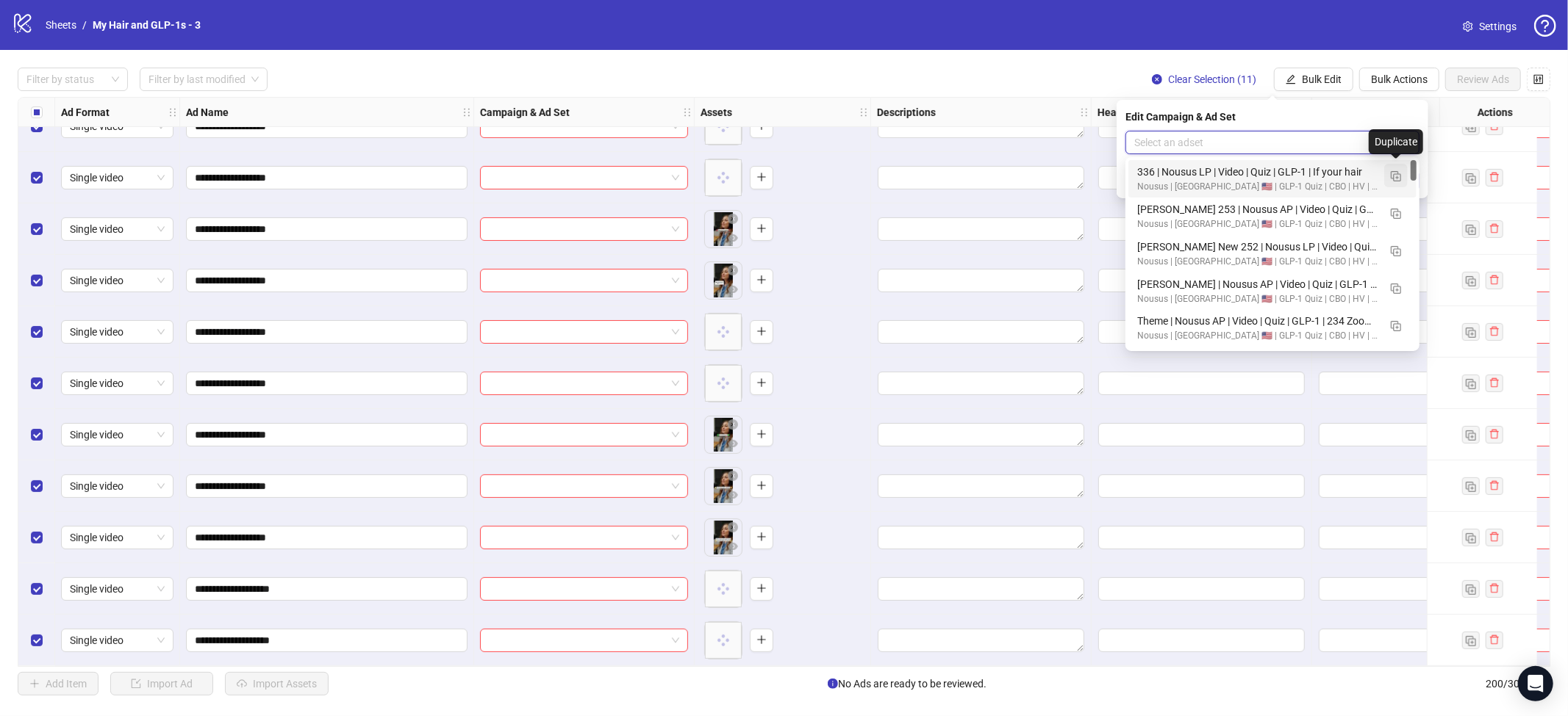
click at [1398, 172] on img "button" at bounding box center [1395, 176] width 10 height 10
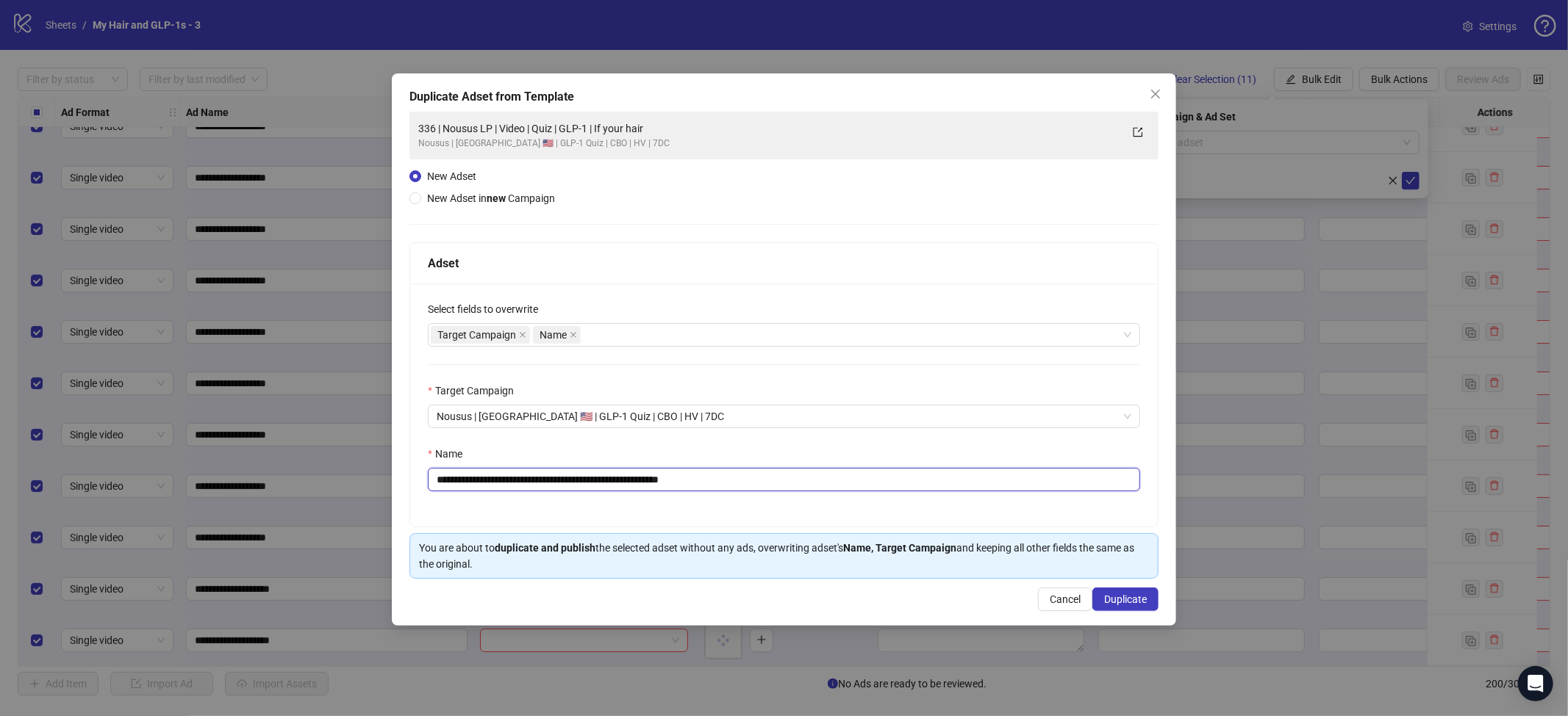
click at [851, 490] on input "**********" at bounding box center [783, 480] width 712 height 23
paste input "text"
type input "**********"
click at [1126, 610] on button "Duplicate" at bounding box center [1125, 600] width 66 height 23
click at [1413, 184] on div "**********" at bounding box center [784, 358] width 1568 height 716
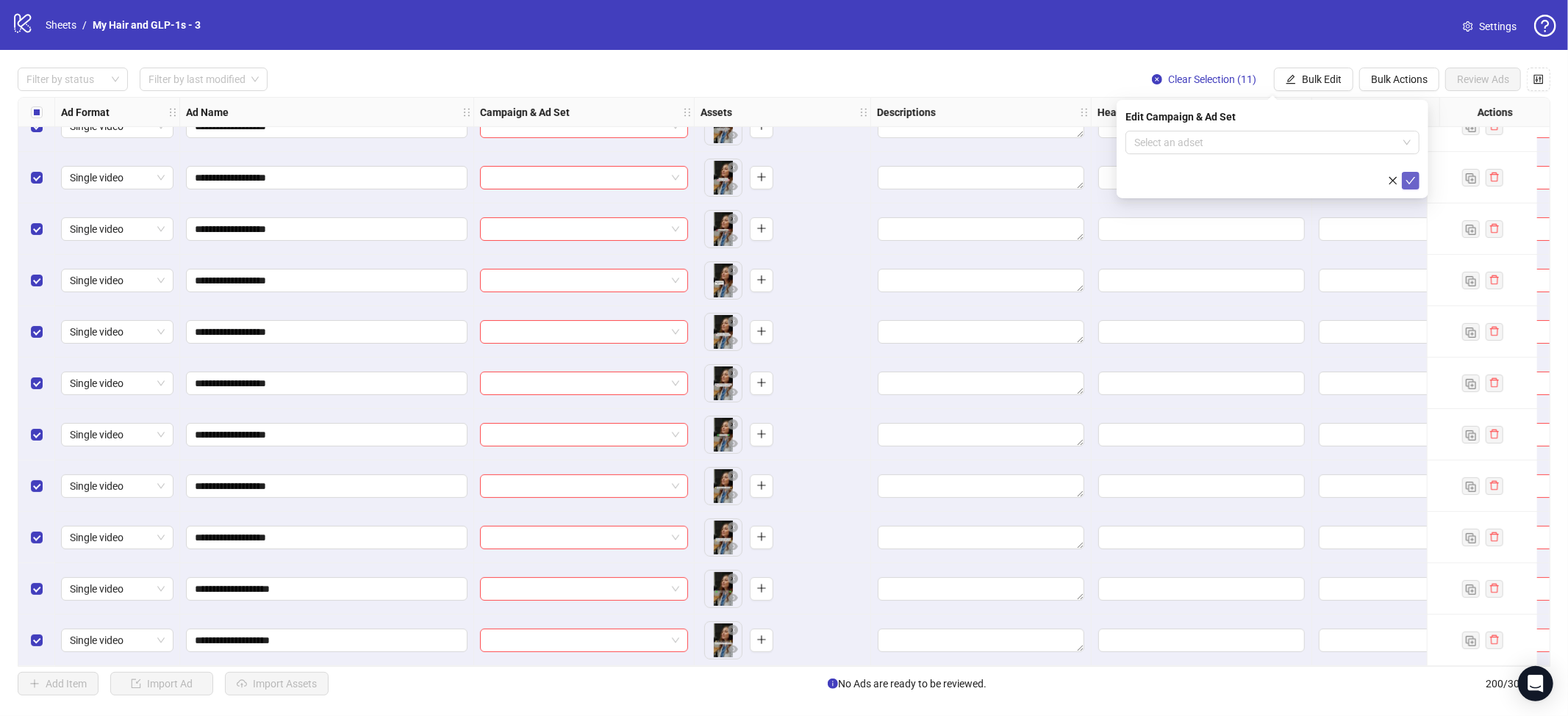
click at [1410, 185] on span "submit" at bounding box center [1410, 180] width 10 height 12
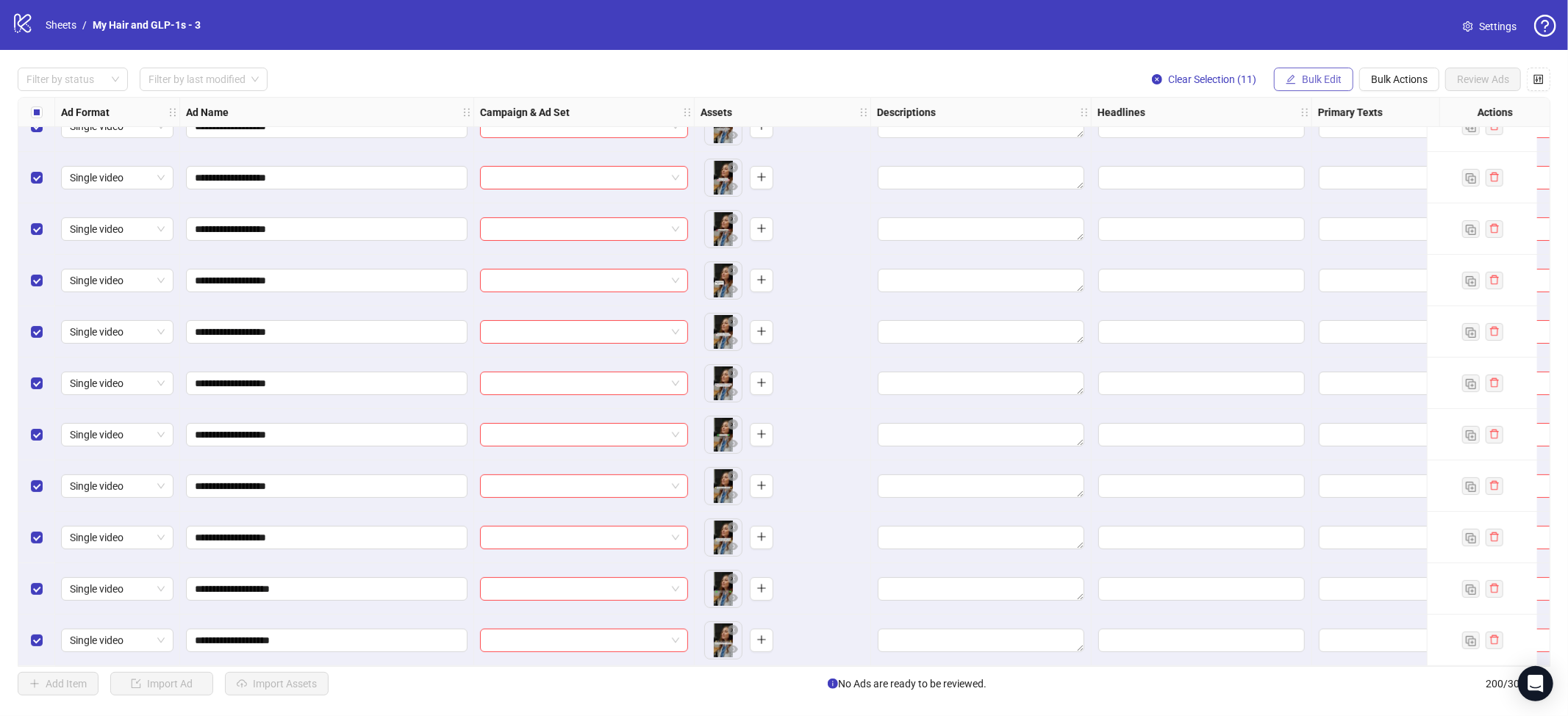
click at [1322, 78] on span "Bulk Edit" at bounding box center [1322, 78] width 40 height 12
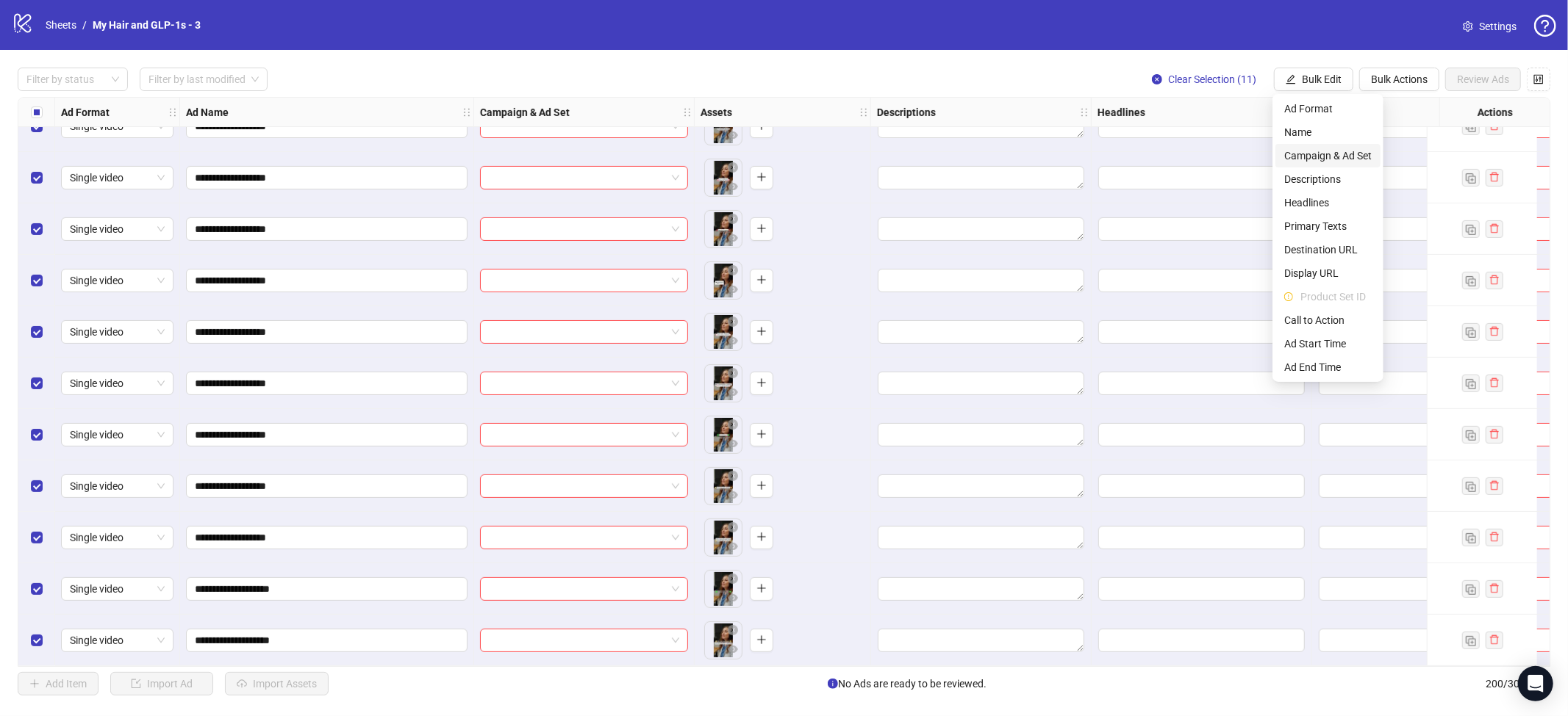
click at [1296, 157] on span "Campaign & Ad Set" at bounding box center [1327, 156] width 88 height 16
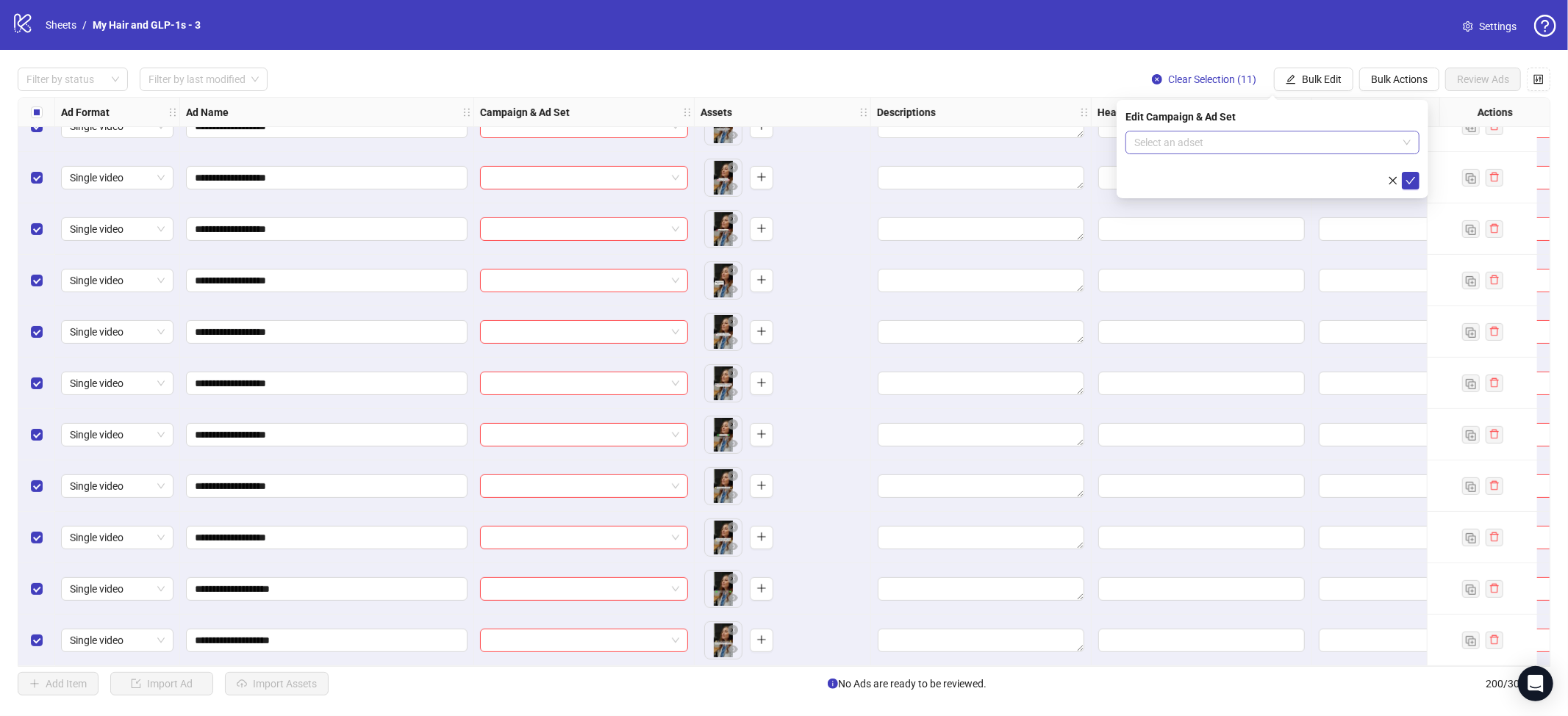
click at [1240, 147] on input "search" at bounding box center [1266, 142] width 263 height 22
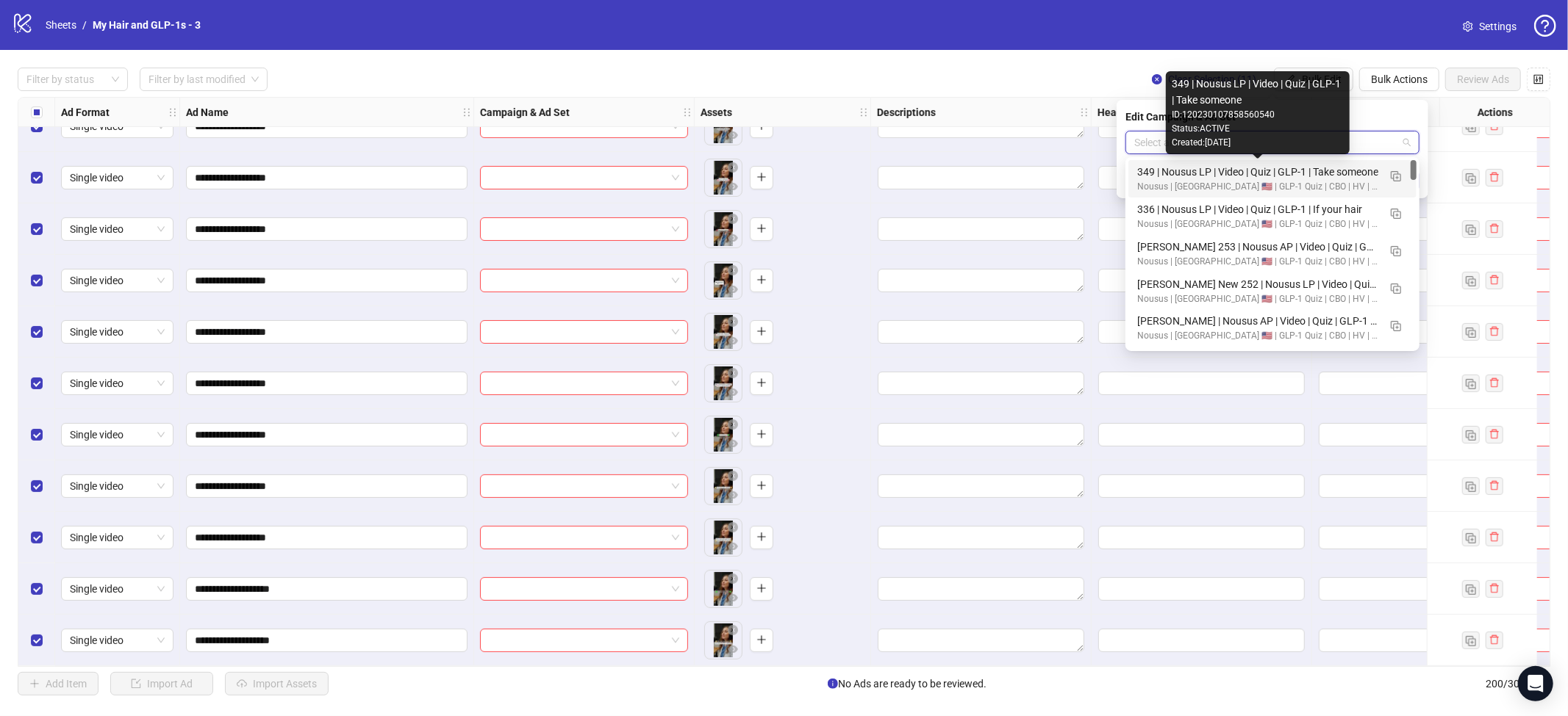
click at [1344, 178] on div "349 | Nousus LP | Video | Quiz | GLP-1 | Take someone" at bounding box center [1257, 172] width 241 height 16
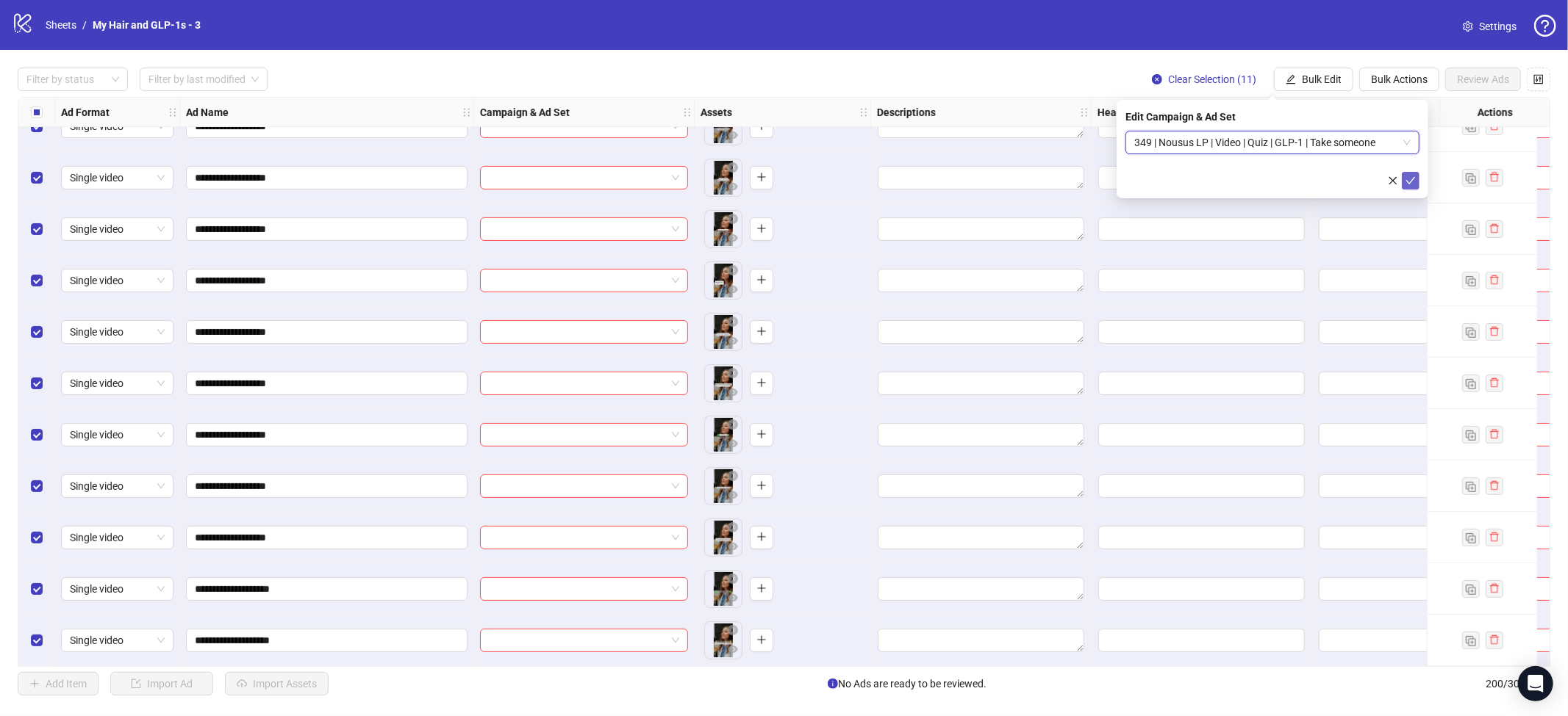
click at [1410, 176] on icon "check" at bounding box center [1410, 180] width 10 height 10
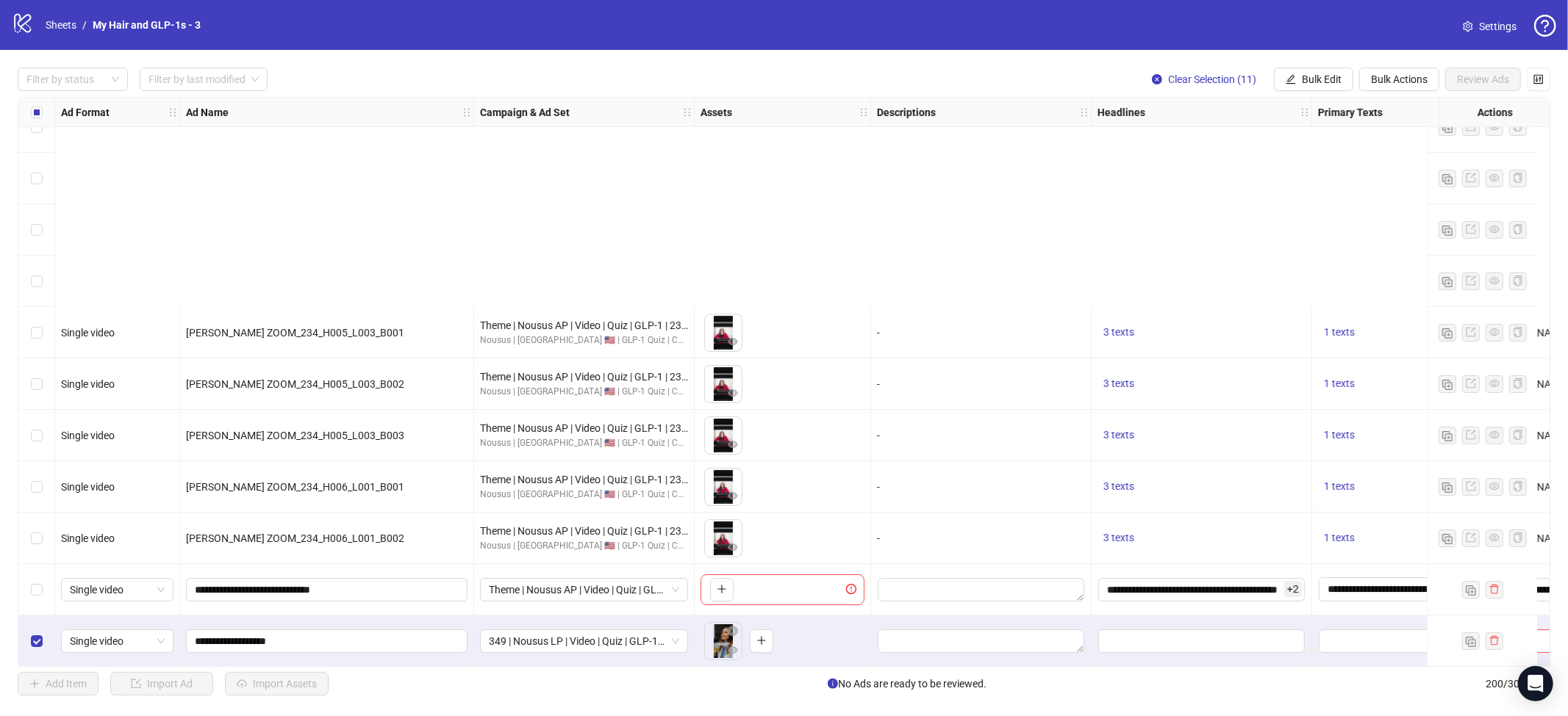
scroll to position [9588, 0]
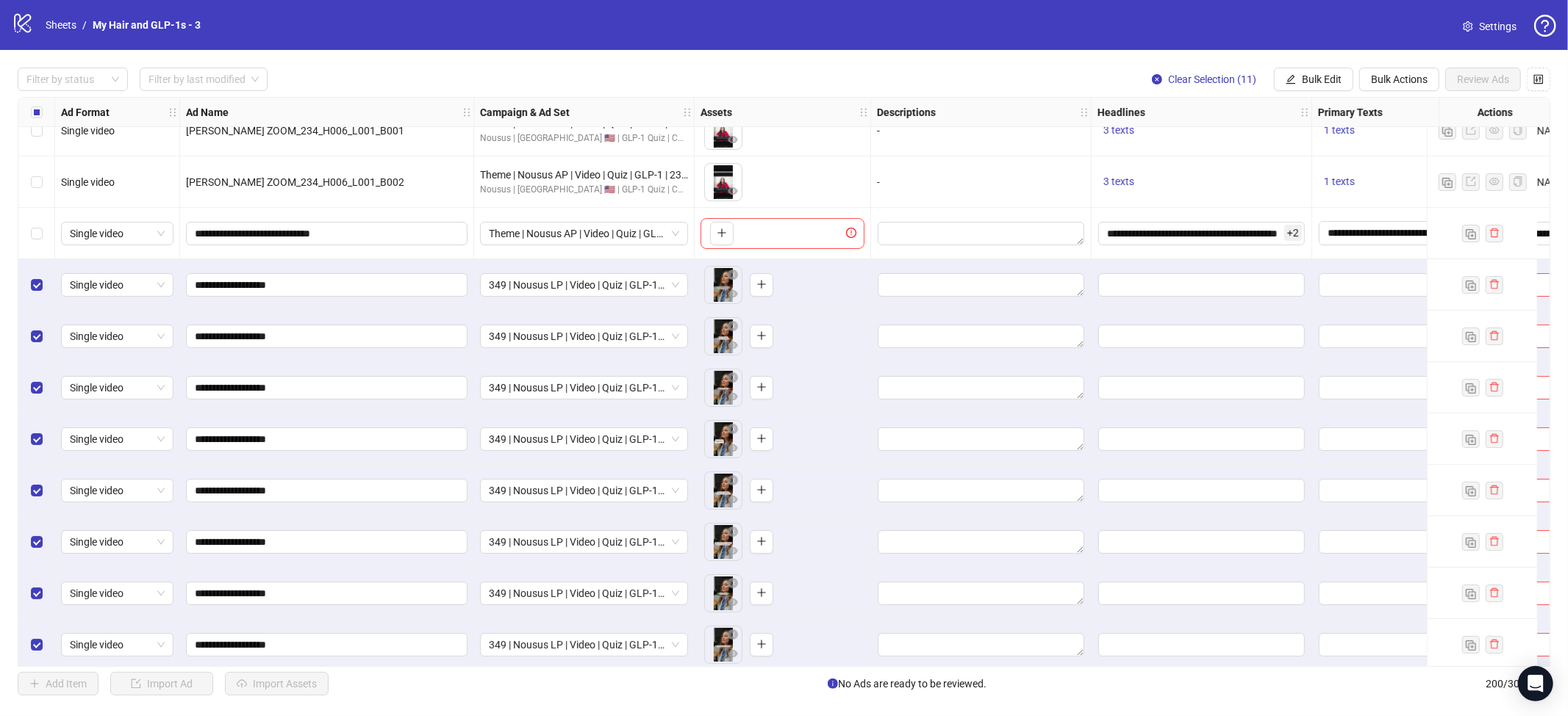
click at [38, 118] on label "Select all rows" at bounding box center [36, 113] width 12 height 16
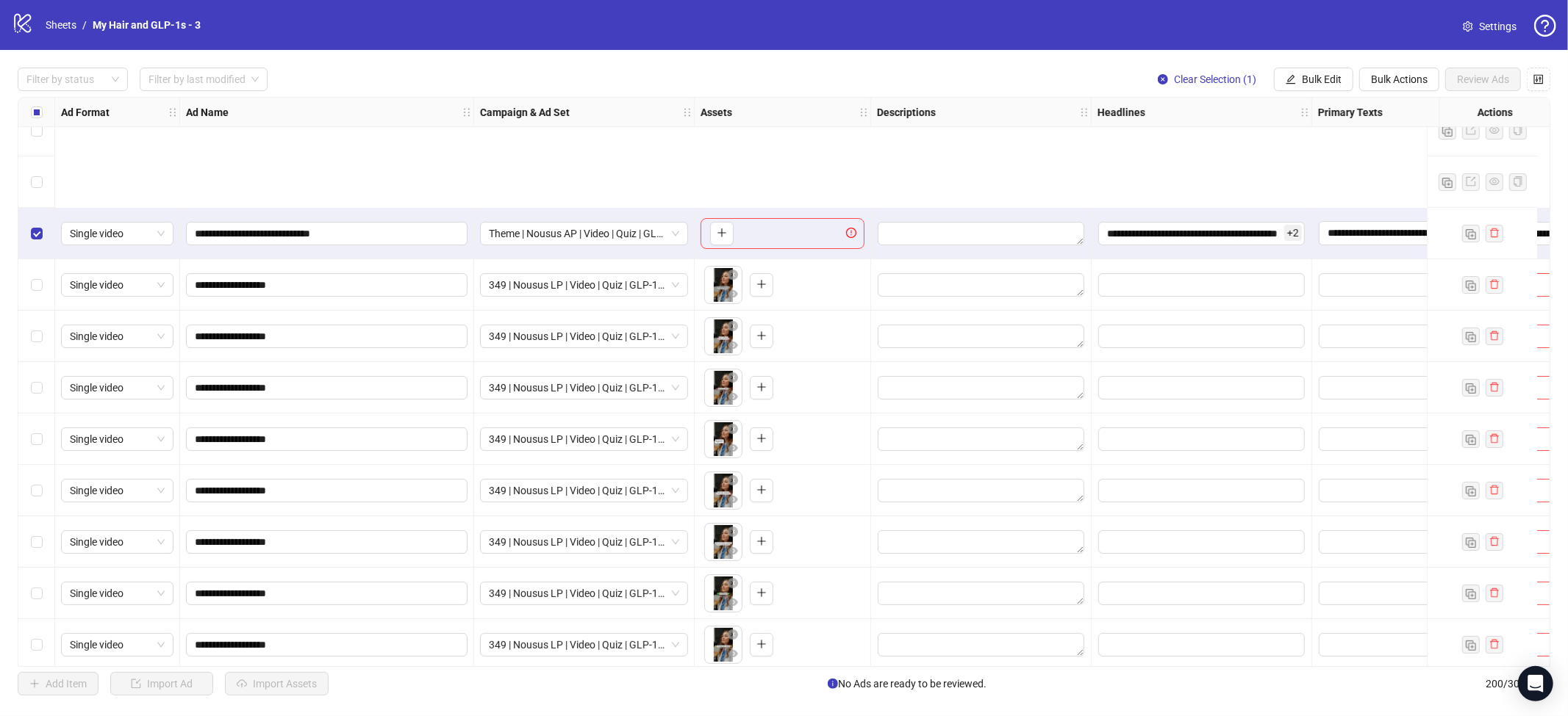
scroll to position [9752, 0]
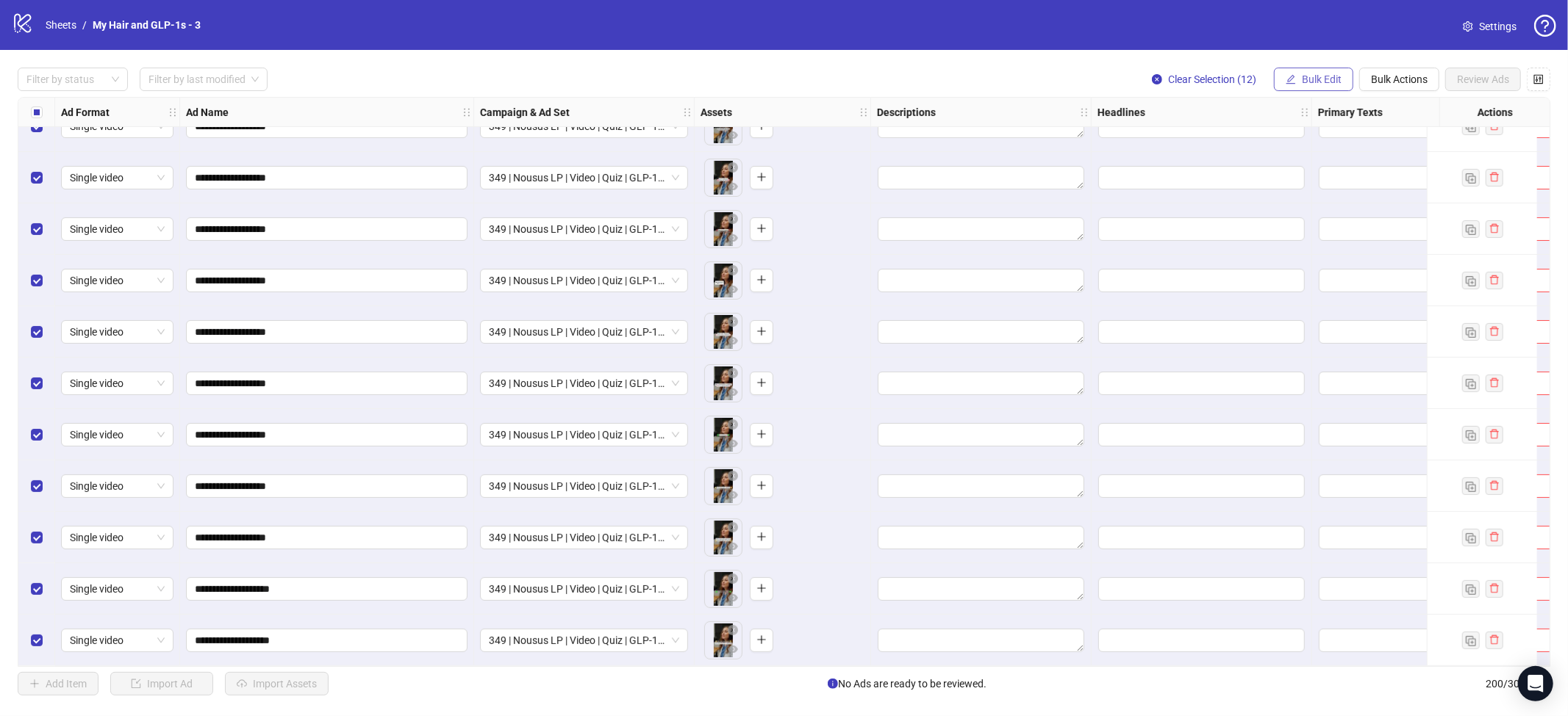
click at [1321, 83] on span "Bulk Edit" at bounding box center [1322, 78] width 40 height 12
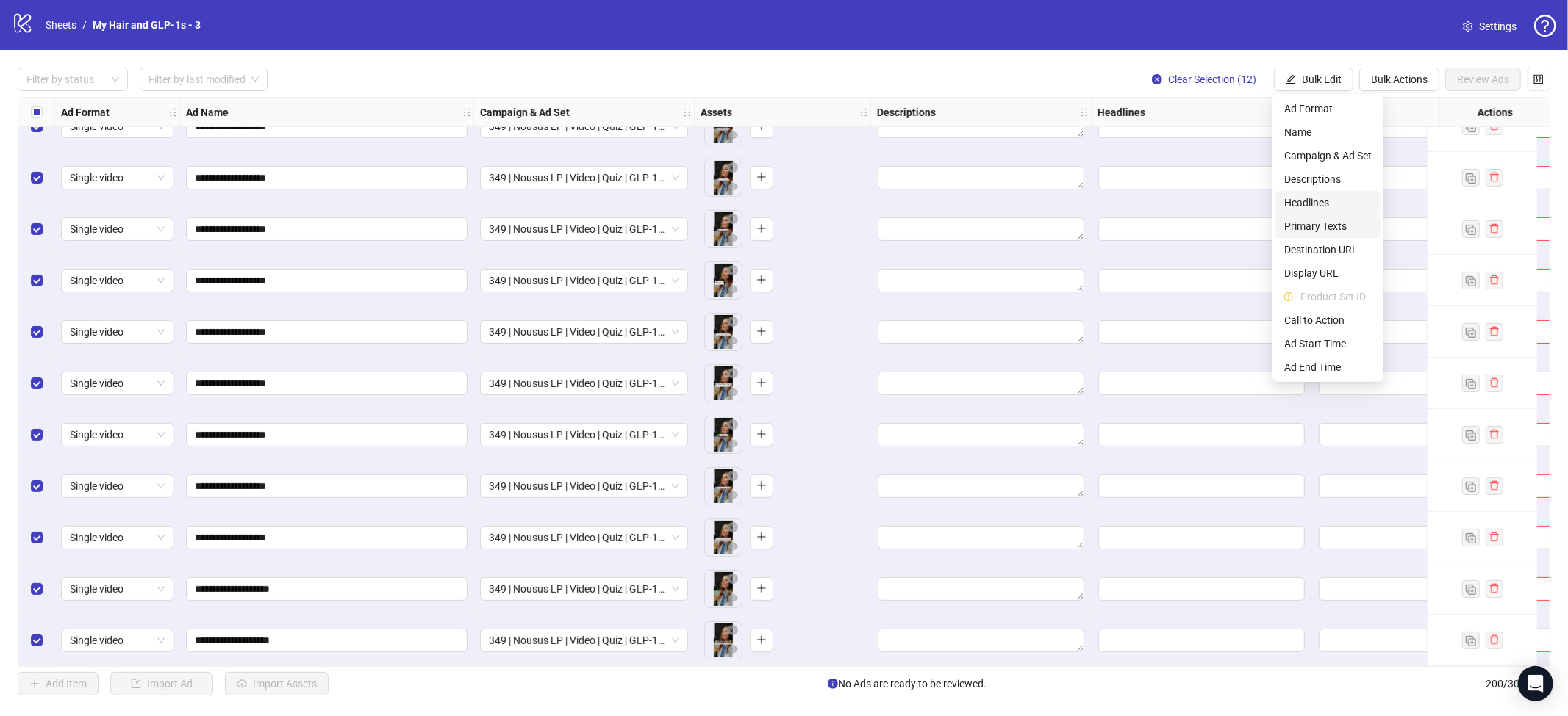
click at [1321, 224] on span "Primary Texts" at bounding box center [1327, 226] width 88 height 16
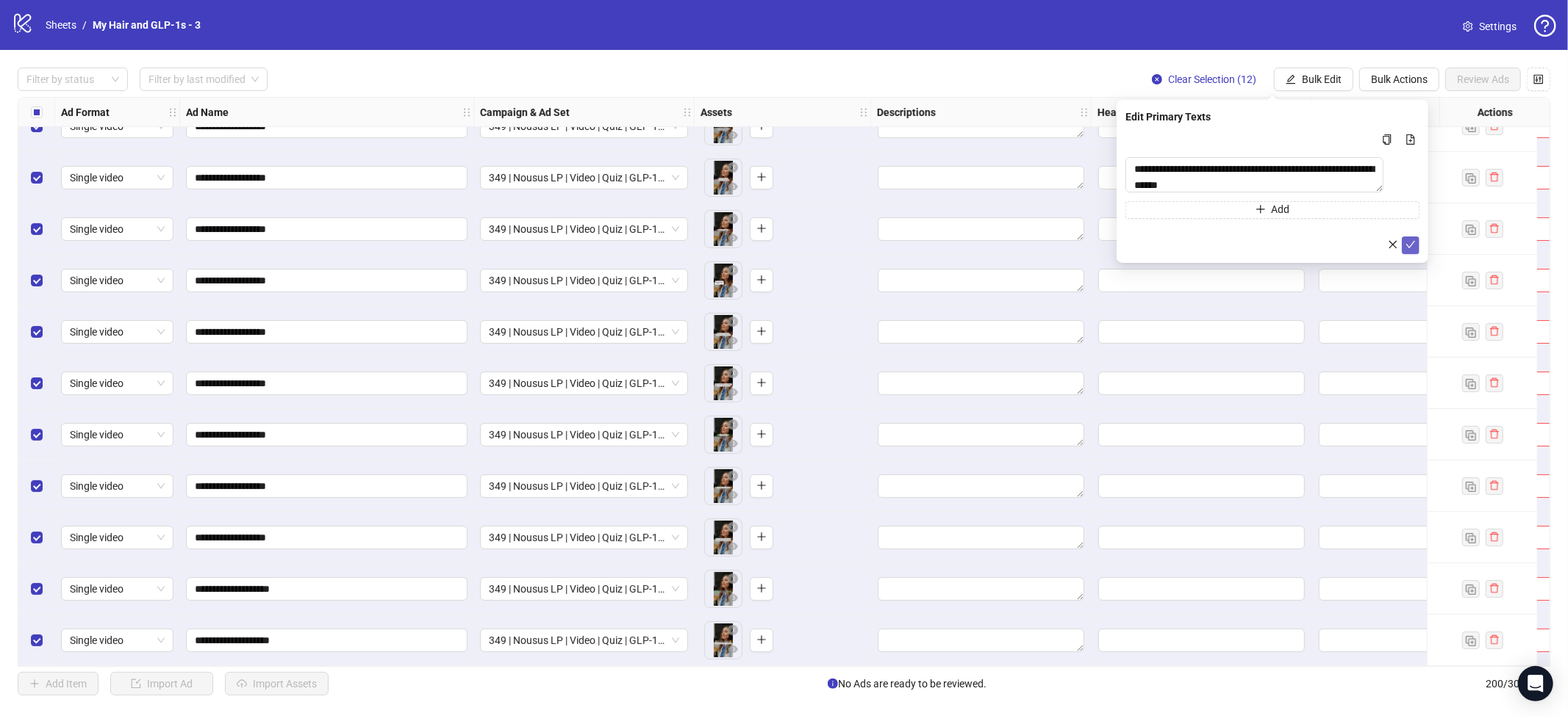
click at [1412, 250] on icon "check" at bounding box center [1410, 244] width 10 height 10
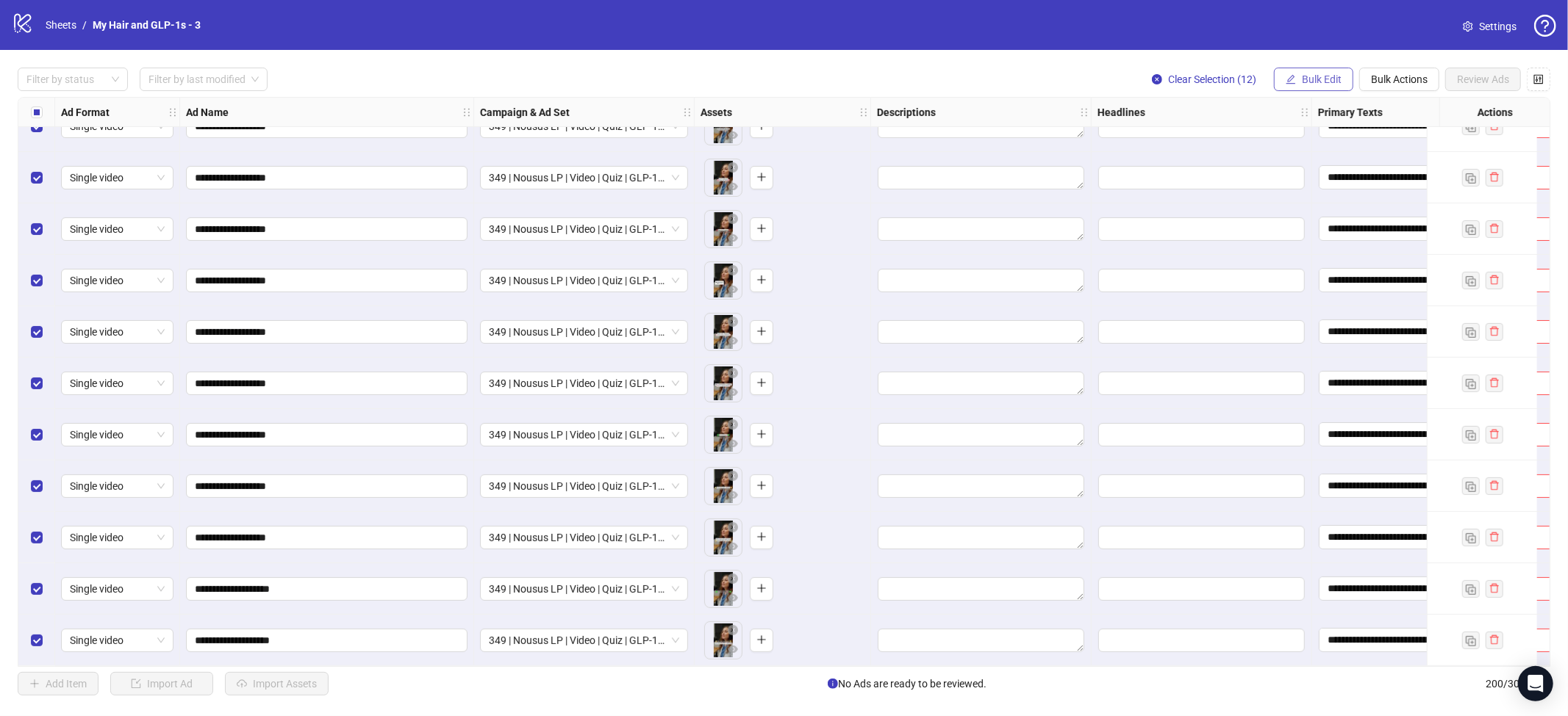
click at [1314, 73] on span "Bulk Edit" at bounding box center [1322, 78] width 40 height 12
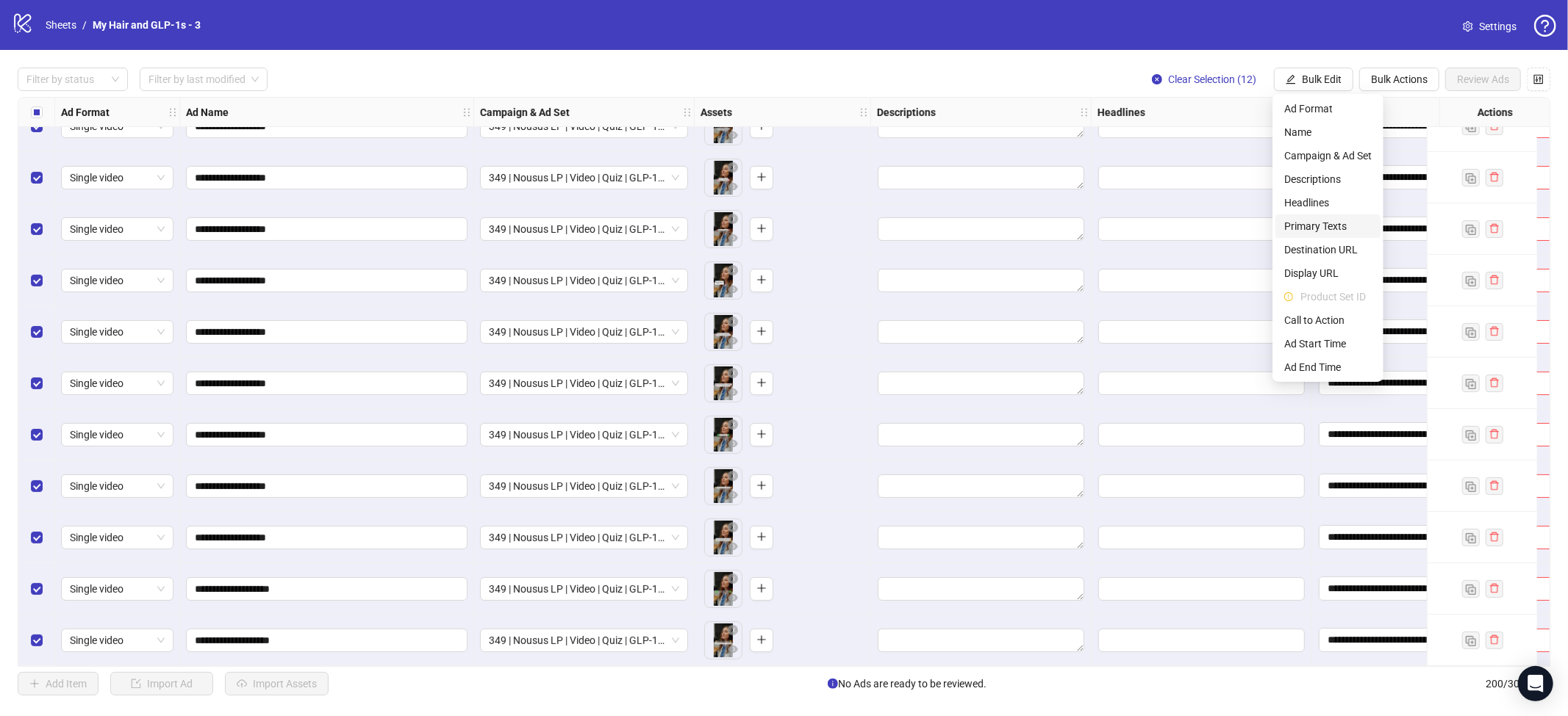
click at [1307, 230] on span "Primary Texts" at bounding box center [1327, 226] width 88 height 16
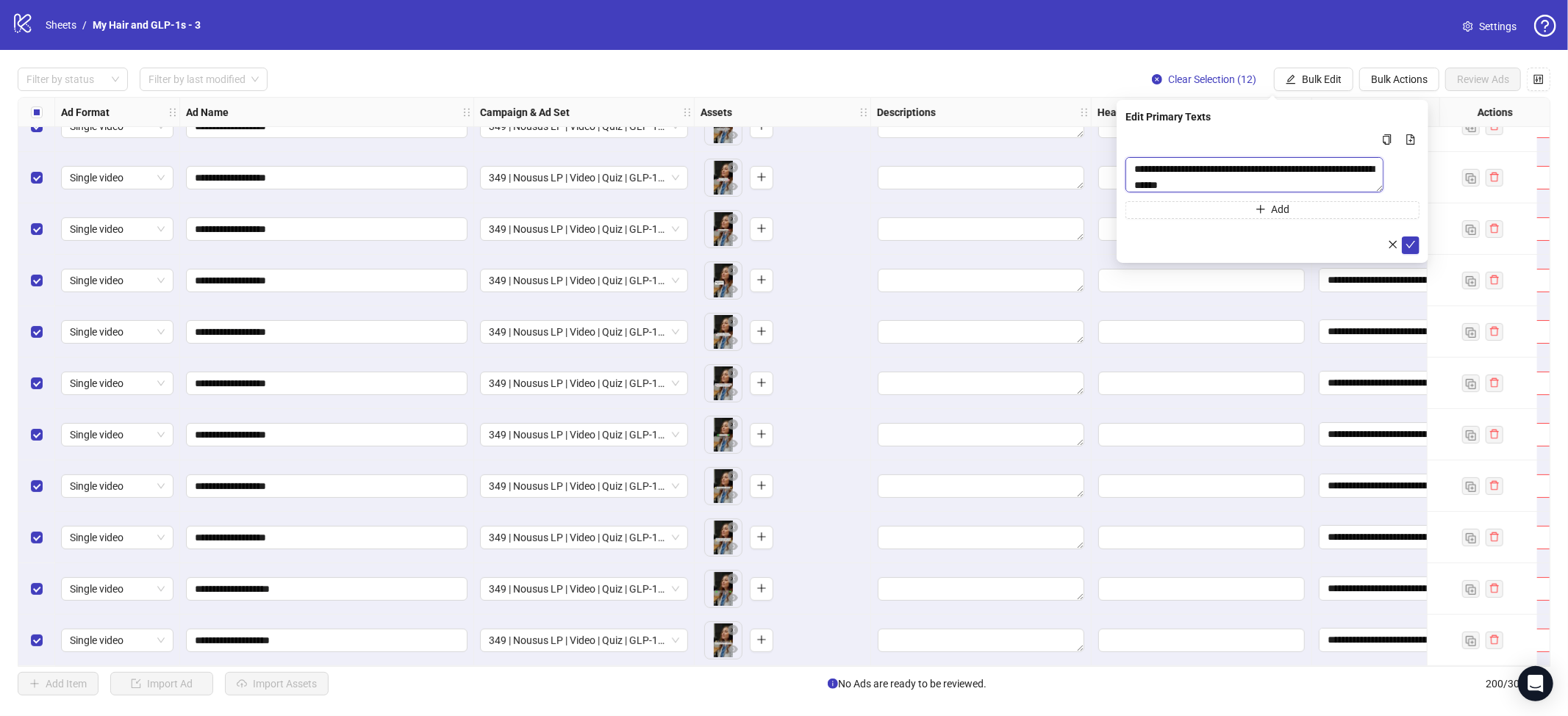
drag, startPoint x: 1136, startPoint y: 166, endPoint x: 1156, endPoint y: 197, distance: 36.9
click at [1135, 166] on textarea "Multi-text input container - paste or copy values" at bounding box center [1254, 174] width 258 height 35
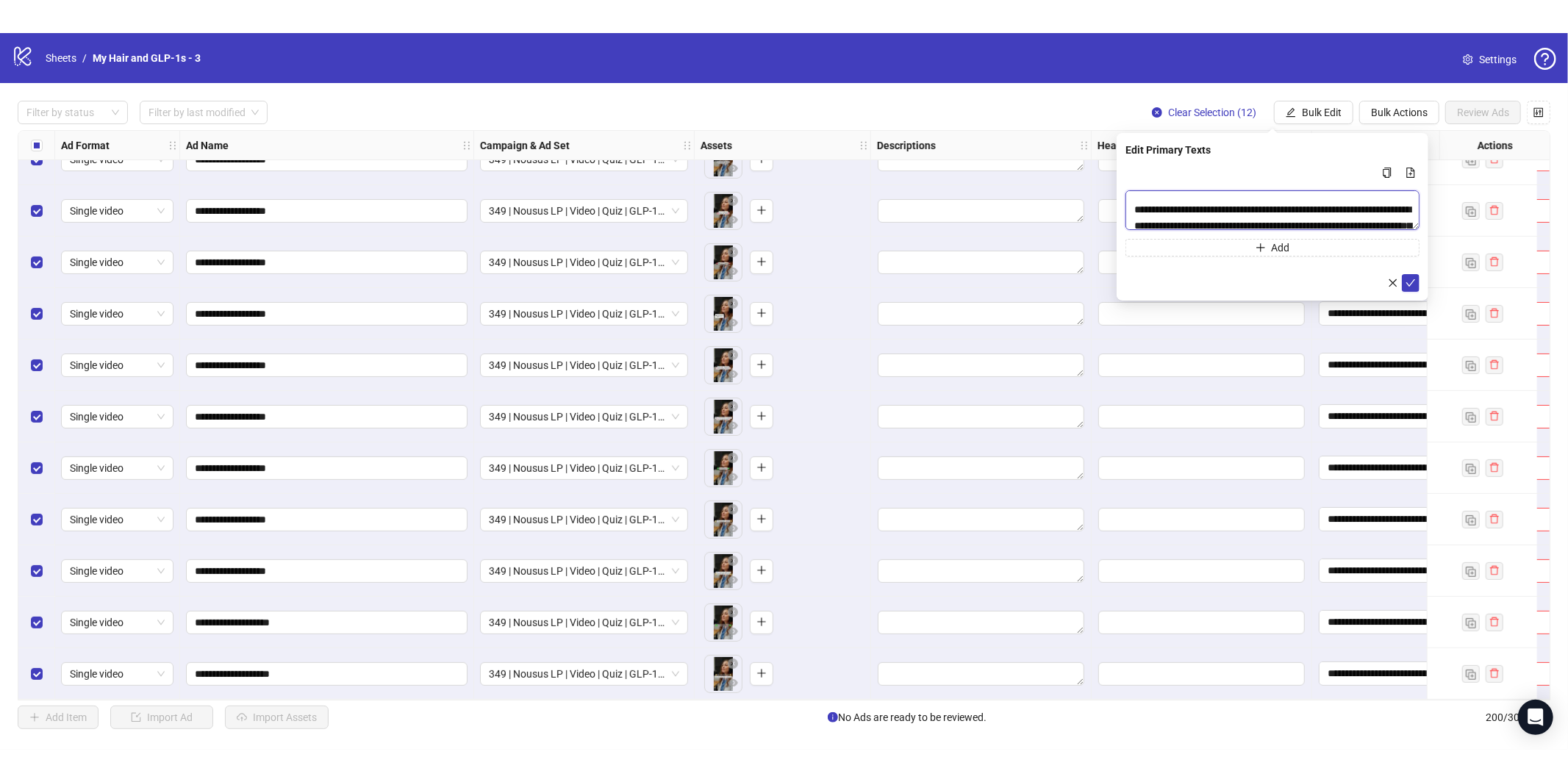
scroll to position [775, 0]
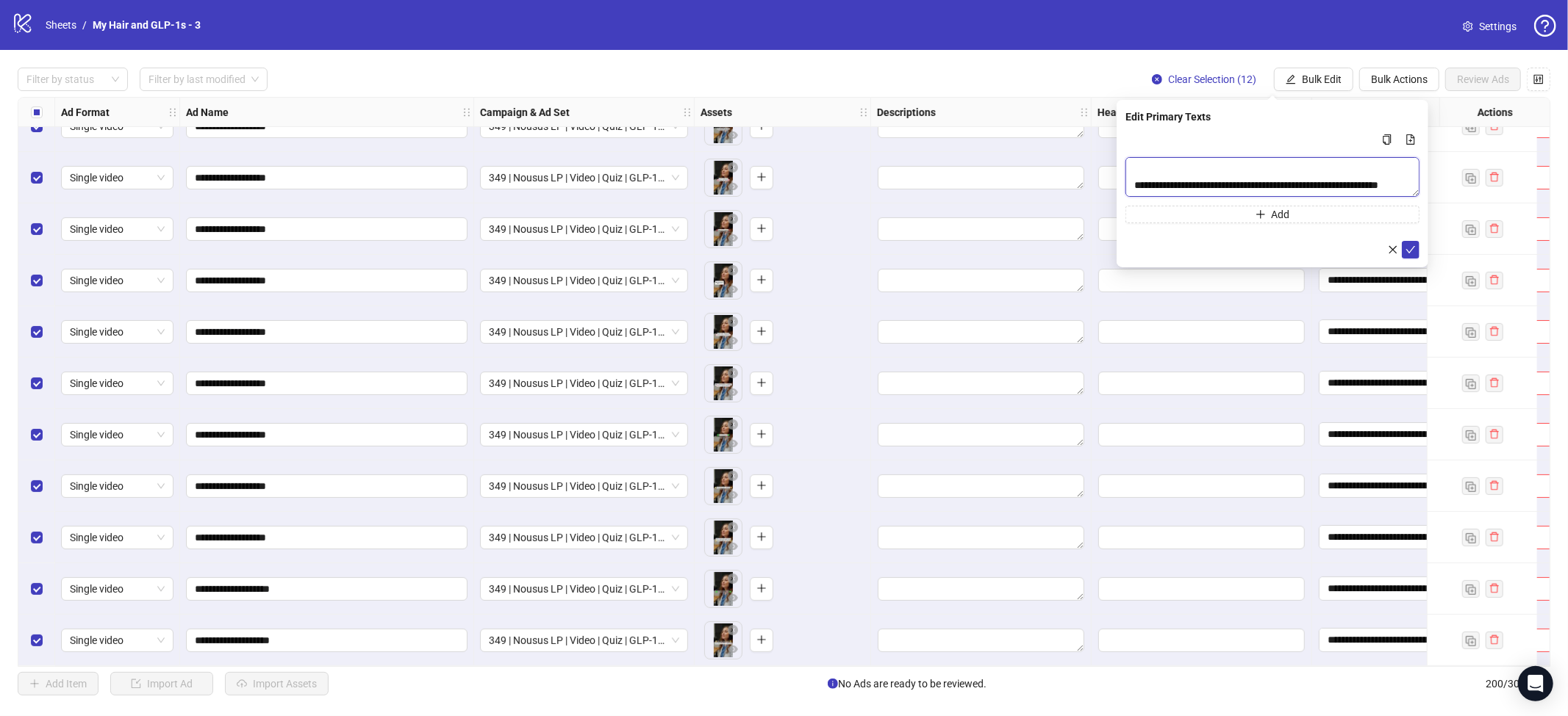
click at [1243, 177] on textarea "Multi-text input container - paste or copy values" at bounding box center [1272, 177] width 294 height 40
click at [1249, 187] on textarea "Multi-text input container - paste or copy values" at bounding box center [1272, 177] width 294 height 40
type textarea "**********"
click at [1408, 253] on icon "check" at bounding box center [1410, 249] width 10 height 10
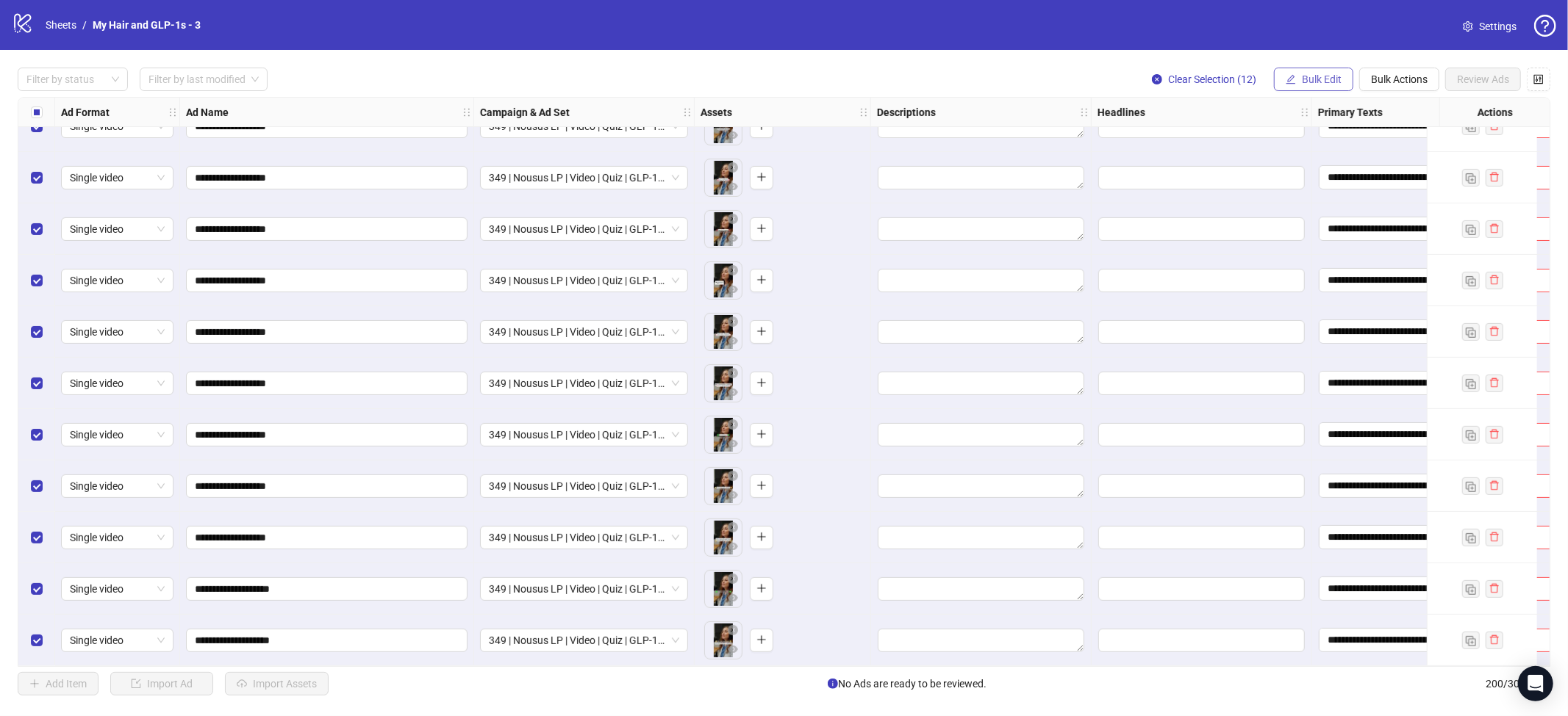
click at [1305, 76] on span "Bulk Edit" at bounding box center [1322, 78] width 40 height 12
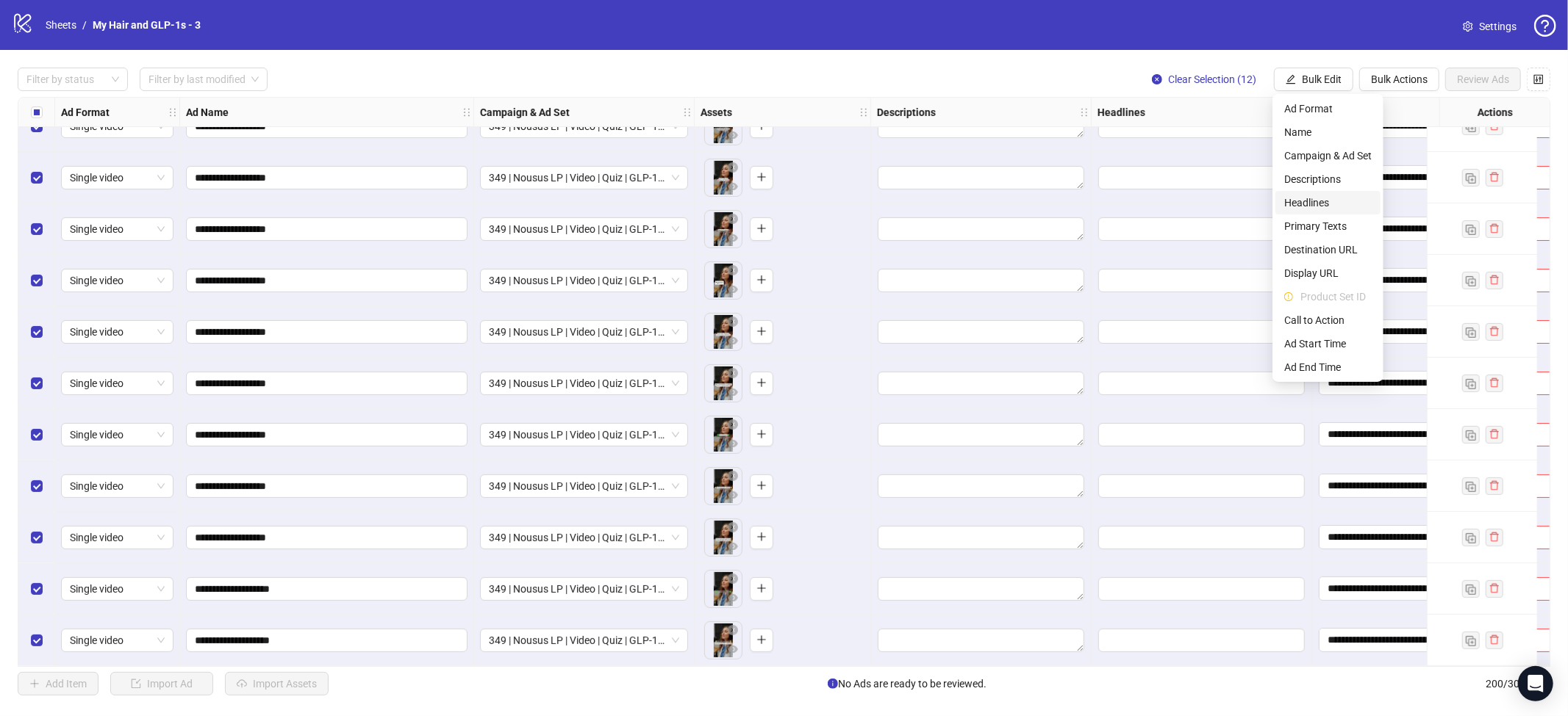
click at [1312, 212] on li "Headlines" at bounding box center [1327, 203] width 105 height 23
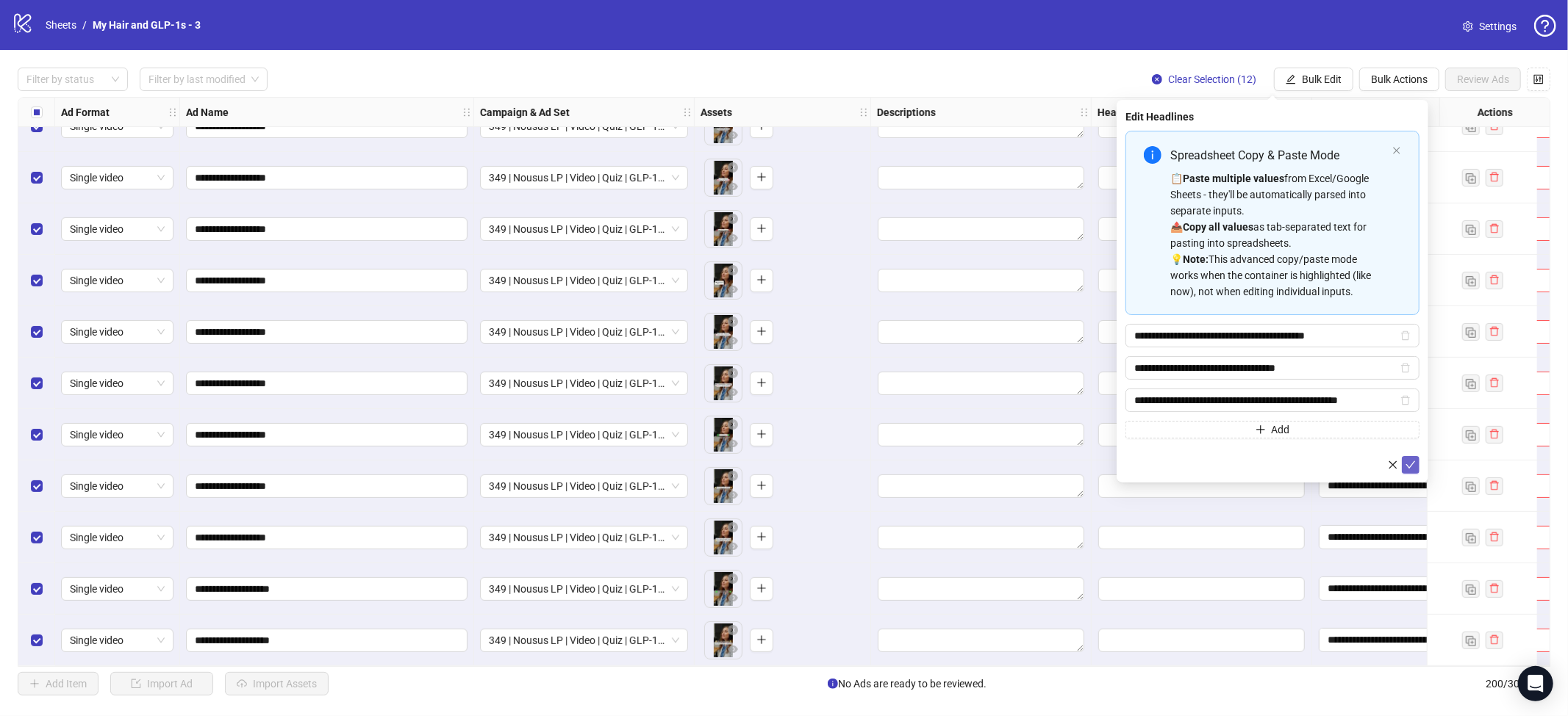
click at [1416, 463] on button "submit" at bounding box center [1411, 465] width 18 height 18
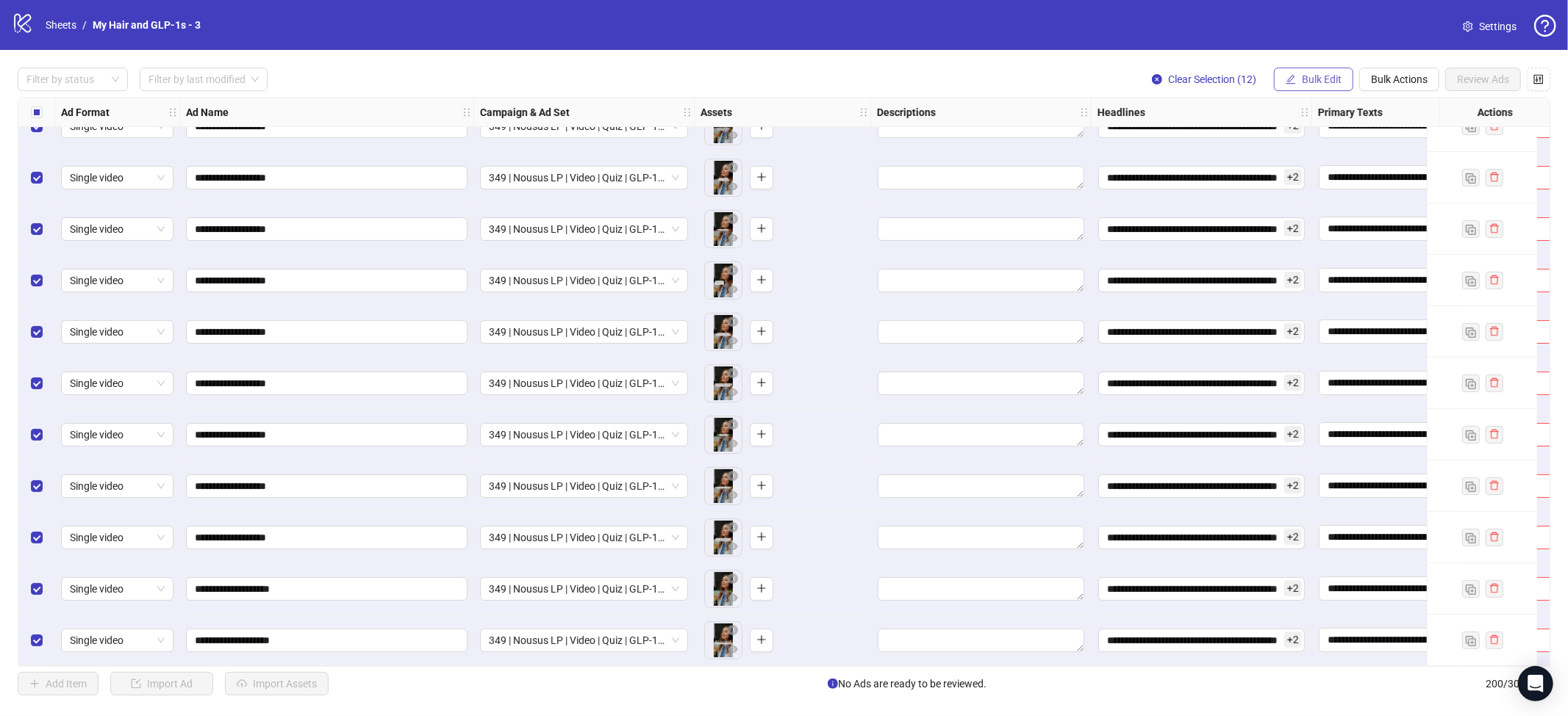
click at [1304, 86] on button "Bulk Edit" at bounding box center [1314, 79] width 79 height 23
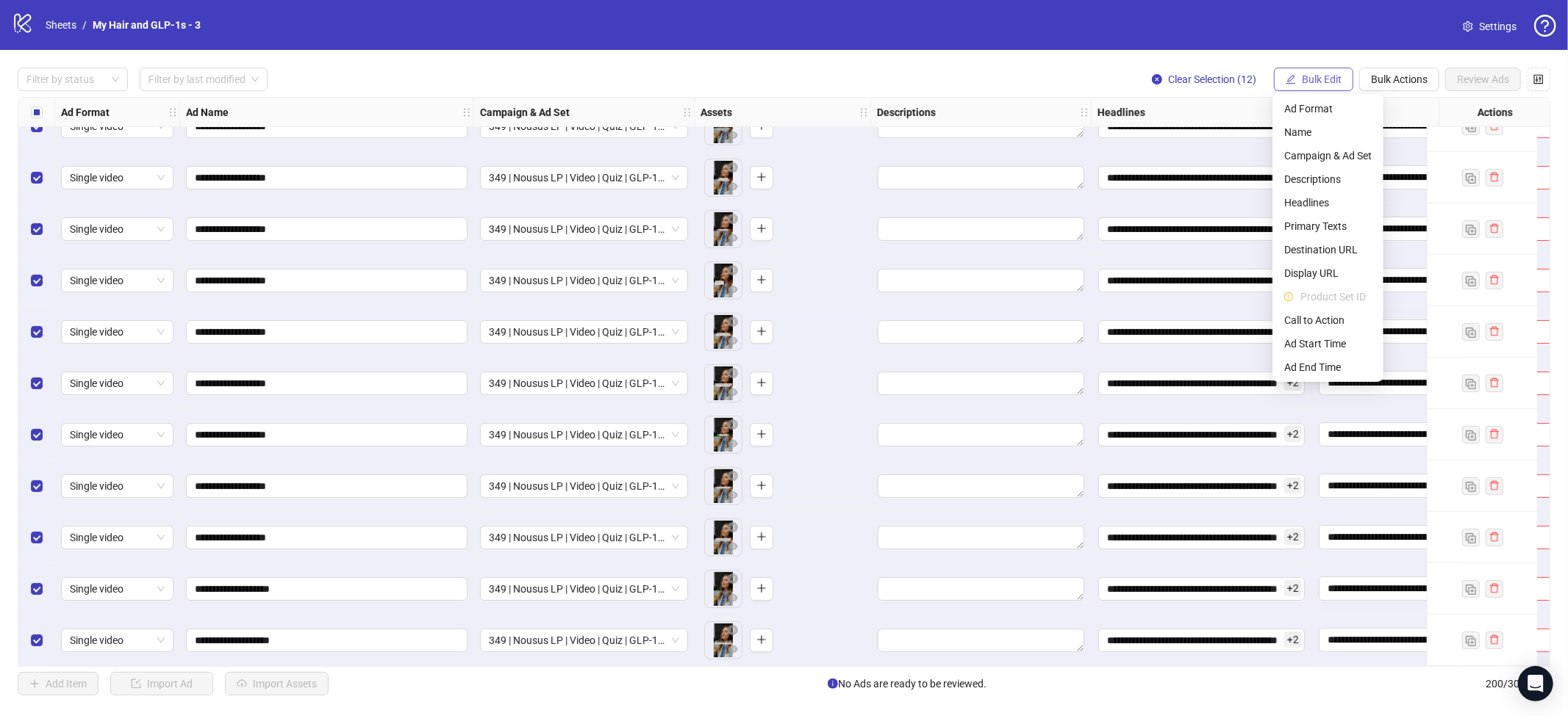
click at [1309, 81] on span "Bulk Edit" at bounding box center [1322, 78] width 40 height 12
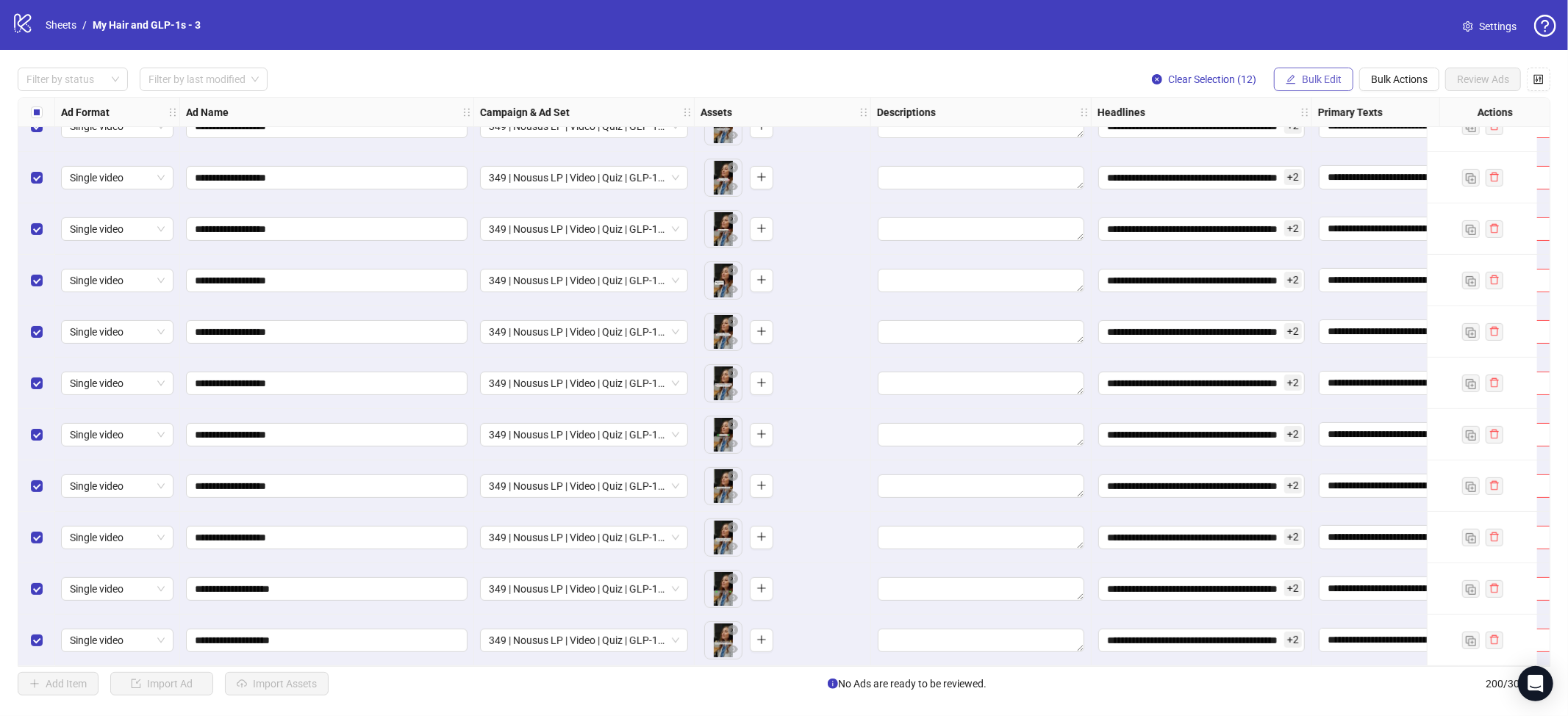
click at [1314, 78] on span "Bulk Edit" at bounding box center [1322, 78] width 40 height 12
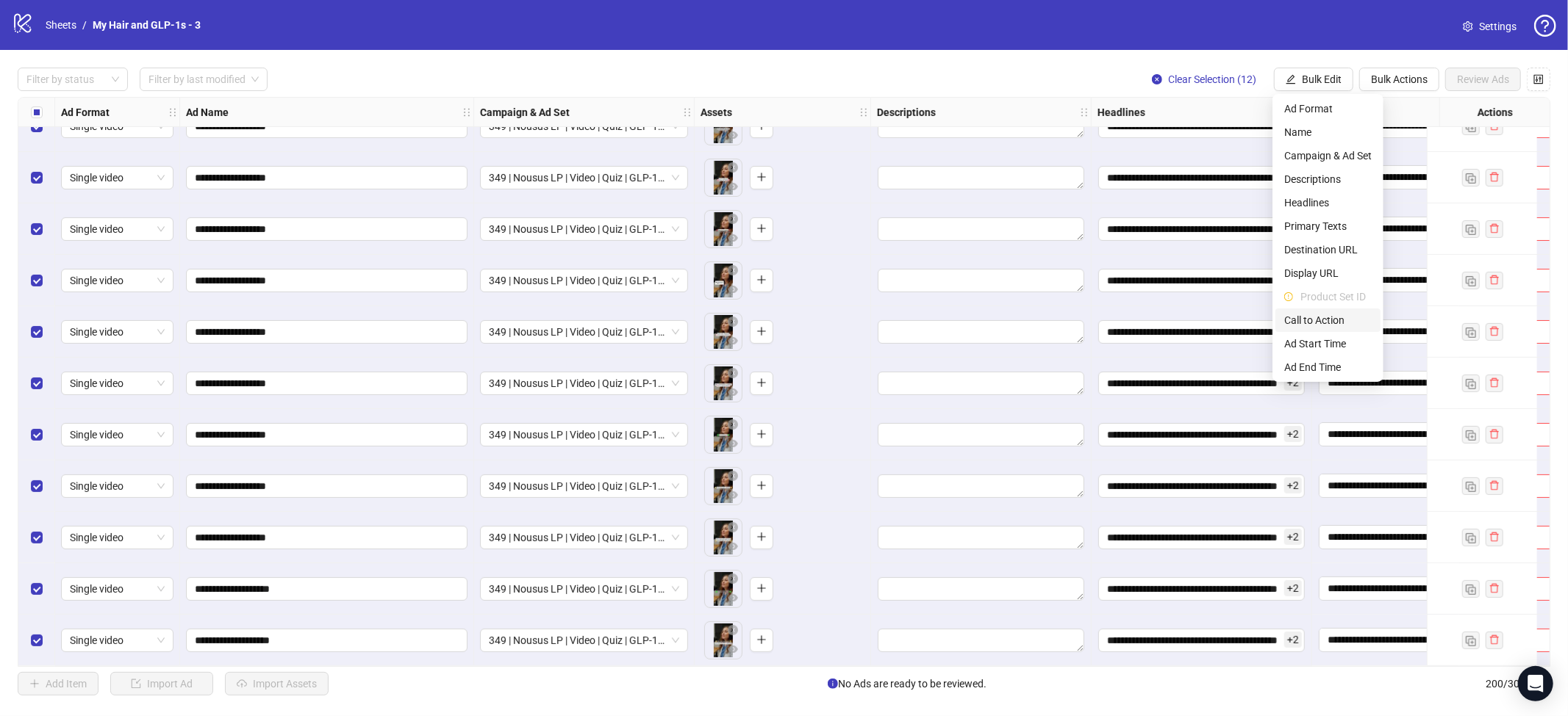
click at [1320, 316] on span "Call to Action" at bounding box center [1327, 320] width 88 height 16
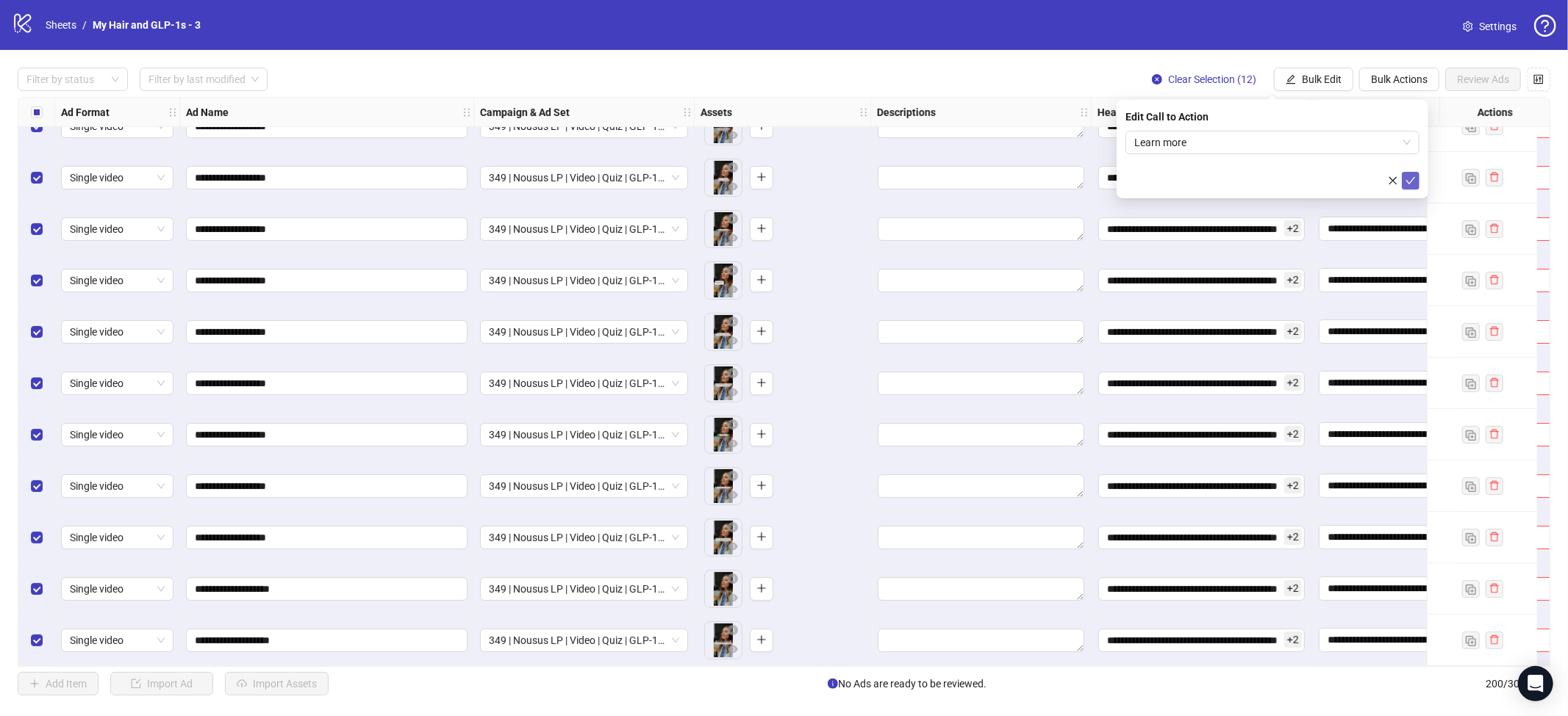
click at [1413, 187] on button "submit" at bounding box center [1411, 181] width 18 height 18
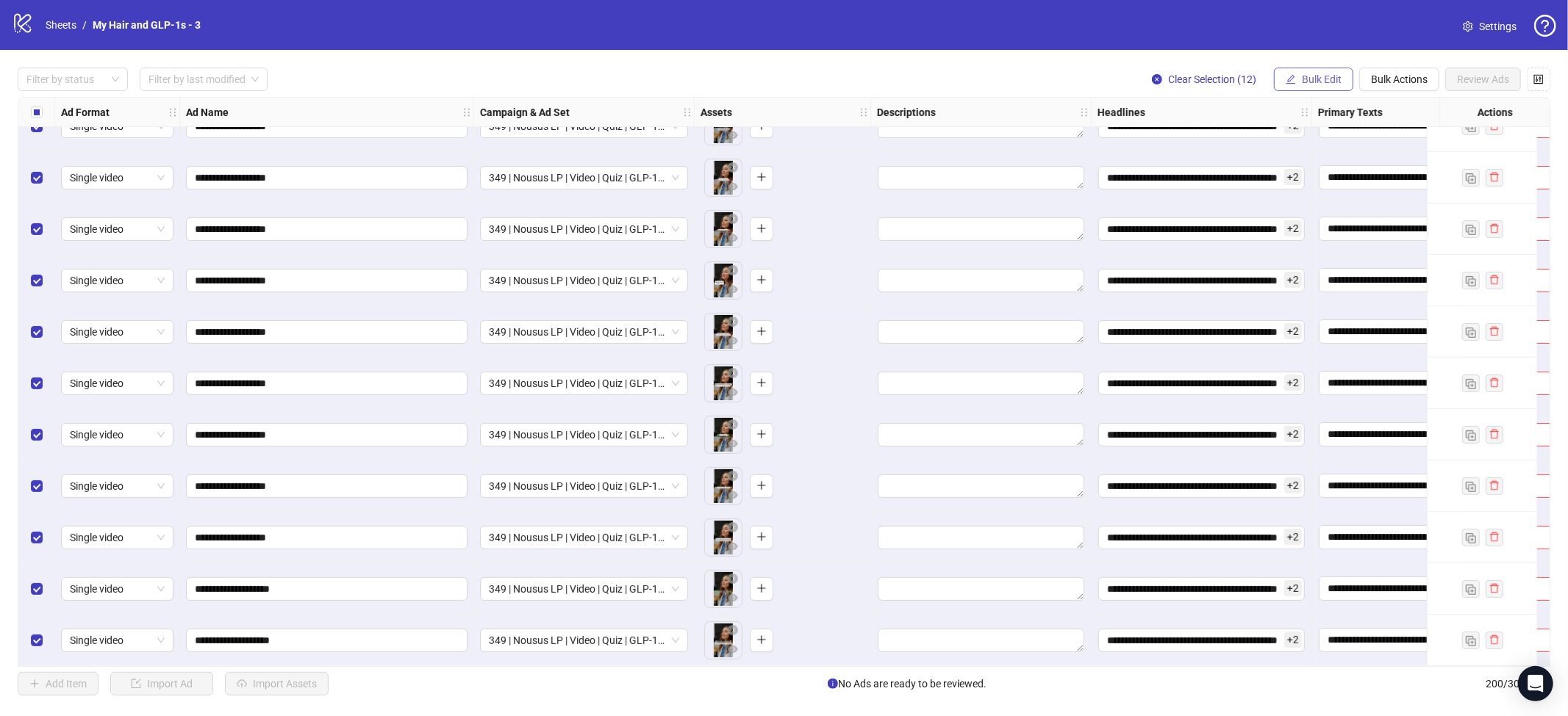
click at [1314, 82] on span "Bulk Edit" at bounding box center [1322, 78] width 40 height 12
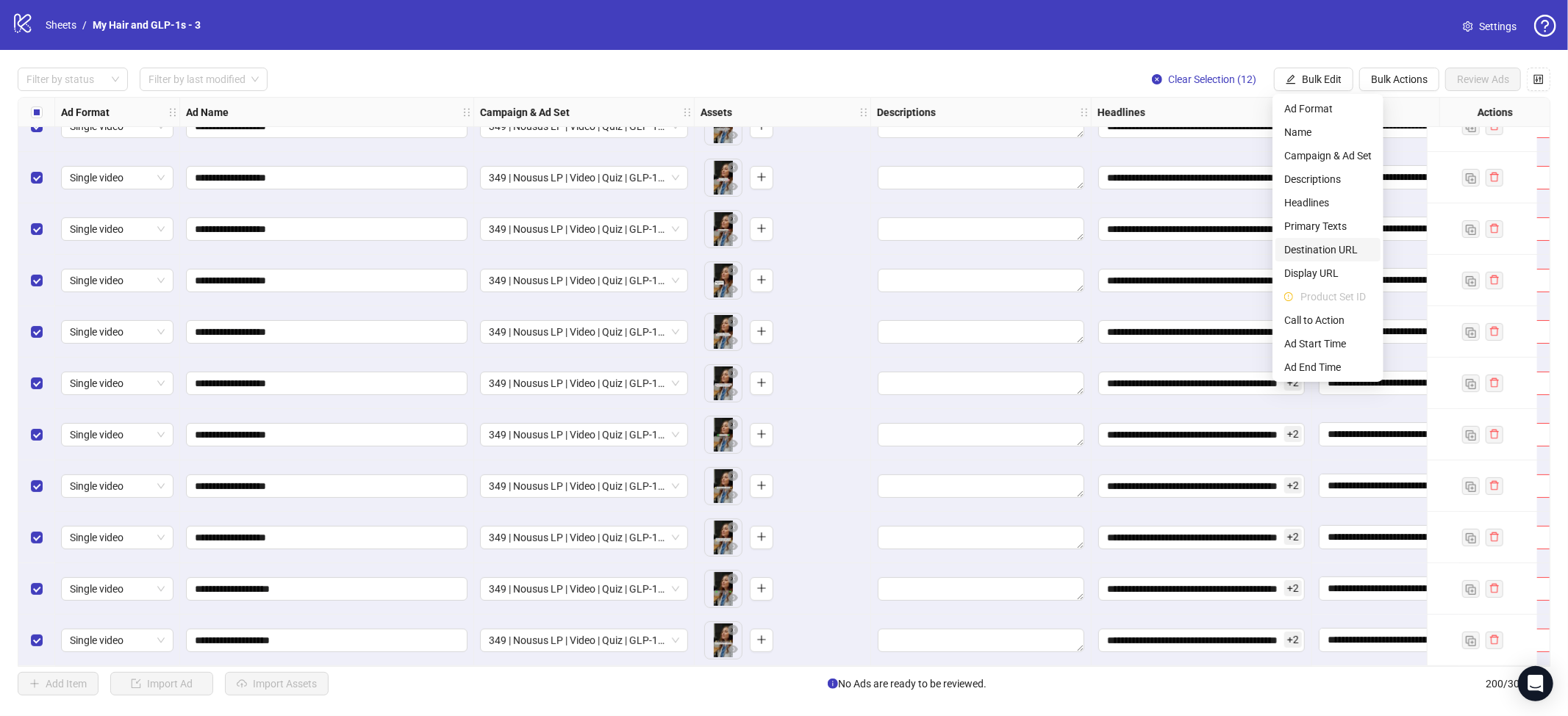
drag, startPoint x: 1318, startPoint y: 248, endPoint x: 1353, endPoint y: 248, distance: 35.0
click at [1319, 248] on span "Destination URL" at bounding box center [1327, 250] width 88 height 16
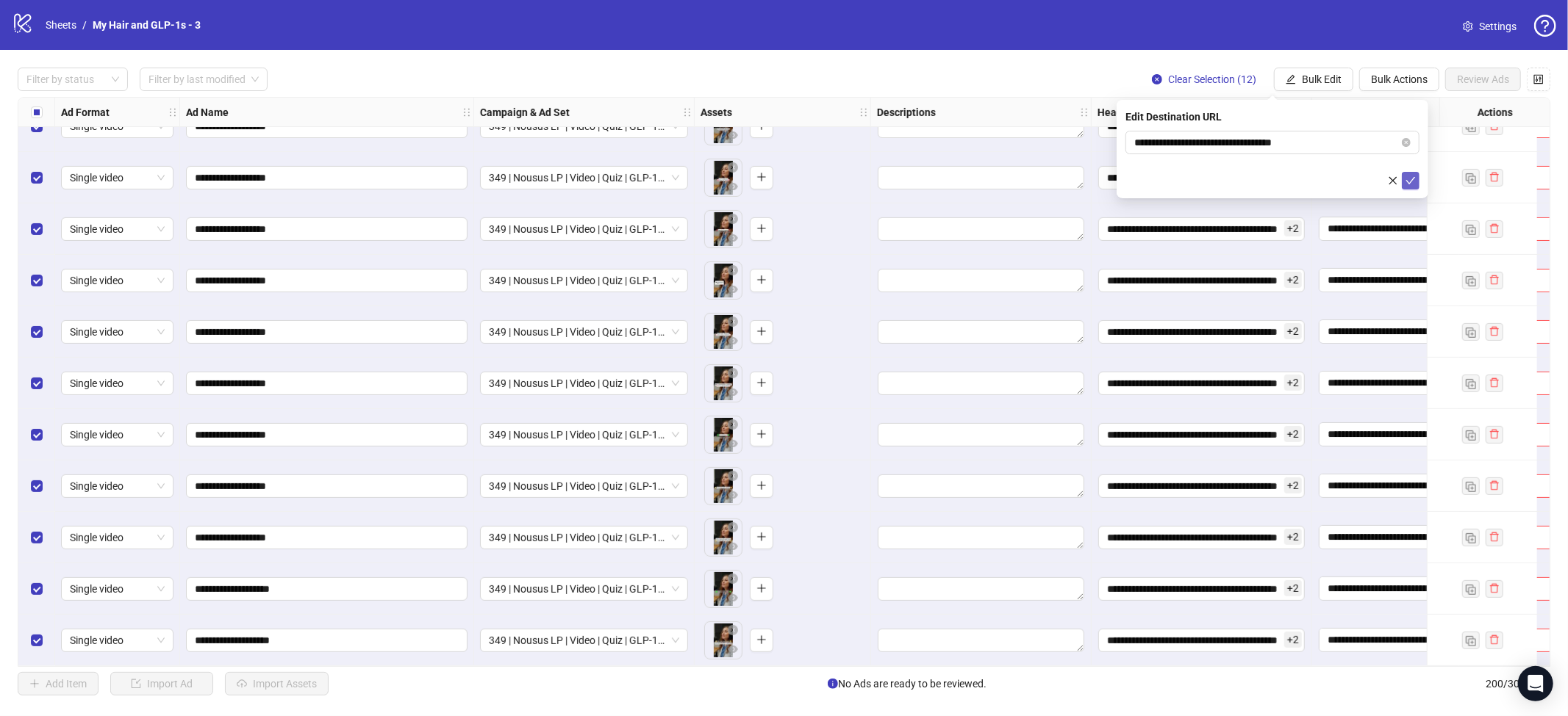
click at [1407, 183] on icon "check" at bounding box center [1410, 180] width 10 height 10
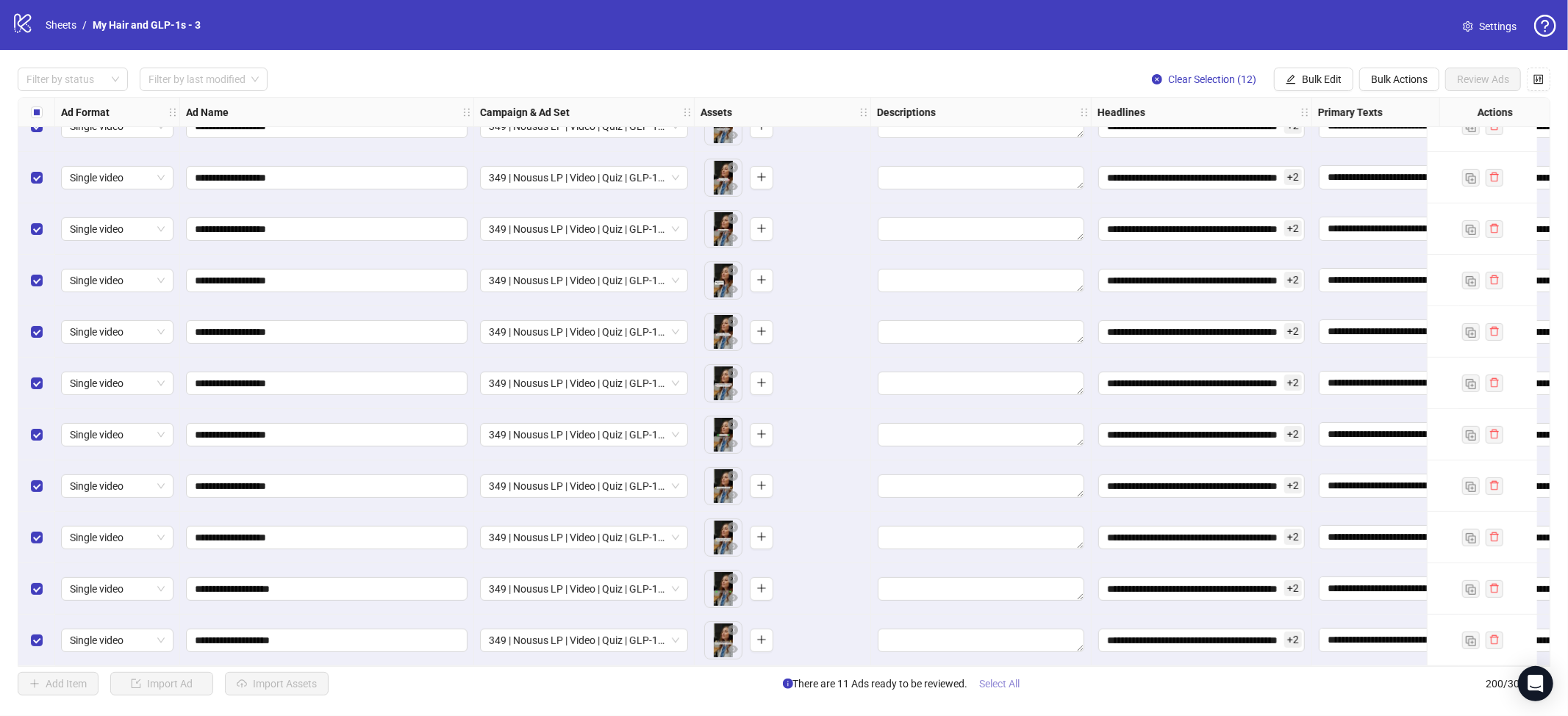
click at [1007, 684] on span "Select All" at bounding box center [1000, 684] width 41 height 12
click at [1485, 75] on span "Review Ads" at bounding box center [1483, 78] width 52 height 12
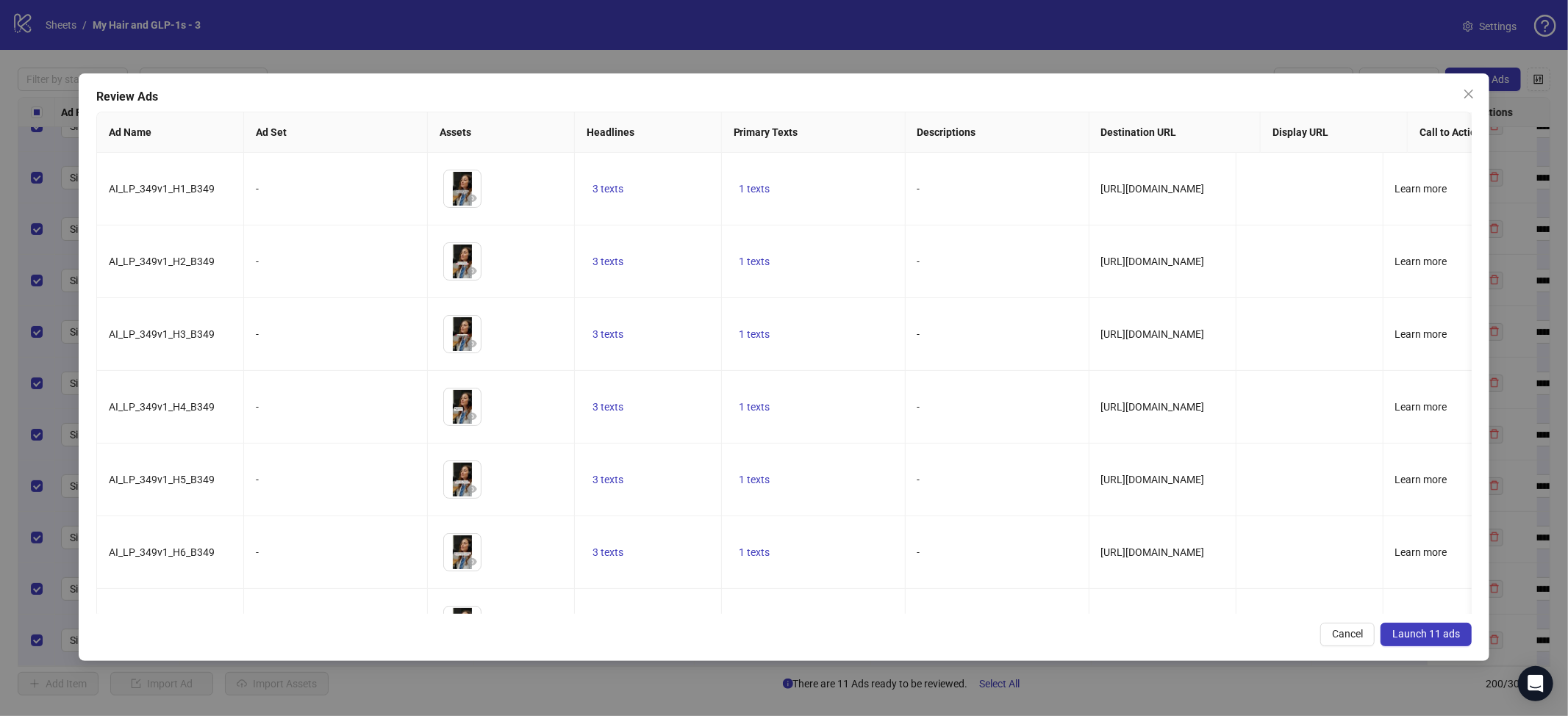
click at [1412, 629] on span "Launch 11 ads" at bounding box center [1425, 634] width 68 height 12
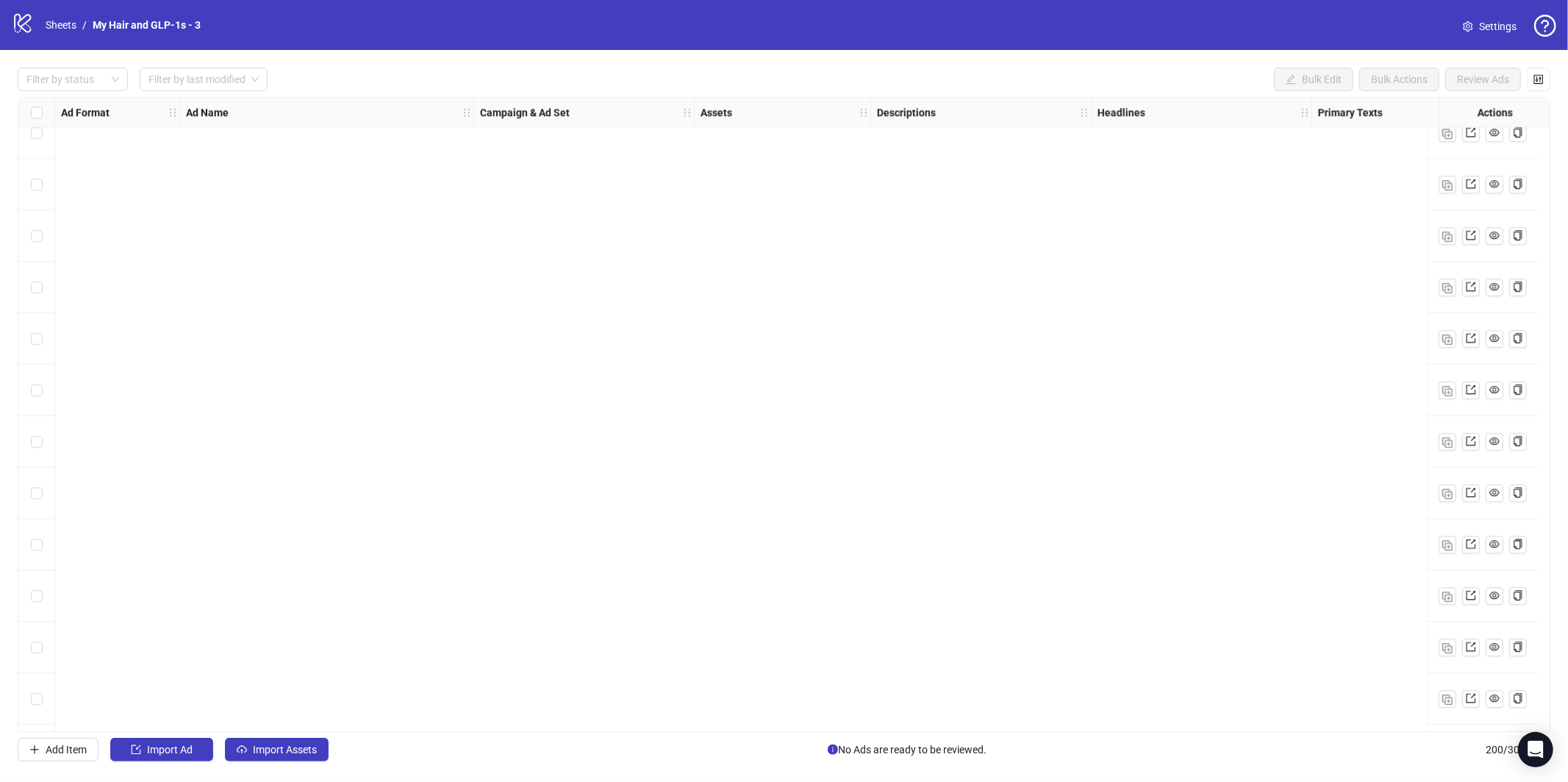
scroll to position [9689, 0]
